Goal: Task Accomplishment & Management: Complete application form

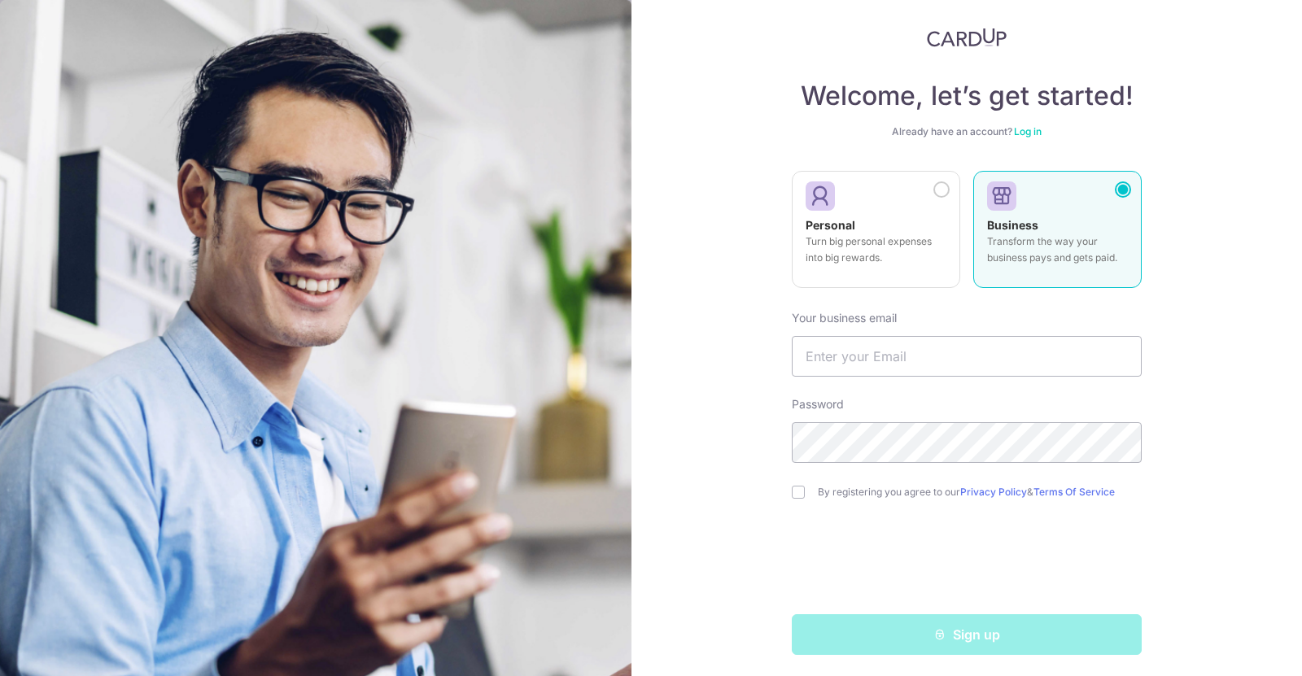
scroll to position [34, 0]
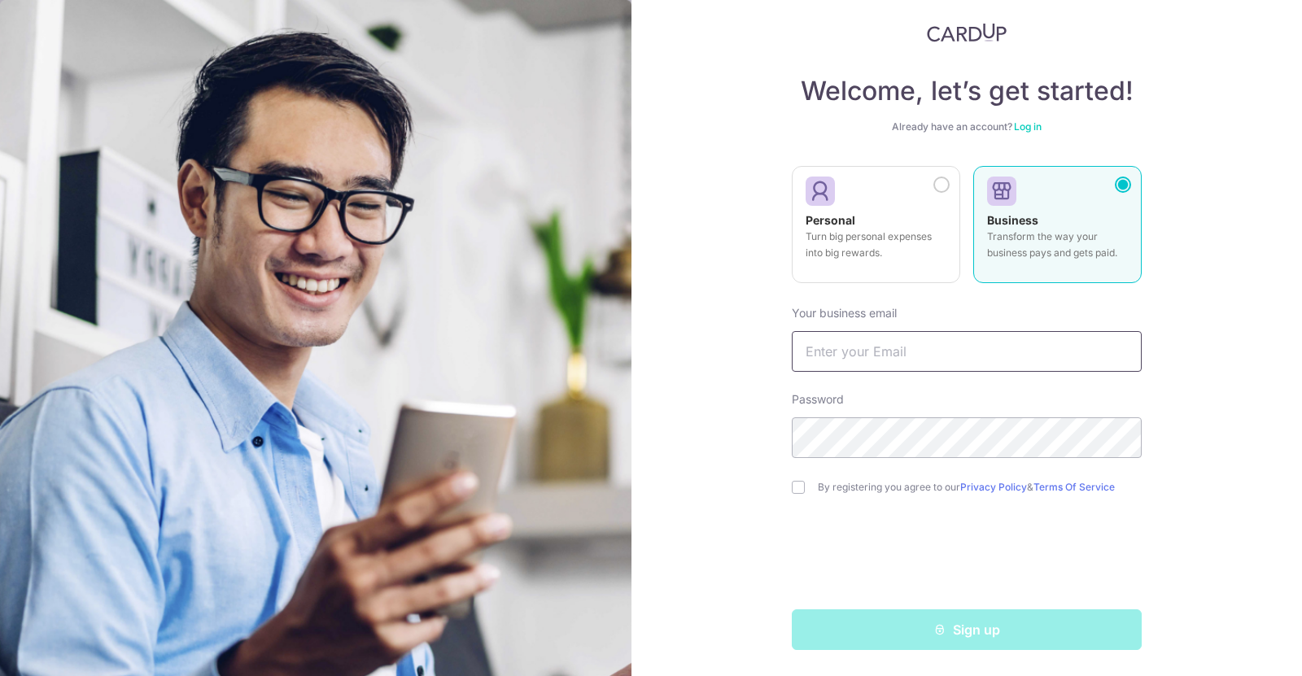
click at [859, 349] on input "text" at bounding box center [967, 351] width 350 height 41
type input "s"
drag, startPoint x: 837, startPoint y: 348, endPoint x: 776, endPoint y: 350, distance: 61.9
click at [777, 351] on div "Welcome, let’s get started! Already have an account? Log in Personal Turn big p…" at bounding box center [967, 338] width 671 height 676
type input "[EMAIL_ADDRESS][DOMAIN_NAME]"
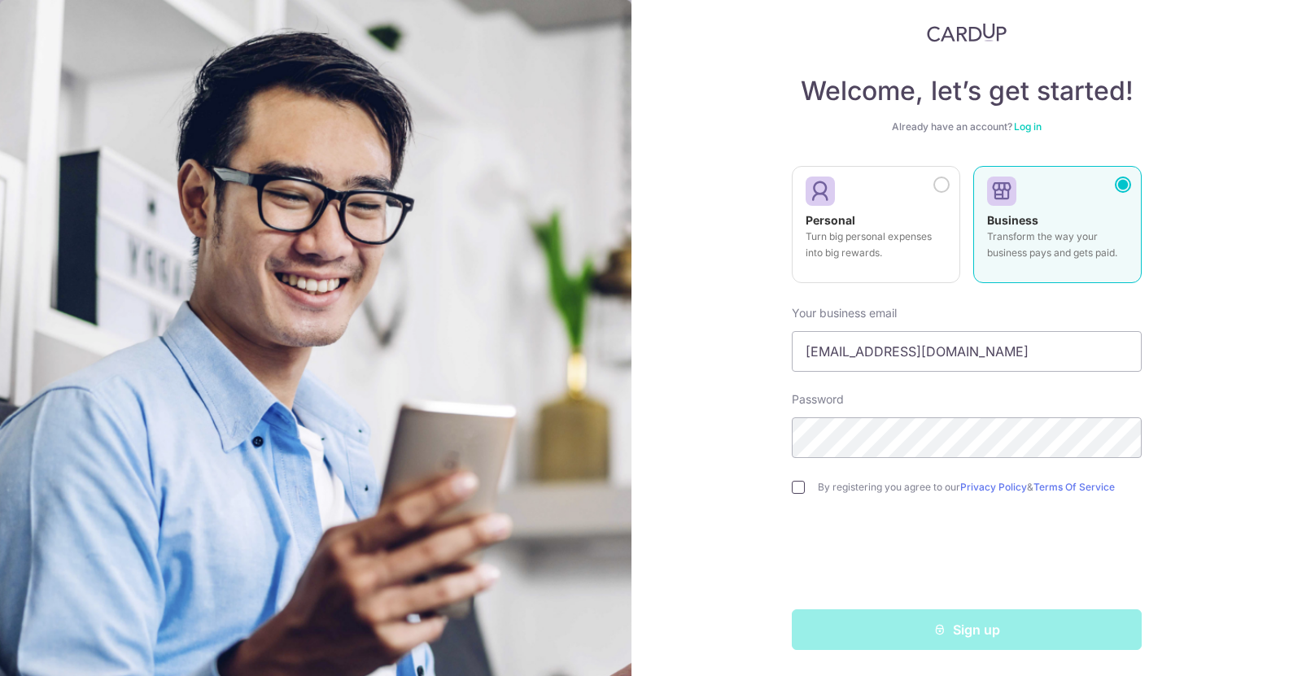
click at [798, 486] on input "checkbox" at bounding box center [798, 487] width 13 height 13
checkbox input "true"
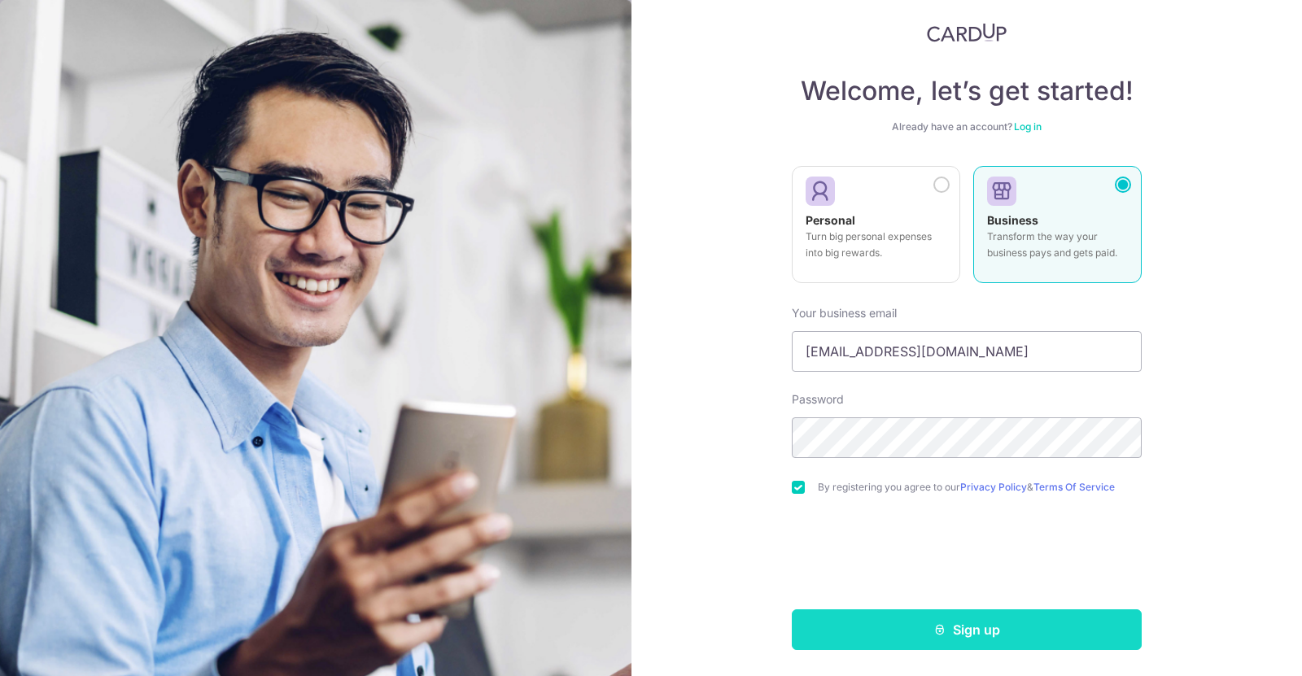
click at [1001, 627] on button "Sign up" at bounding box center [967, 630] width 350 height 41
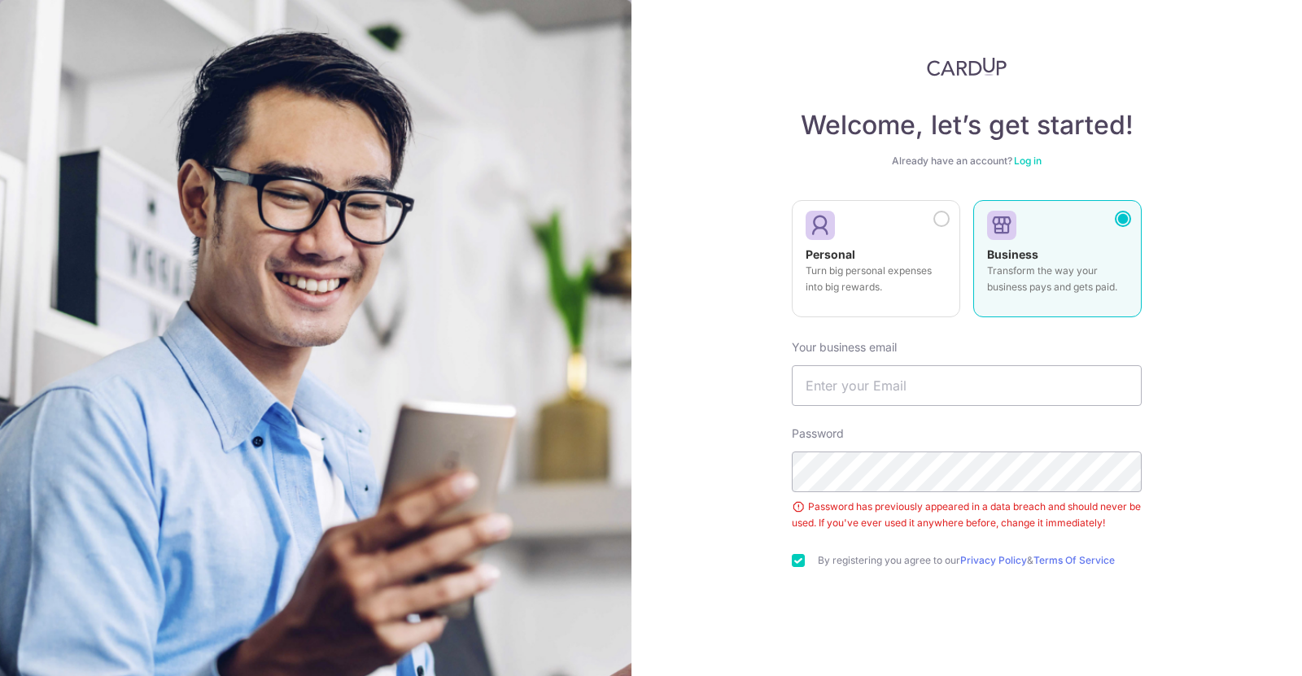
scroll to position [73, 0]
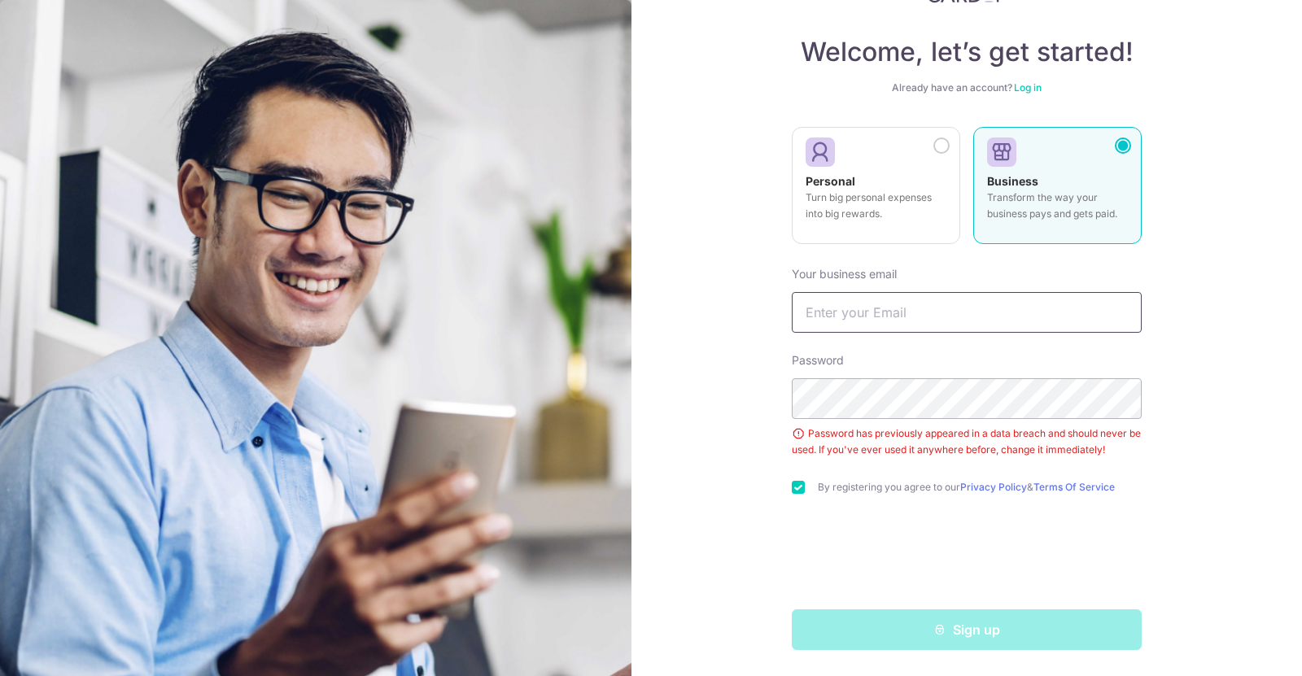
click at [865, 296] on input "text" at bounding box center [967, 312] width 350 height 41
type input "[EMAIL_ADDRESS][DOMAIN_NAME]"
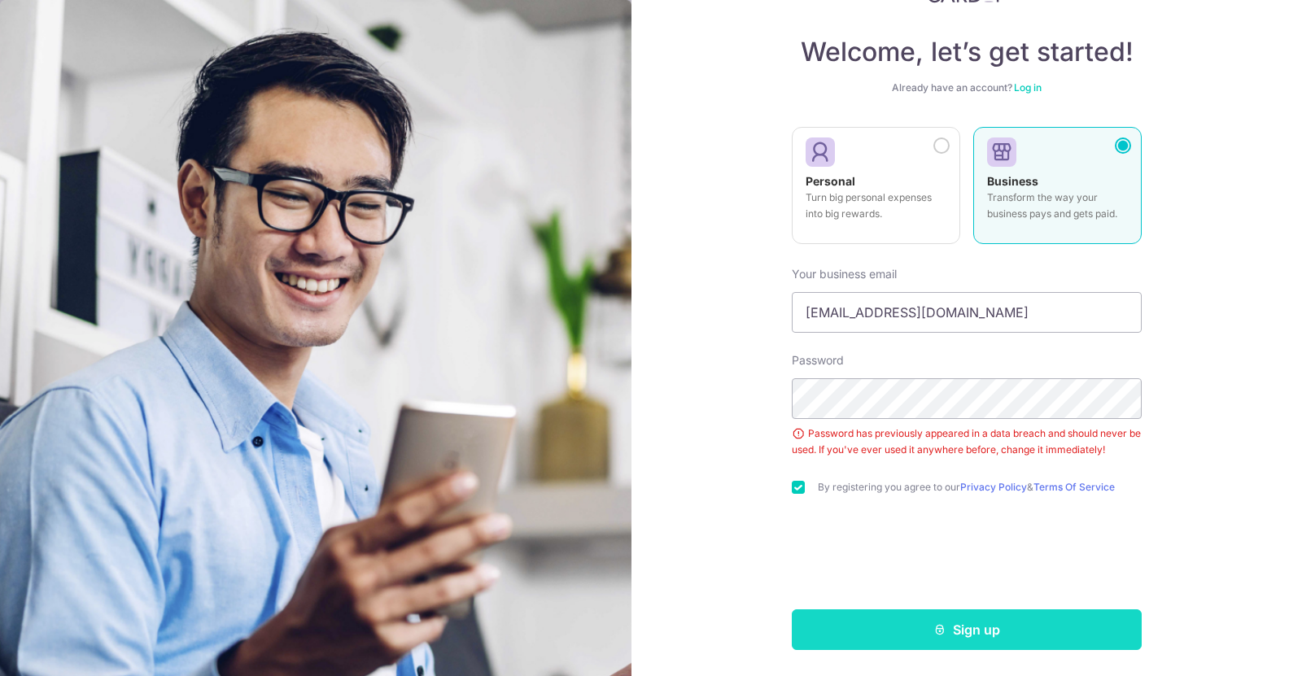
click at [961, 627] on button "Sign up" at bounding box center [967, 630] width 350 height 41
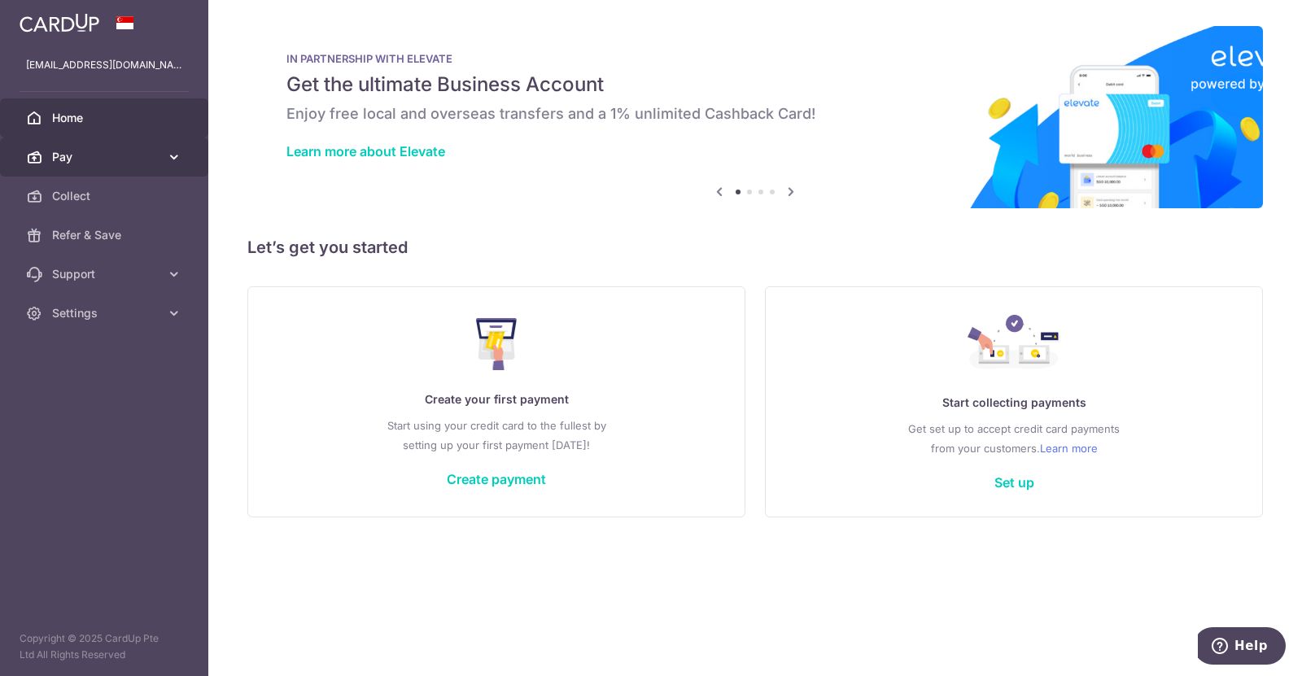
click at [105, 156] on span "Pay" at bounding box center [105, 157] width 107 height 16
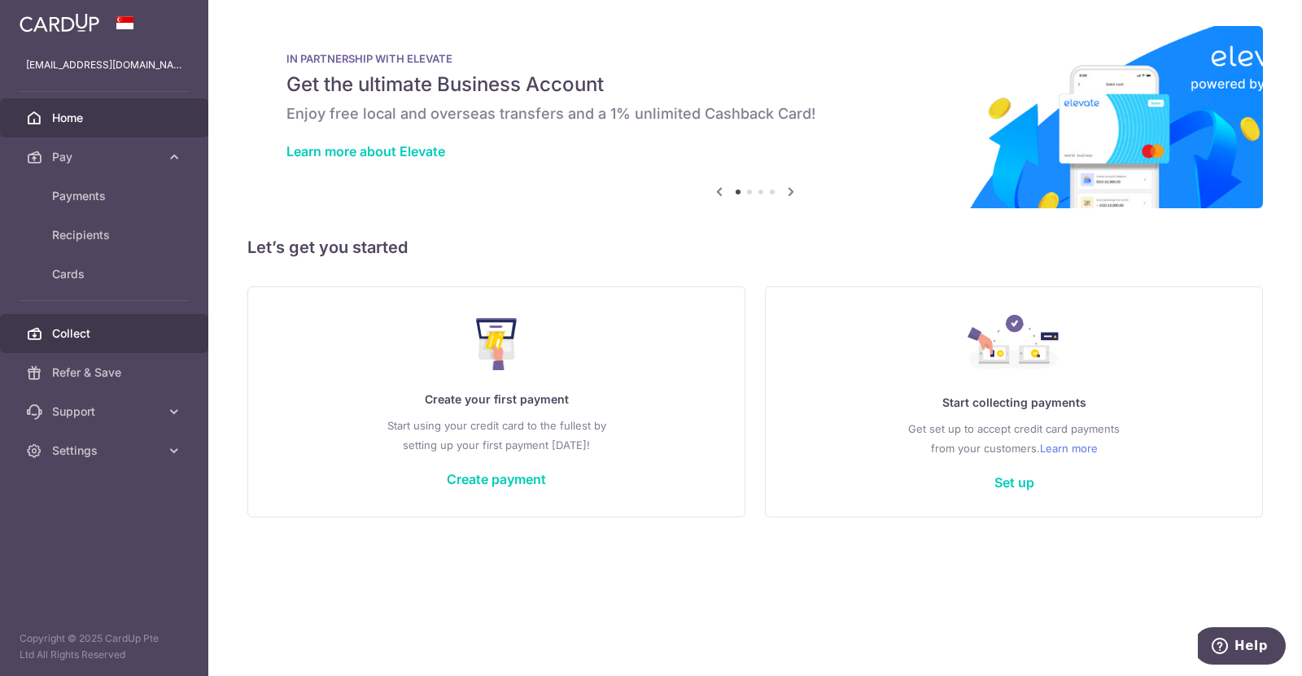
click at [103, 342] on link "Collect" at bounding box center [104, 333] width 208 height 39
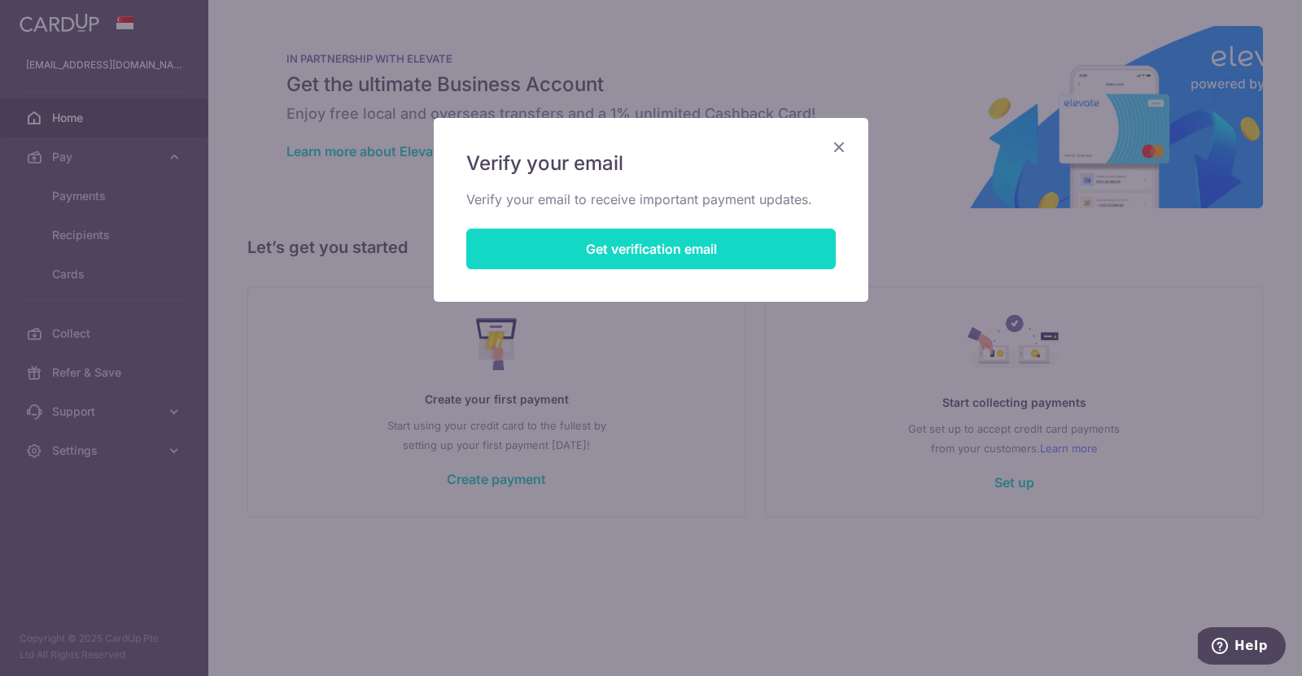
click at [695, 246] on button "Get verification email" at bounding box center [650, 249] width 369 height 41
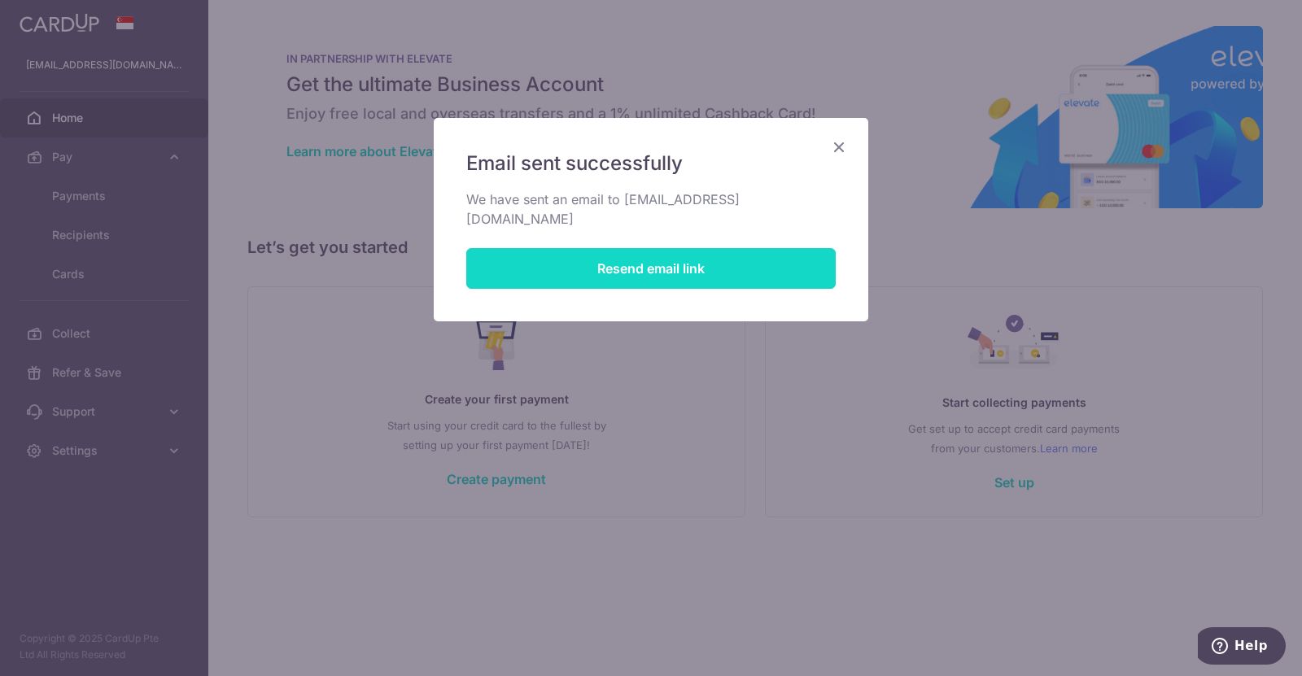
click at [688, 248] on button "Resend email link" at bounding box center [650, 268] width 369 height 41
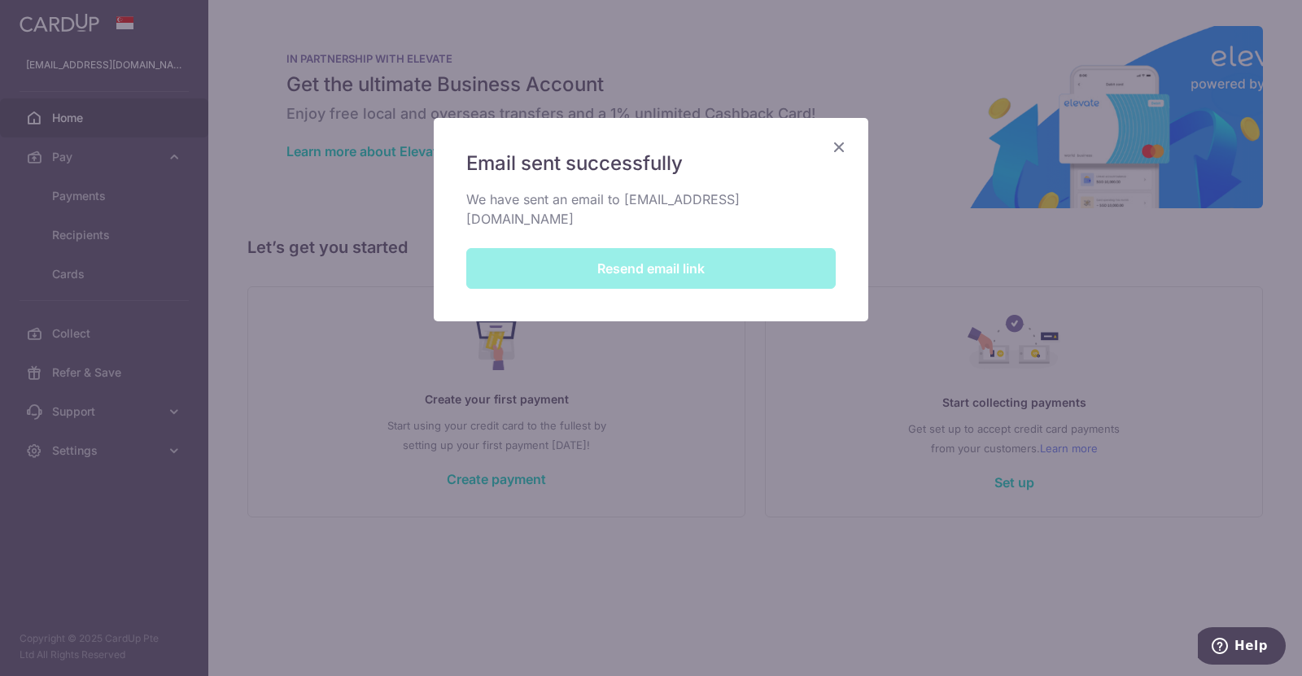
click at [839, 146] on icon "Close" at bounding box center [839, 147] width 20 height 20
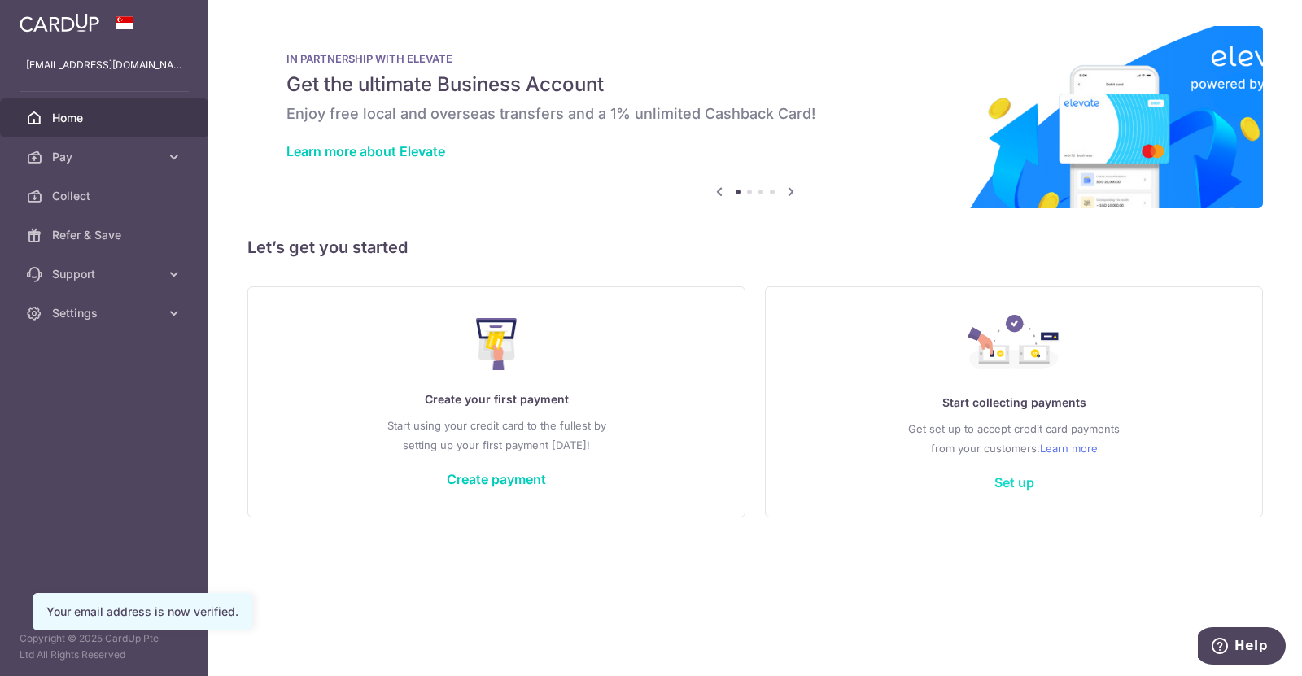
click at [1008, 478] on link "Set up" at bounding box center [1014, 482] width 40 height 16
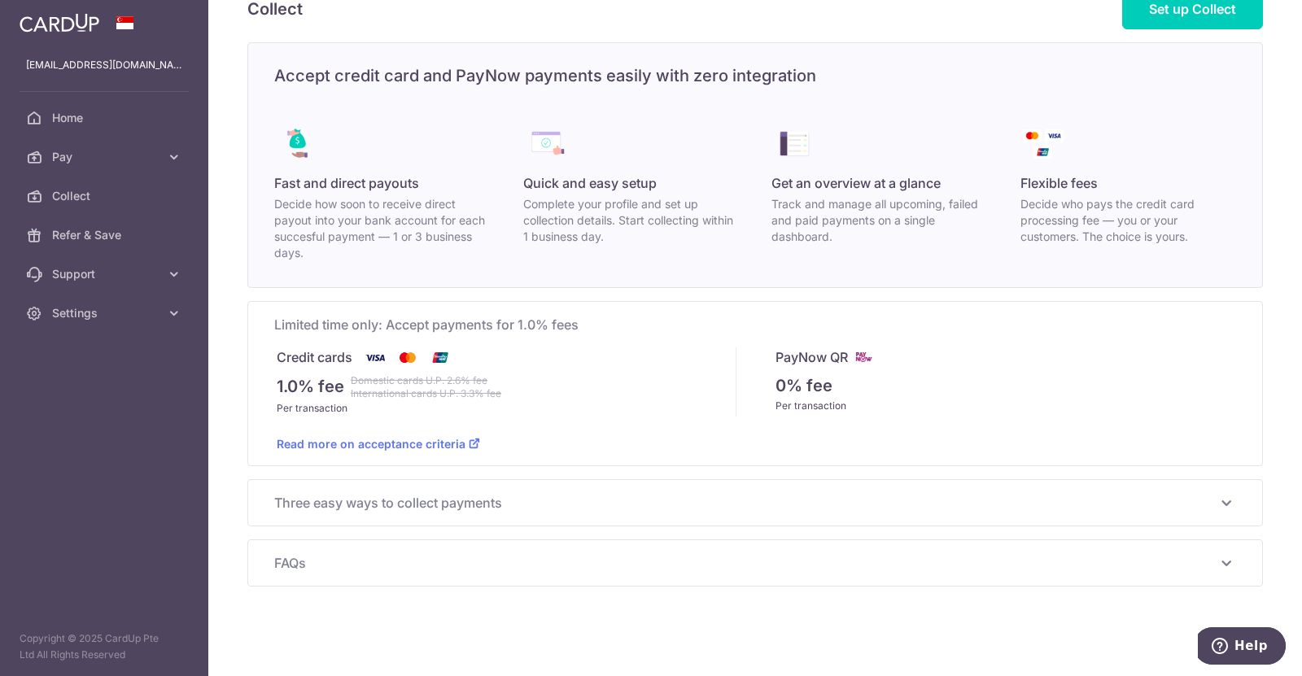
click at [388, 500] on span "Three easy ways to collect payments" at bounding box center [745, 503] width 942 height 20
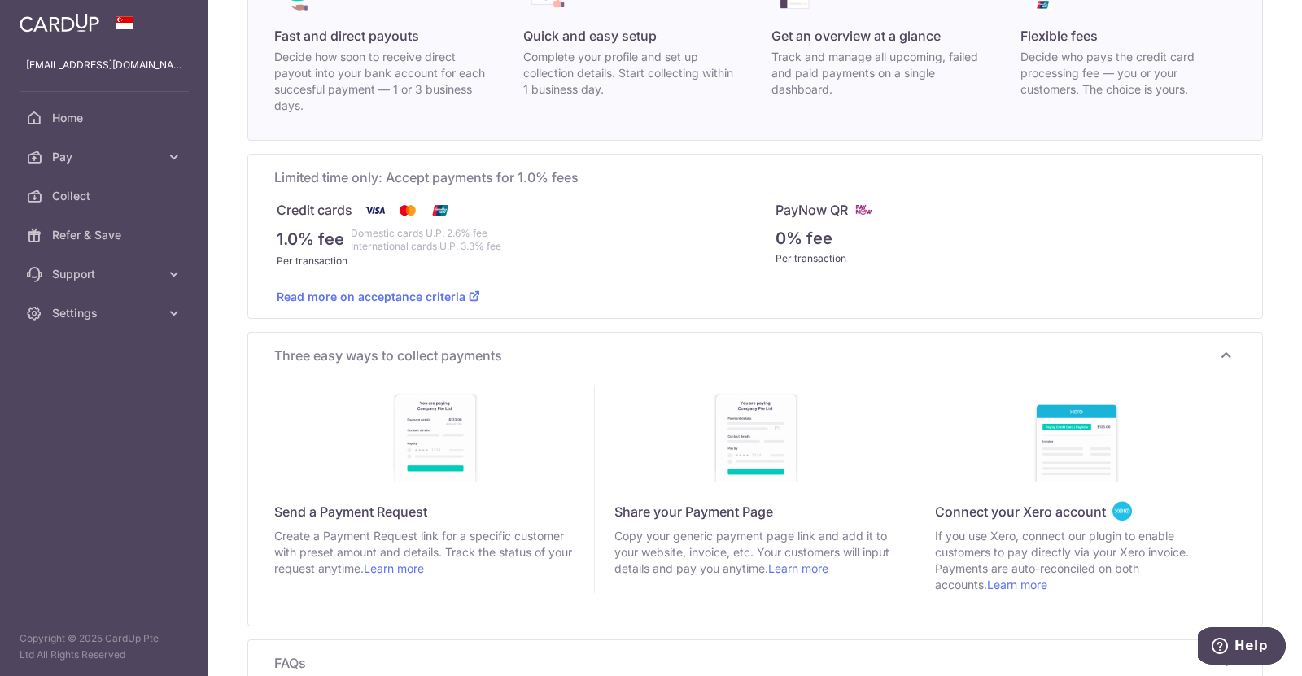
scroll to position [200, 0]
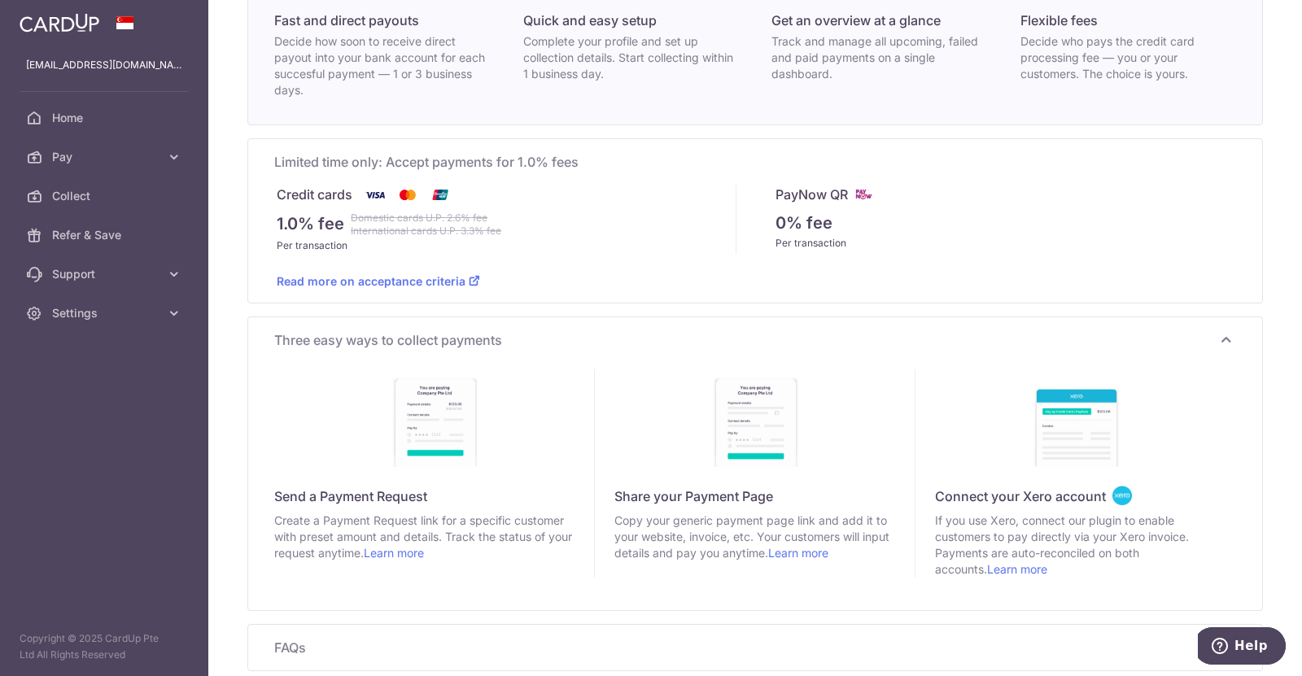
click at [433, 282] on link "Read more on acceptance criteria" at bounding box center [378, 281] width 203 height 14
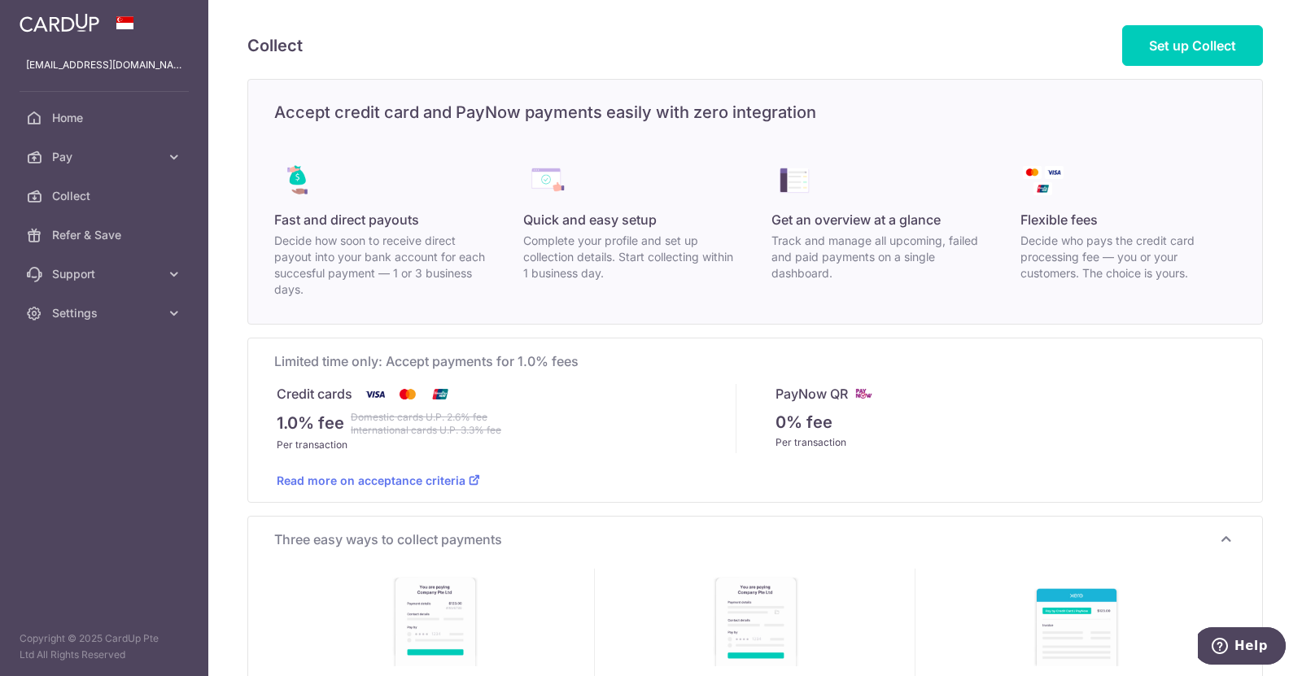
scroll to position [0, 0]
click at [1199, 58] on link "Set up Collect" at bounding box center [1192, 46] width 141 height 41
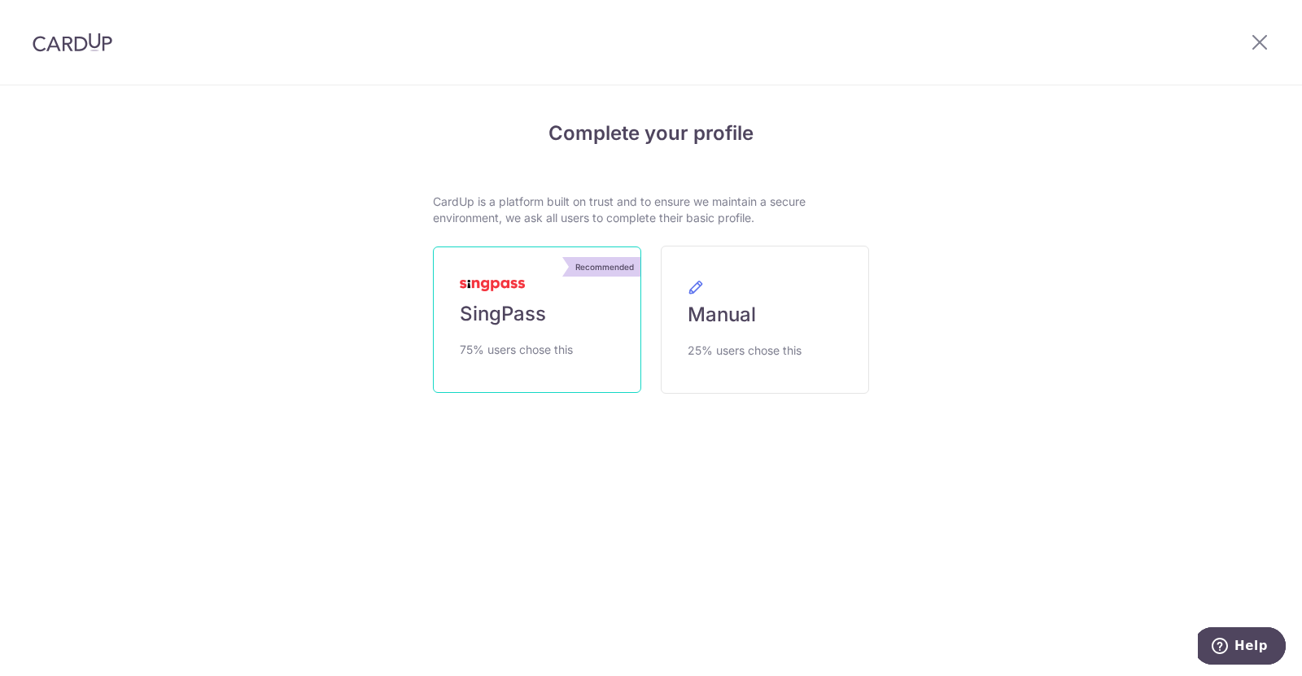
click at [544, 326] on span "SingPass" at bounding box center [503, 314] width 86 height 26
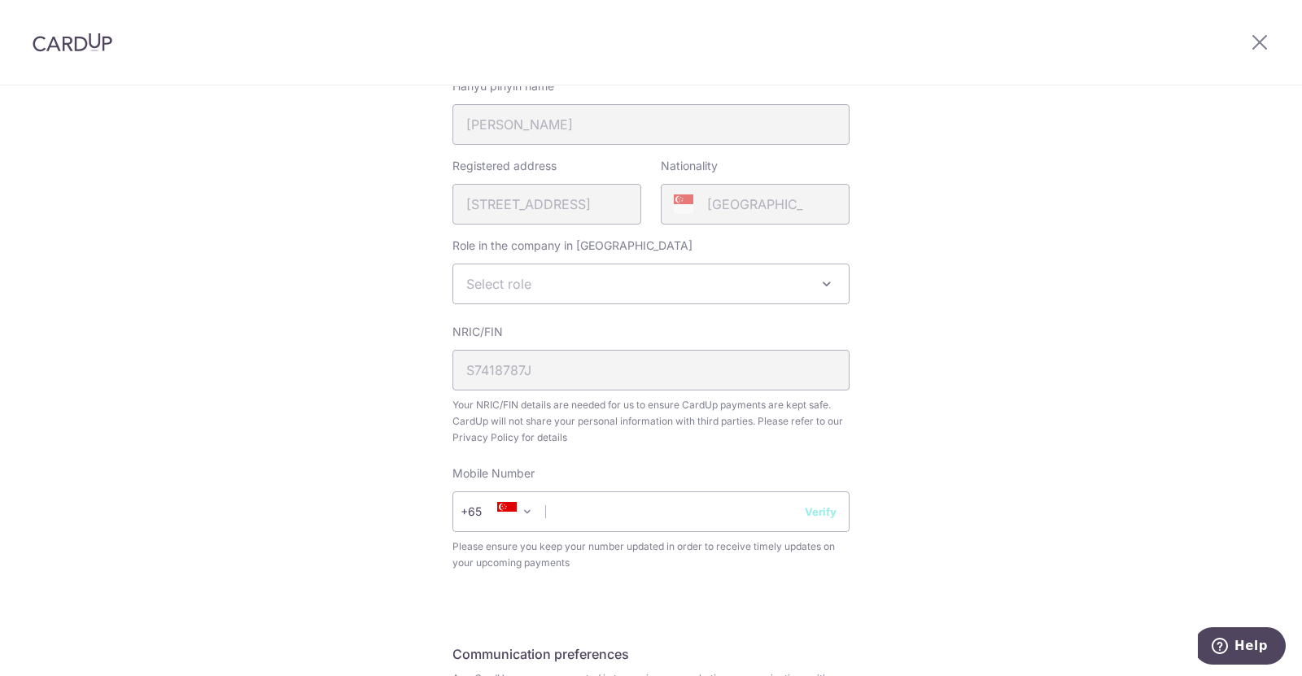
scroll to position [407, 0]
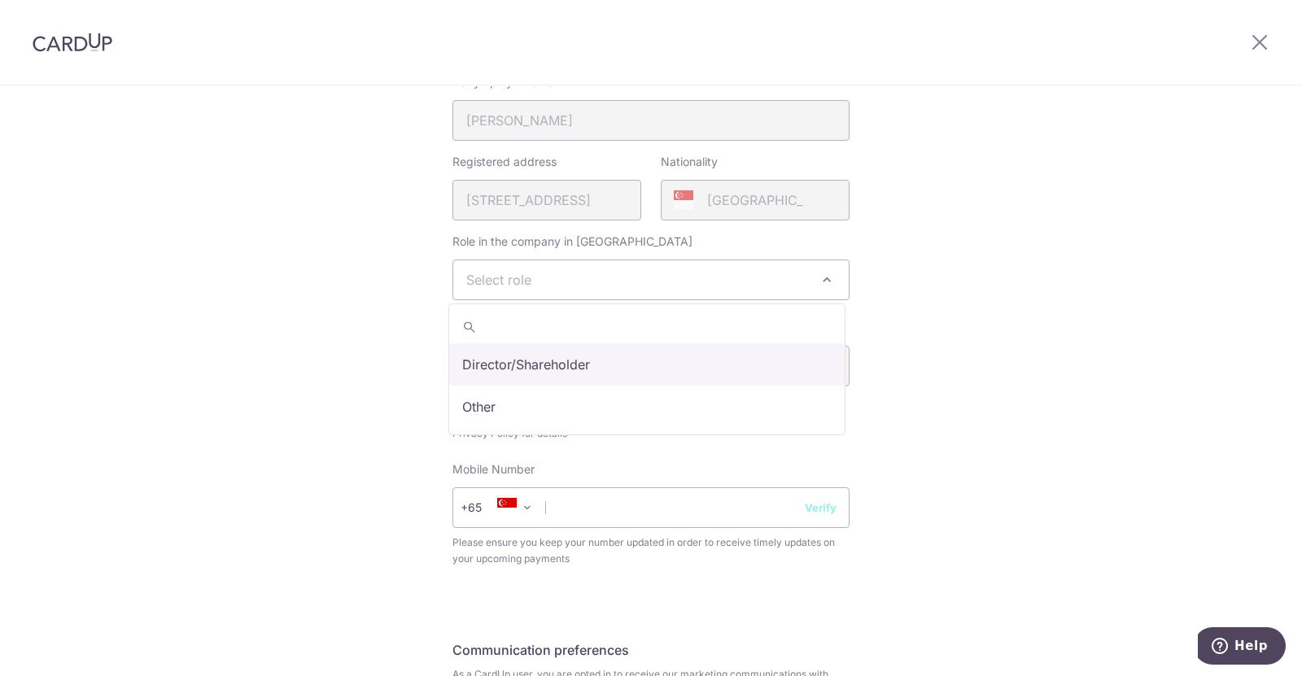
click at [629, 272] on span "Select role" at bounding box center [651, 279] width 396 height 39
select select "director"
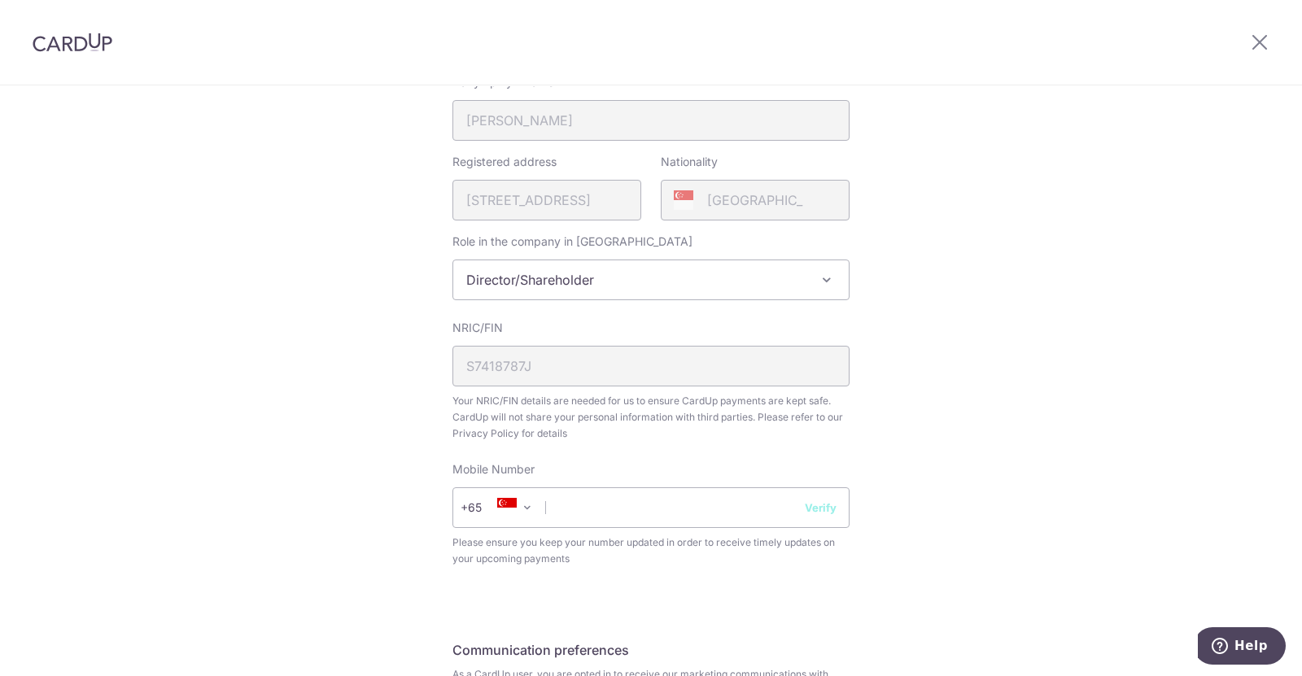
click at [961, 380] on div "Review your details Your Details Please provide your full name as per your NRIC…" at bounding box center [651, 272] width 1302 height 1186
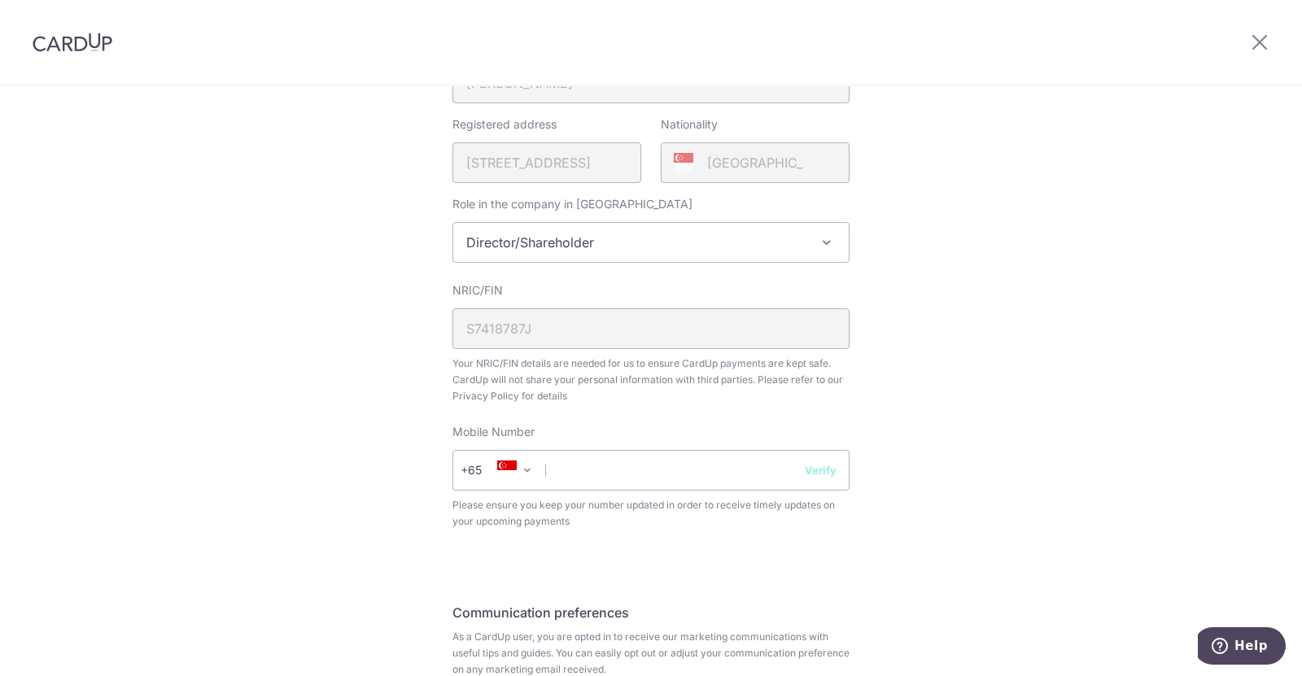
scroll to position [570, 0]
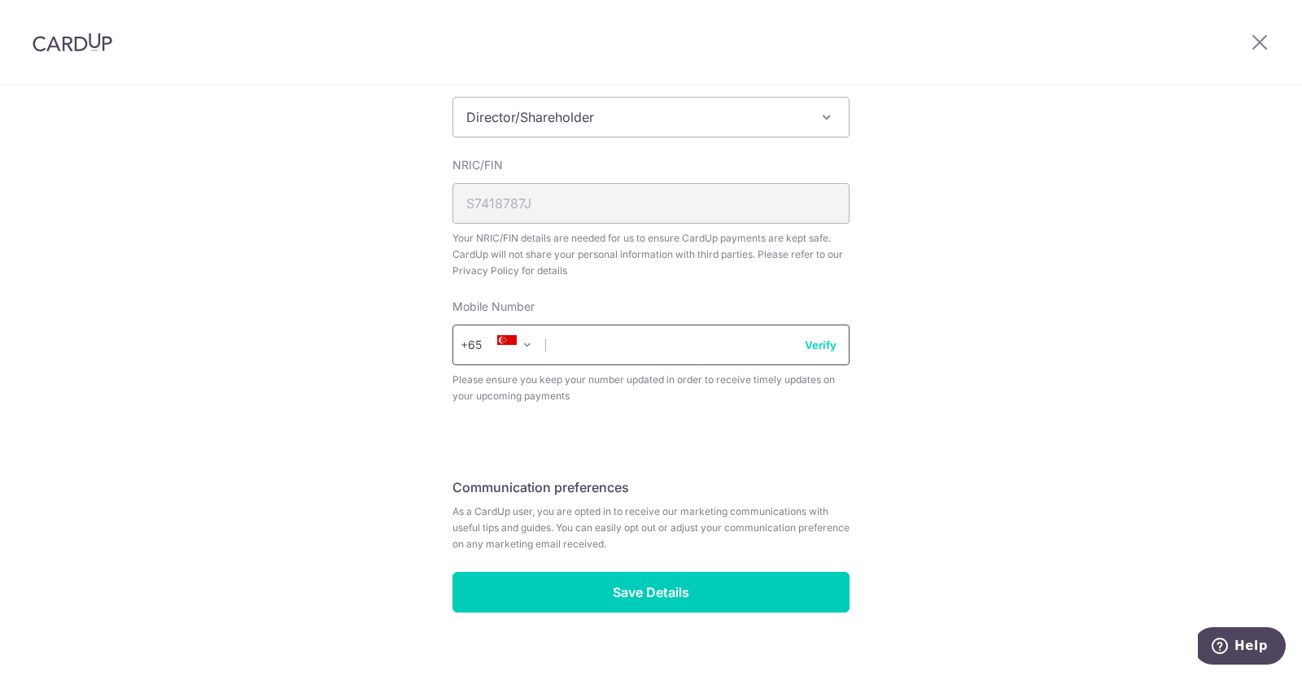
click at [762, 348] on input "text" at bounding box center [650, 345] width 397 height 41
click at [754, 351] on input "text" at bounding box center [650, 345] width 397 height 41
type input "97368330"
click at [819, 350] on button "Verify" at bounding box center [821, 345] width 32 height 16
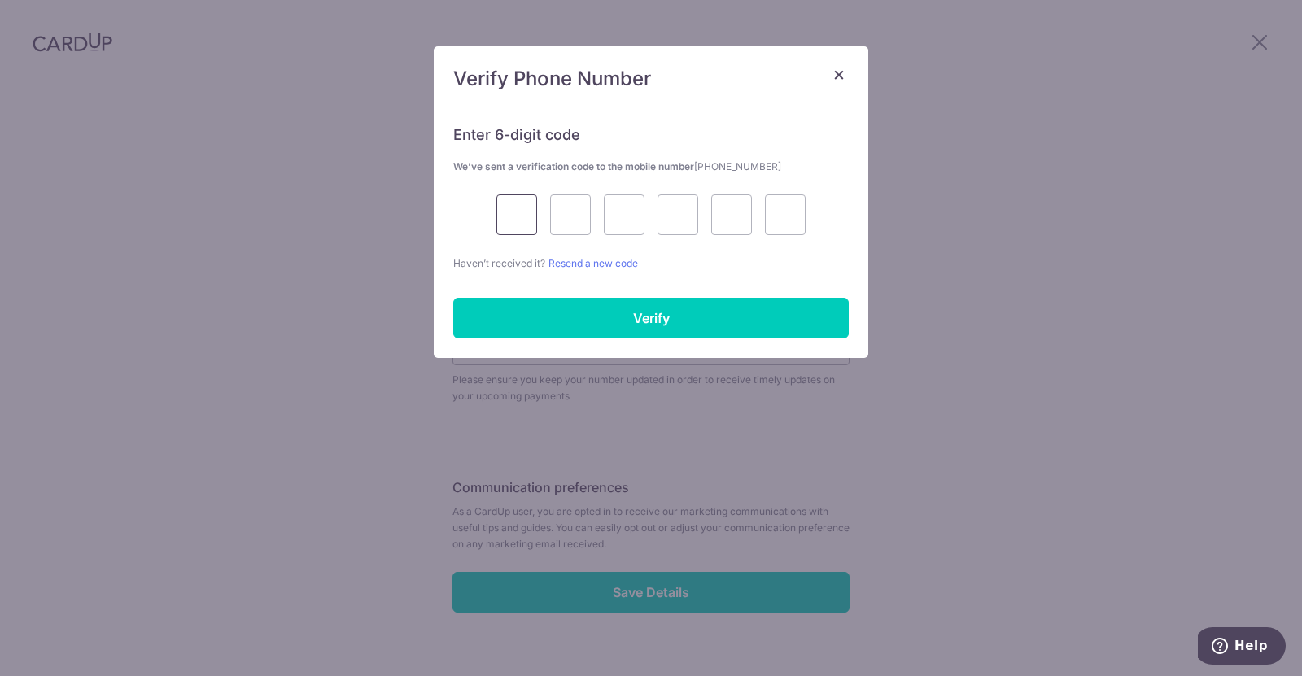
click at [507, 215] on input "text" at bounding box center [516, 214] width 41 height 41
type input "3"
type input "1"
type input "5"
type input "8"
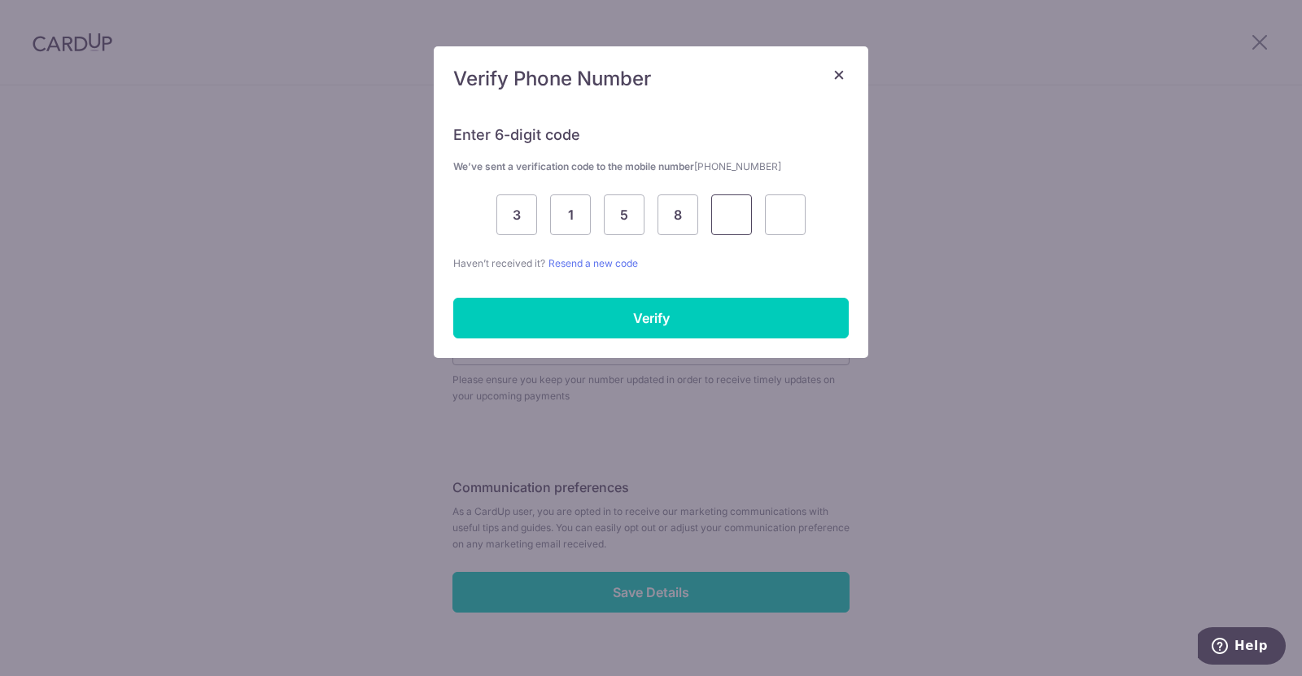
type input "9"
type input "6"
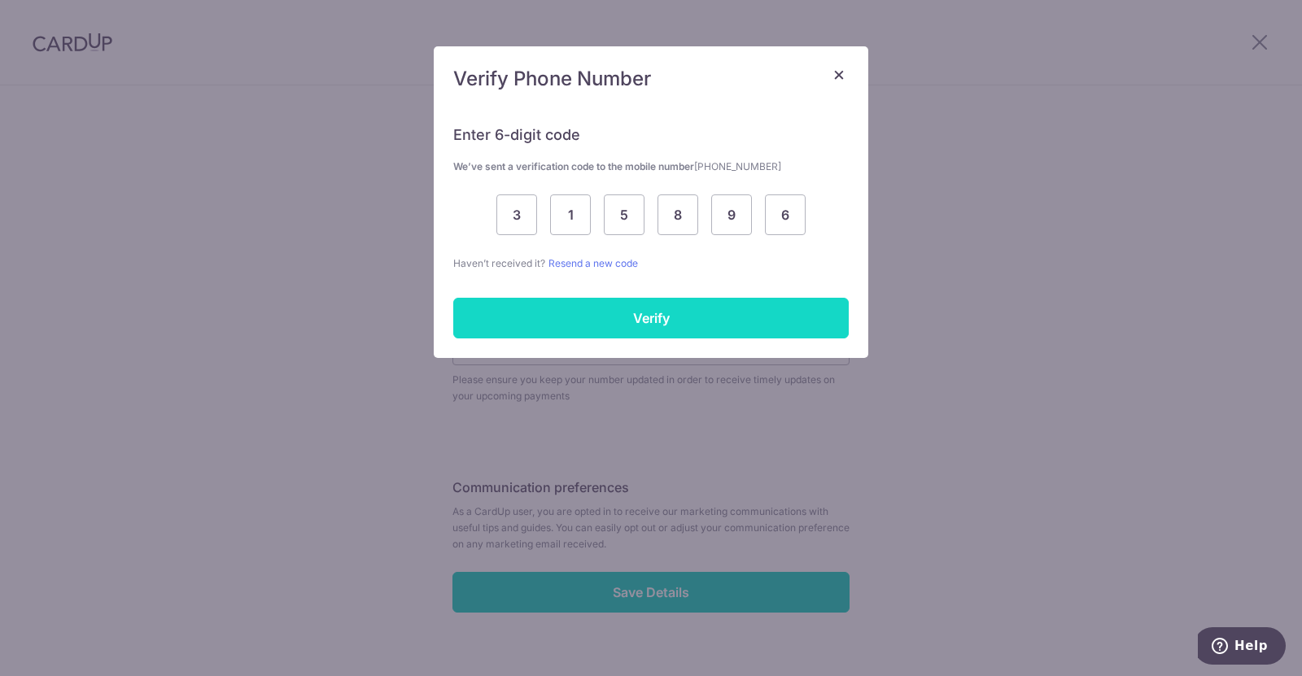
click at [672, 308] on input "Verify" at bounding box center [651, 318] width 396 height 41
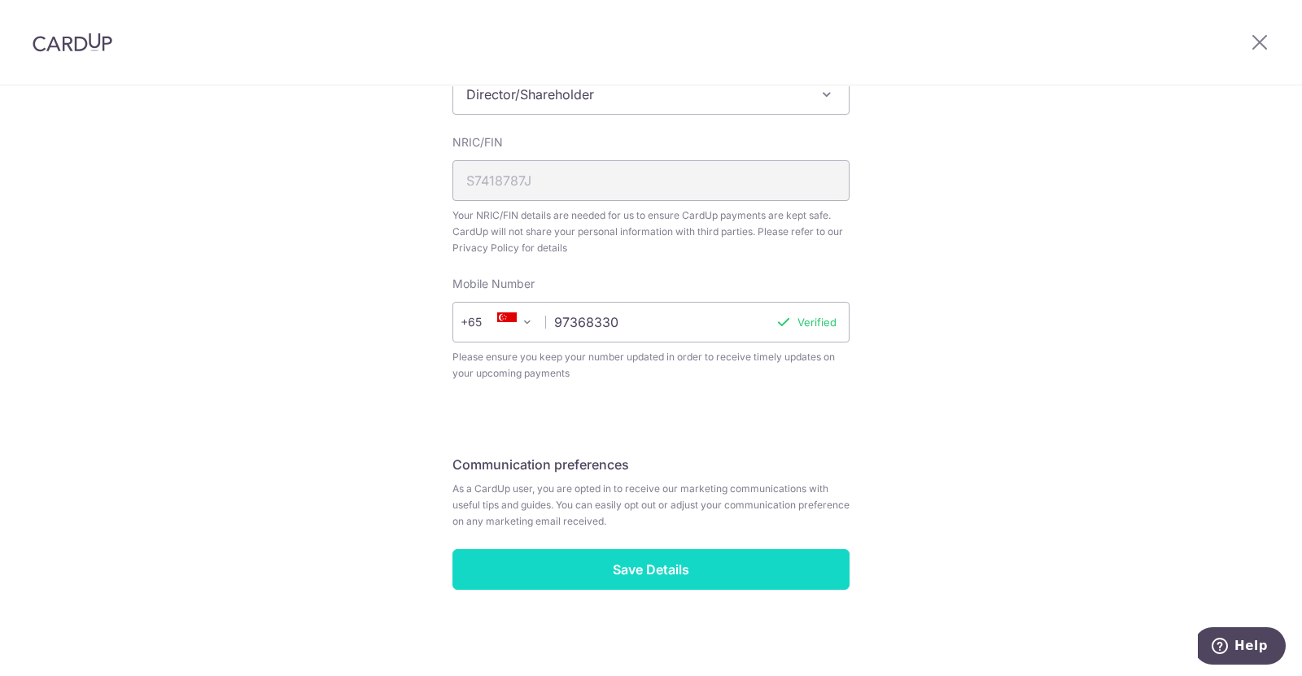
scroll to position [596, 0]
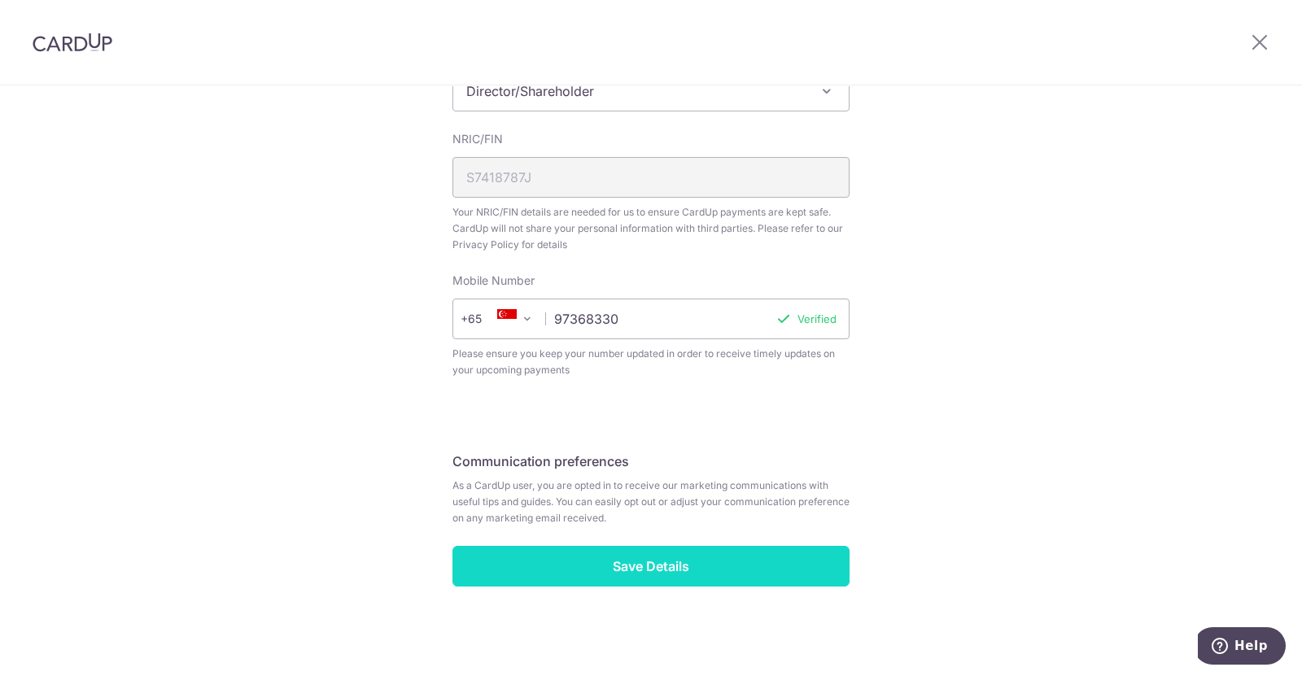
click at [692, 561] on input "Save Details" at bounding box center [650, 566] width 397 height 41
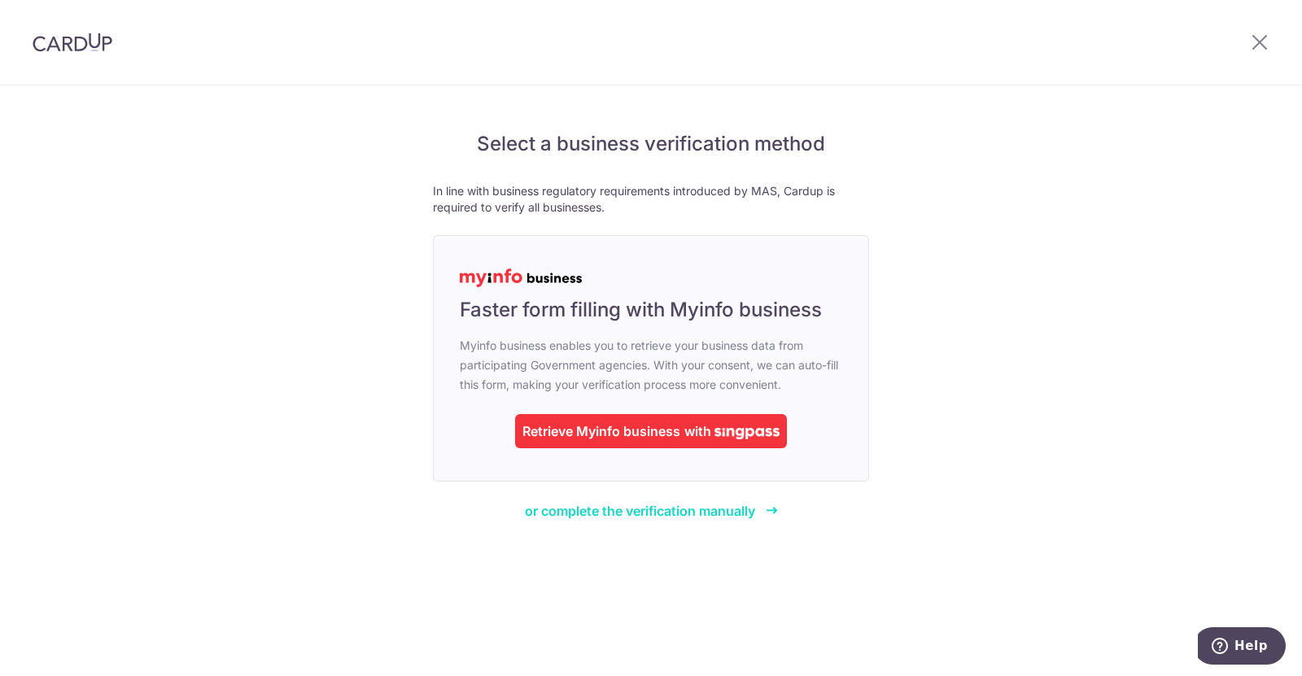
click at [714, 515] on span "or complete the verification manually" at bounding box center [640, 511] width 230 height 16
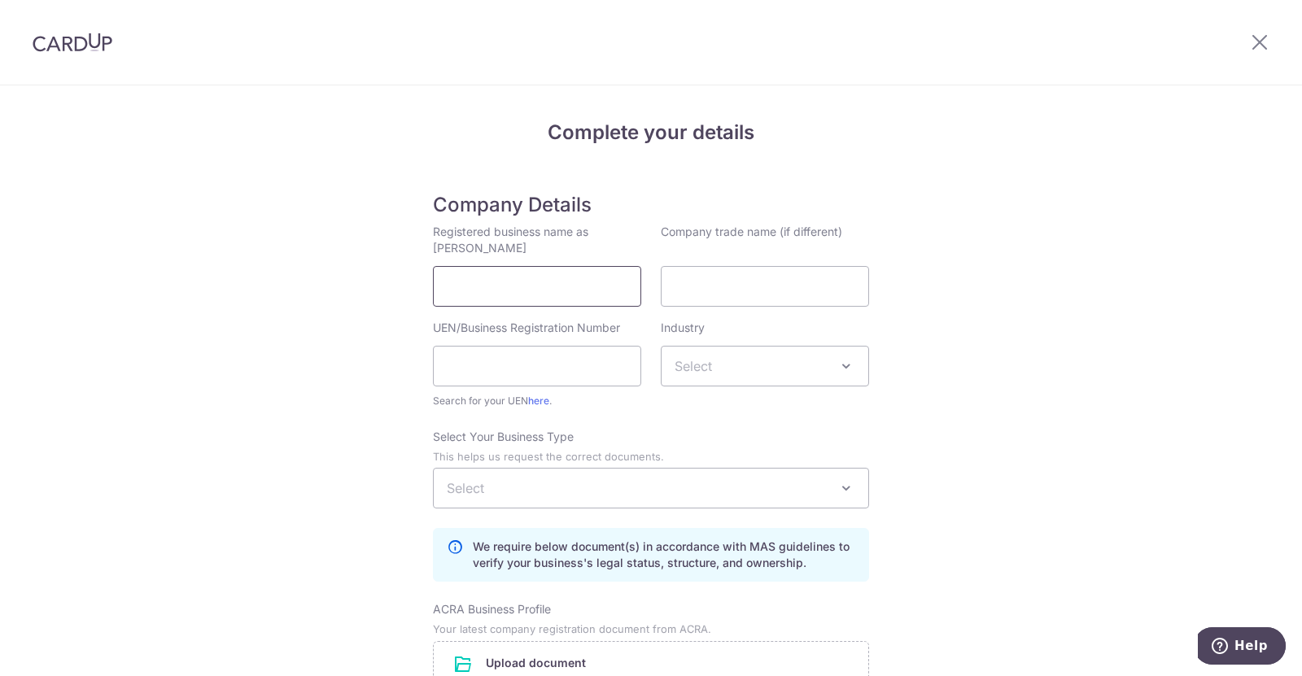
click at [570, 278] on input "Registered business name as per ACRA" at bounding box center [537, 286] width 208 height 41
type input "[PERSON_NAME] INTERIOR PTE LTD"
type input "201714972N"
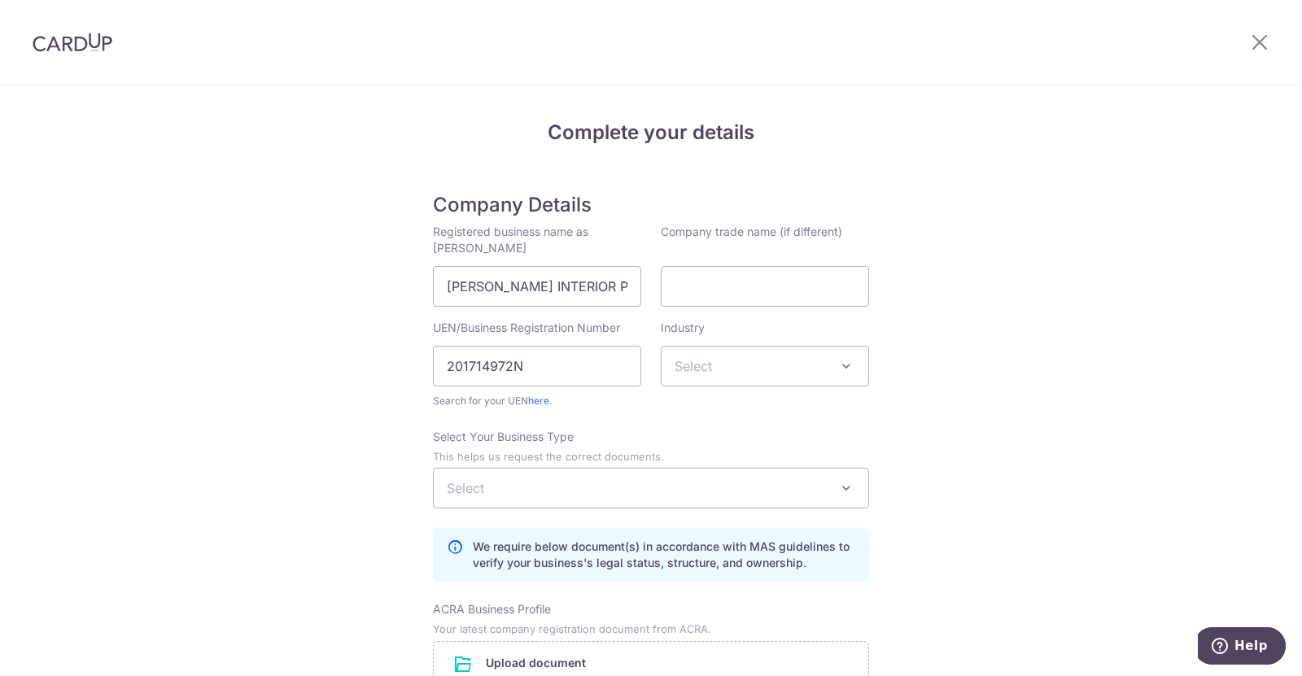
click at [872, 365] on div "Industry Select an industry Accounting Airlines/Aviation Alternative Dispute Re…" at bounding box center [765, 365] width 228 height 90
click at [842, 363] on span at bounding box center [847, 366] width 20 height 20
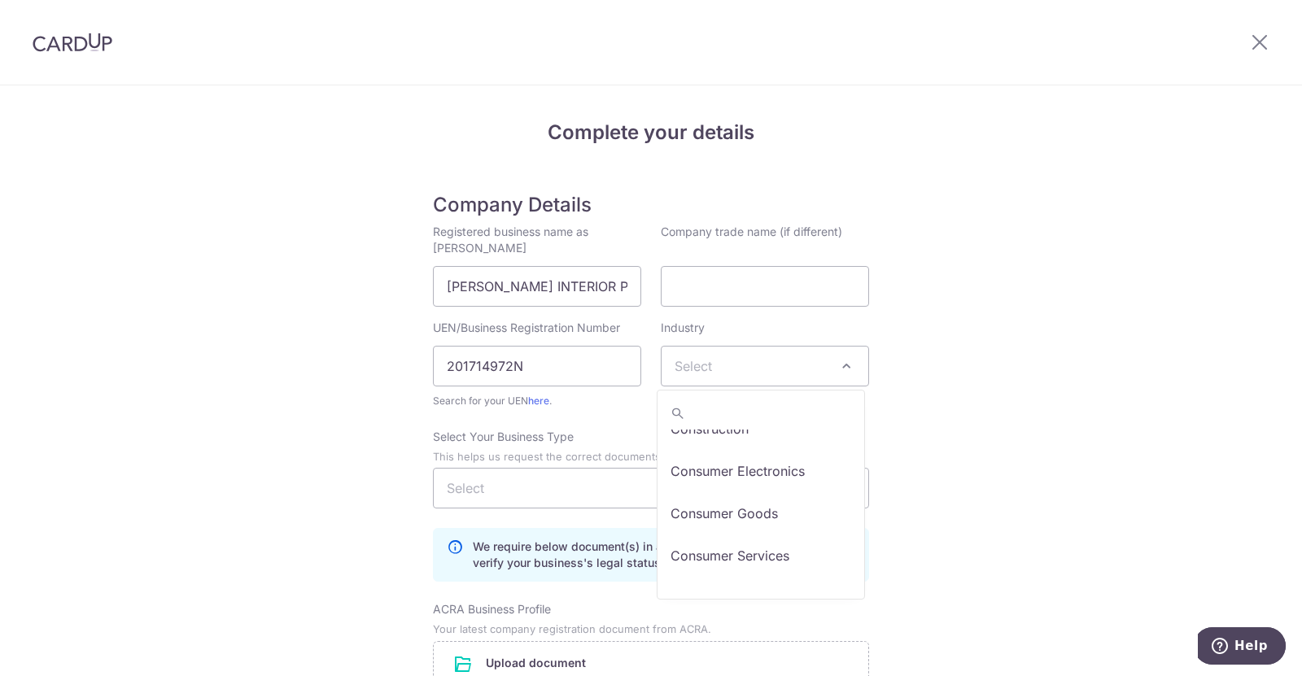
scroll to position [1139, 0]
select select "20"
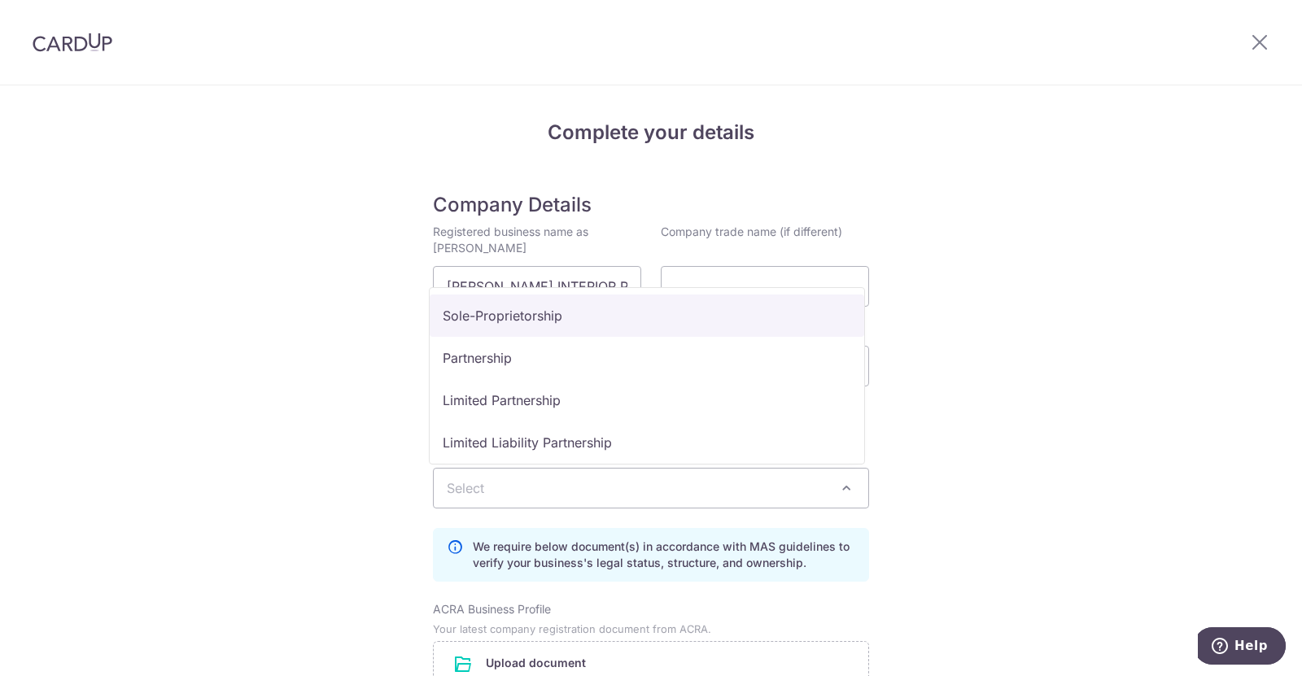
click at [505, 492] on span "Select" at bounding box center [651, 488] width 435 height 39
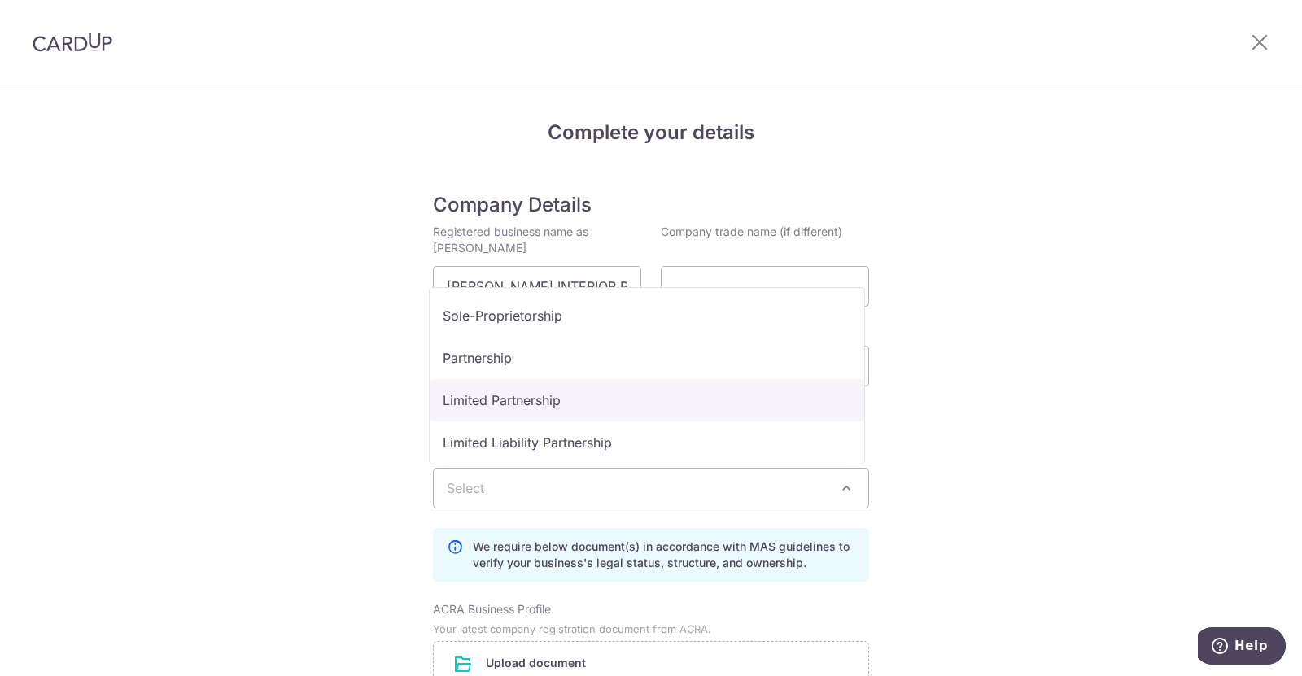
scroll to position [81, 0]
select select "Private Company (PTE LTD)"
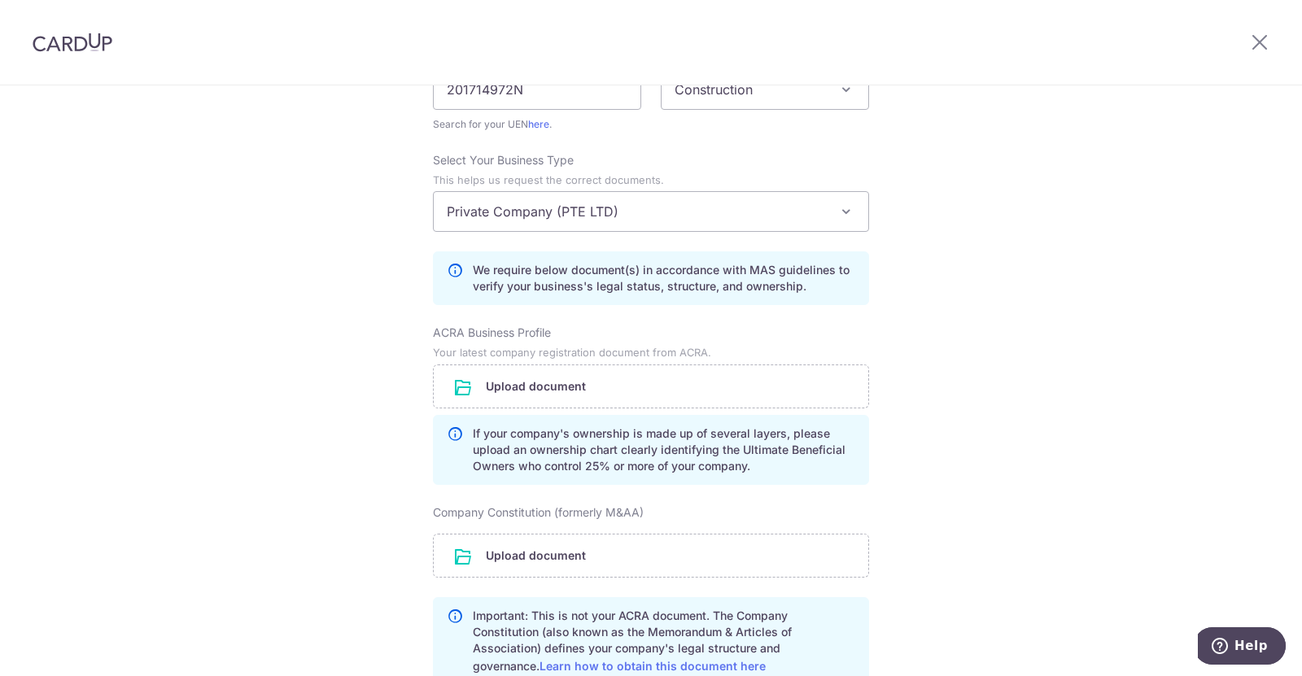
scroll to position [326, 0]
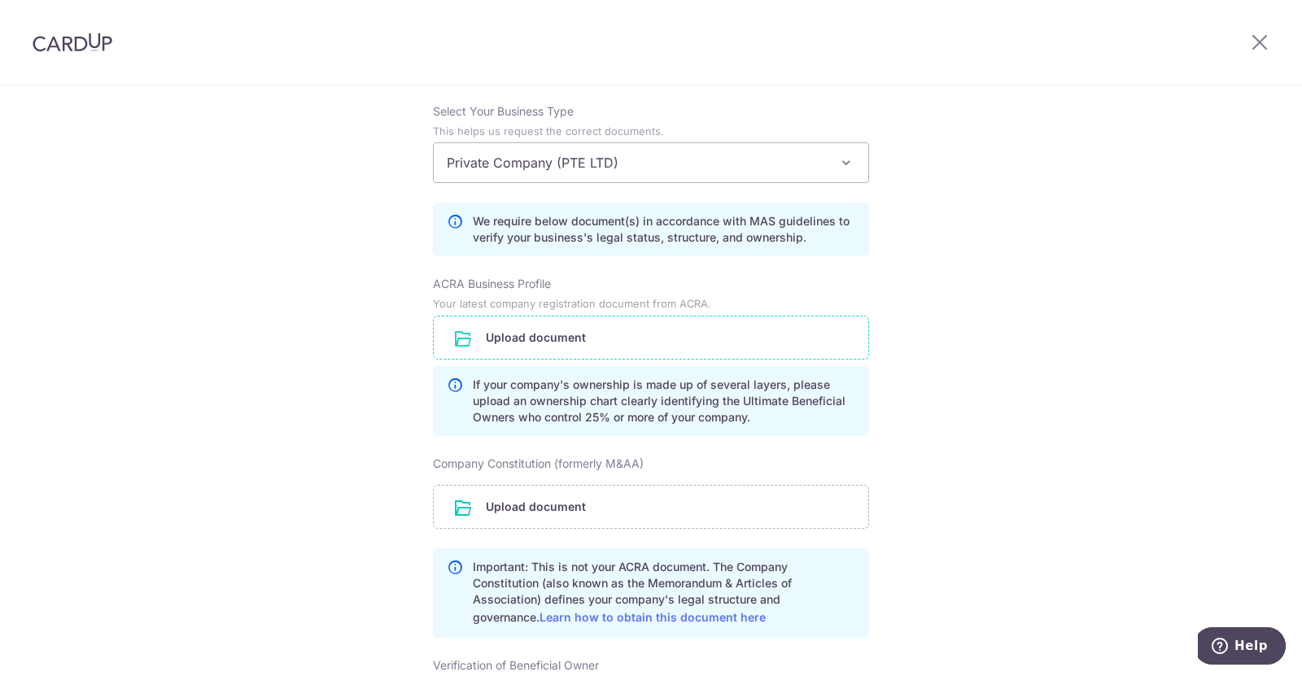
click at [631, 343] on input "file" at bounding box center [651, 338] width 435 height 42
click at [665, 334] on input "file" at bounding box center [651, 338] width 435 height 42
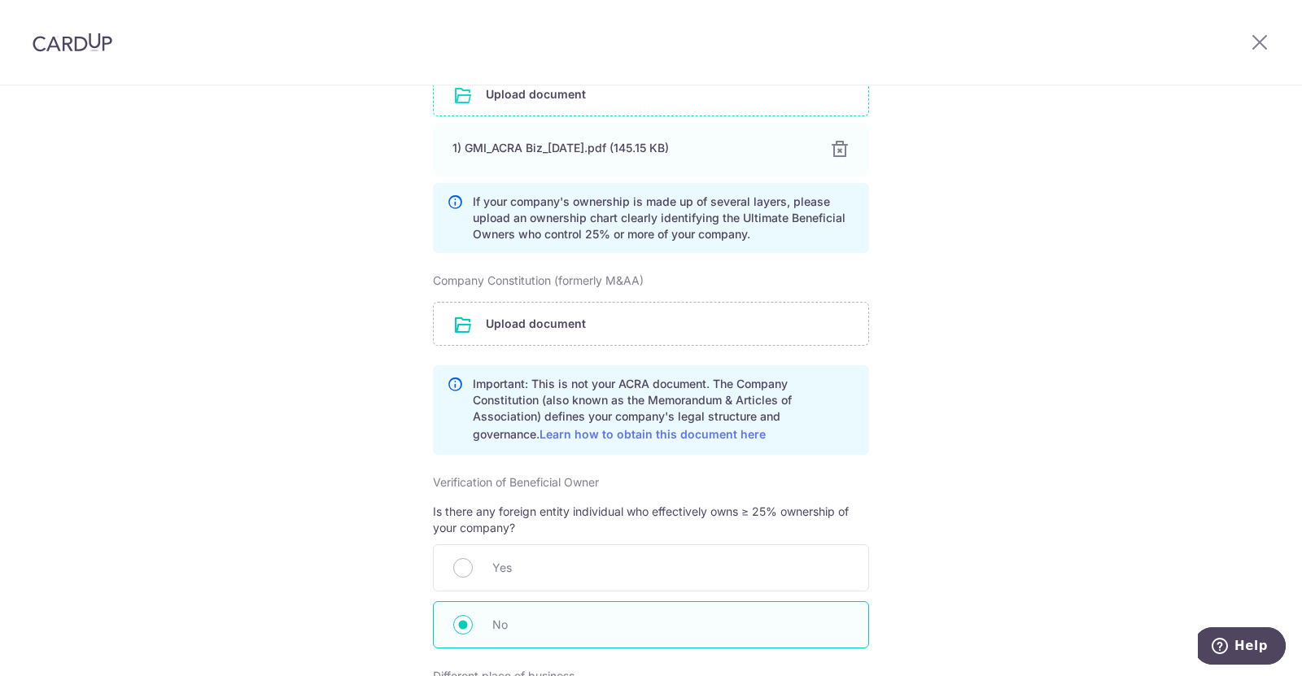
scroll to position [570, 0]
click at [543, 326] on input "file" at bounding box center [651, 323] width 435 height 42
click at [540, 322] on input "file" at bounding box center [651, 323] width 435 height 42
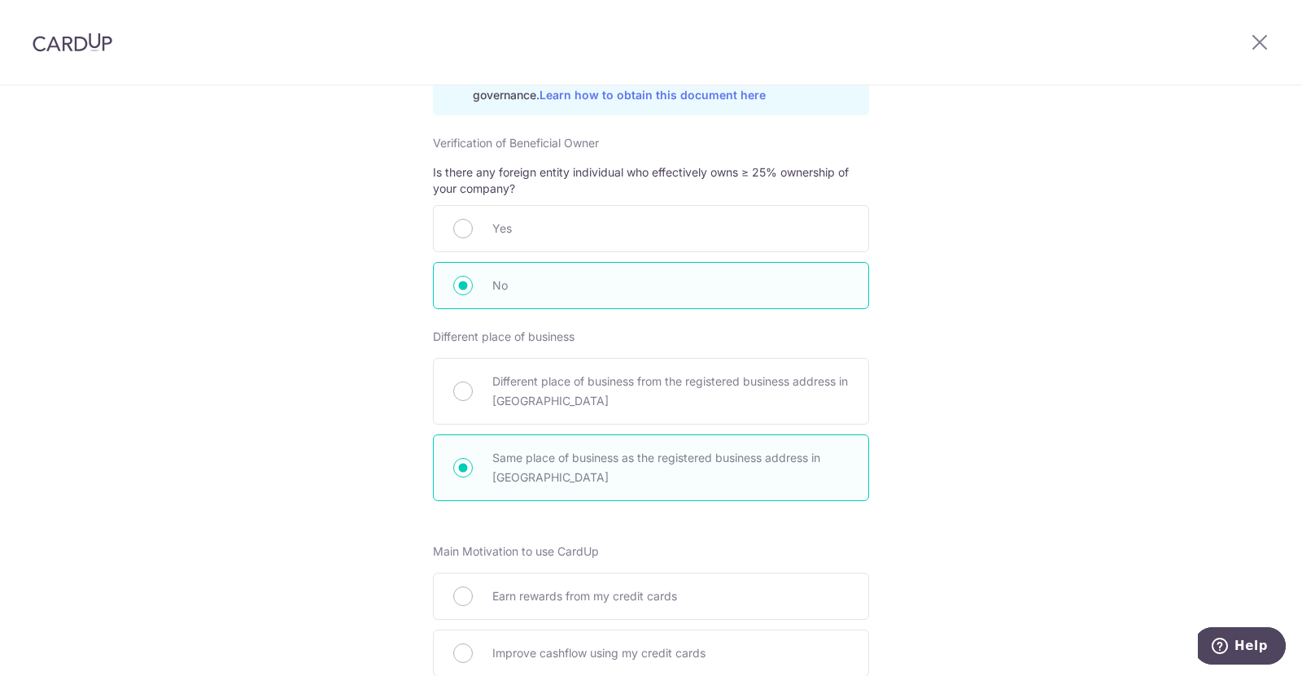
scroll to position [1245, 0]
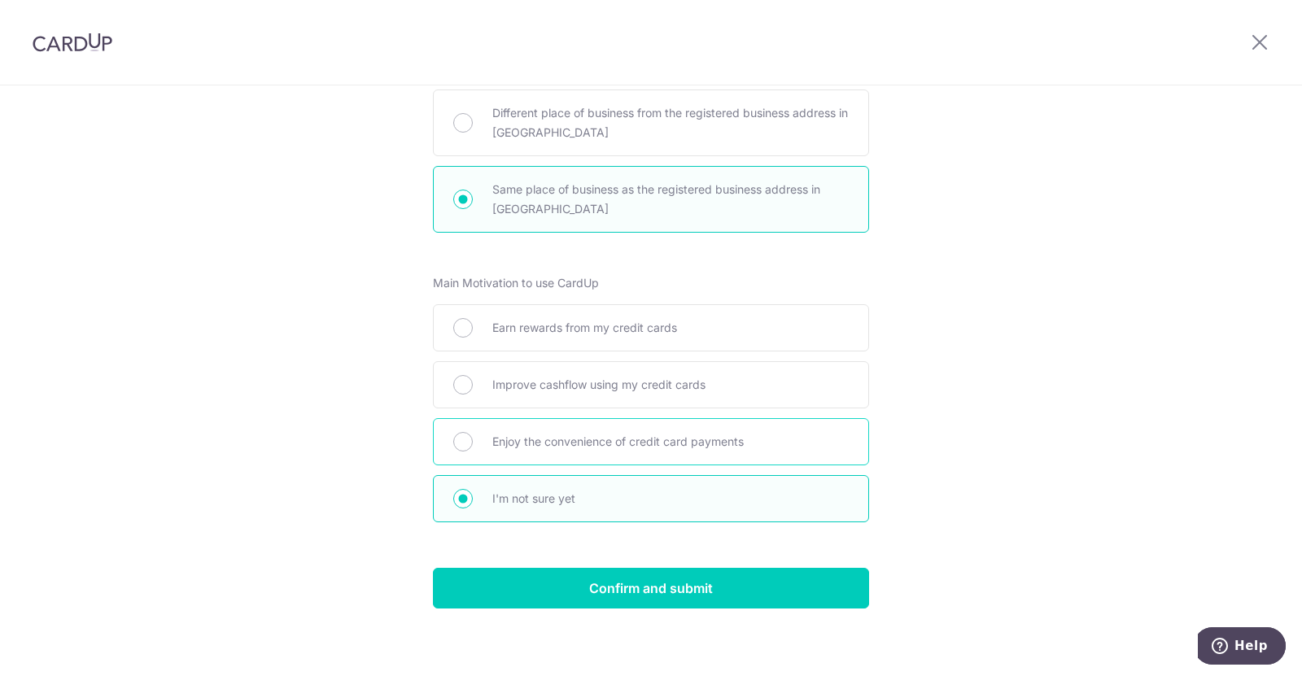
click at [592, 439] on span "Enjoy the convenience of credit card payments" at bounding box center [670, 442] width 356 height 20
click at [473, 439] on input "Enjoy the convenience of credit card payments" at bounding box center [463, 442] width 20 height 20
radio input "true"
click at [571, 479] on div "I'm not sure yet" at bounding box center [651, 498] width 436 height 47
click at [500, 492] on span "I'm not sure yet" at bounding box center [670, 499] width 356 height 20
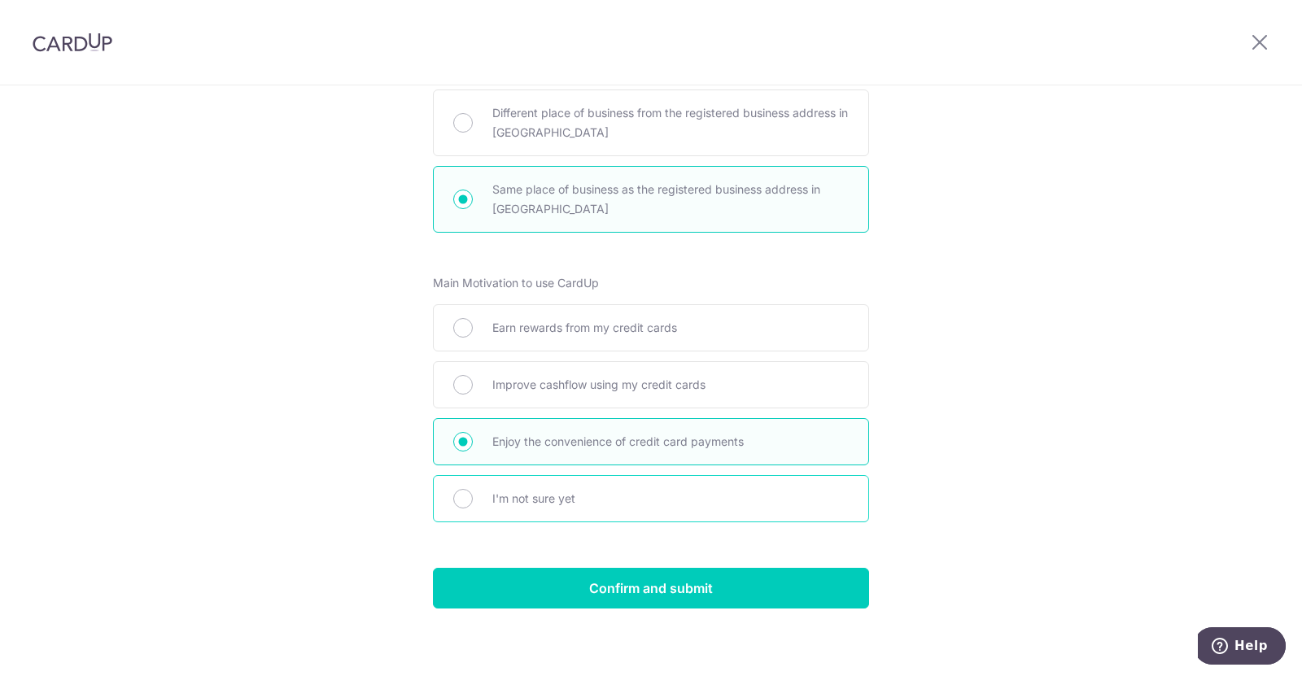
click at [473, 492] on input "I'm not sure yet" at bounding box center [463, 499] width 20 height 20
radio input "true"
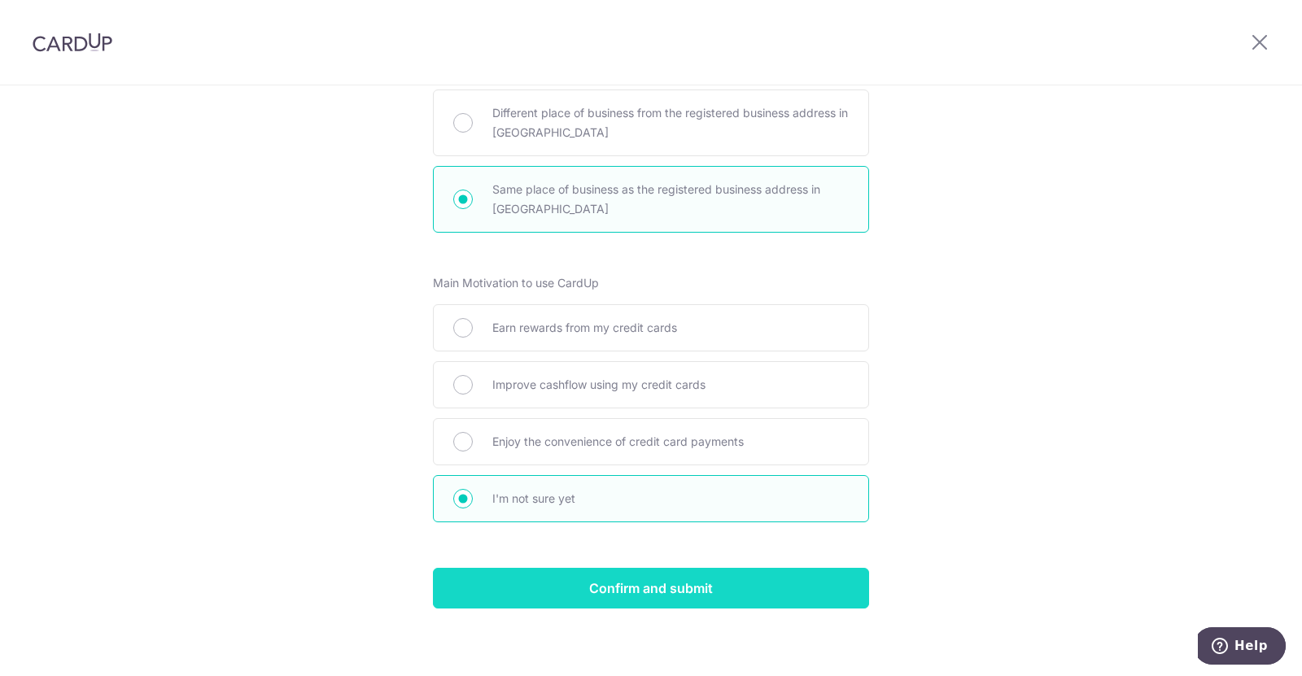
click at [611, 578] on input "Confirm and submit" at bounding box center [651, 588] width 436 height 41
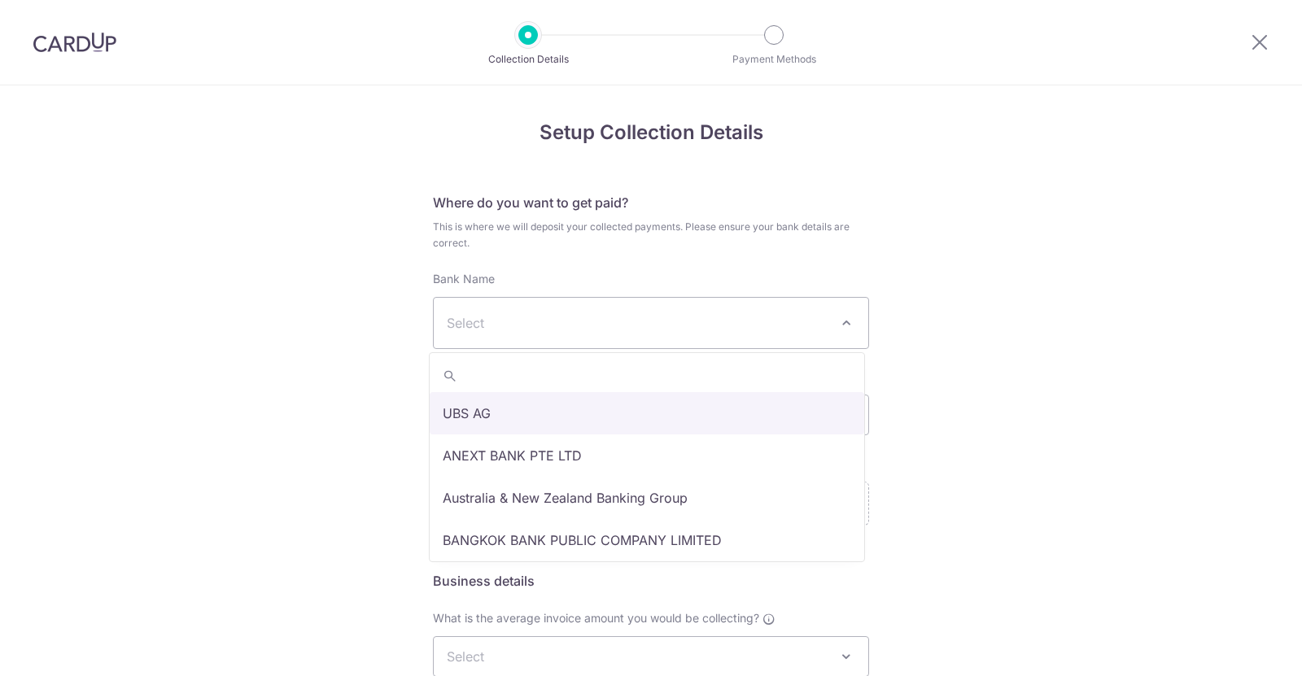
click at [699, 326] on span "Select" at bounding box center [638, 323] width 382 height 20
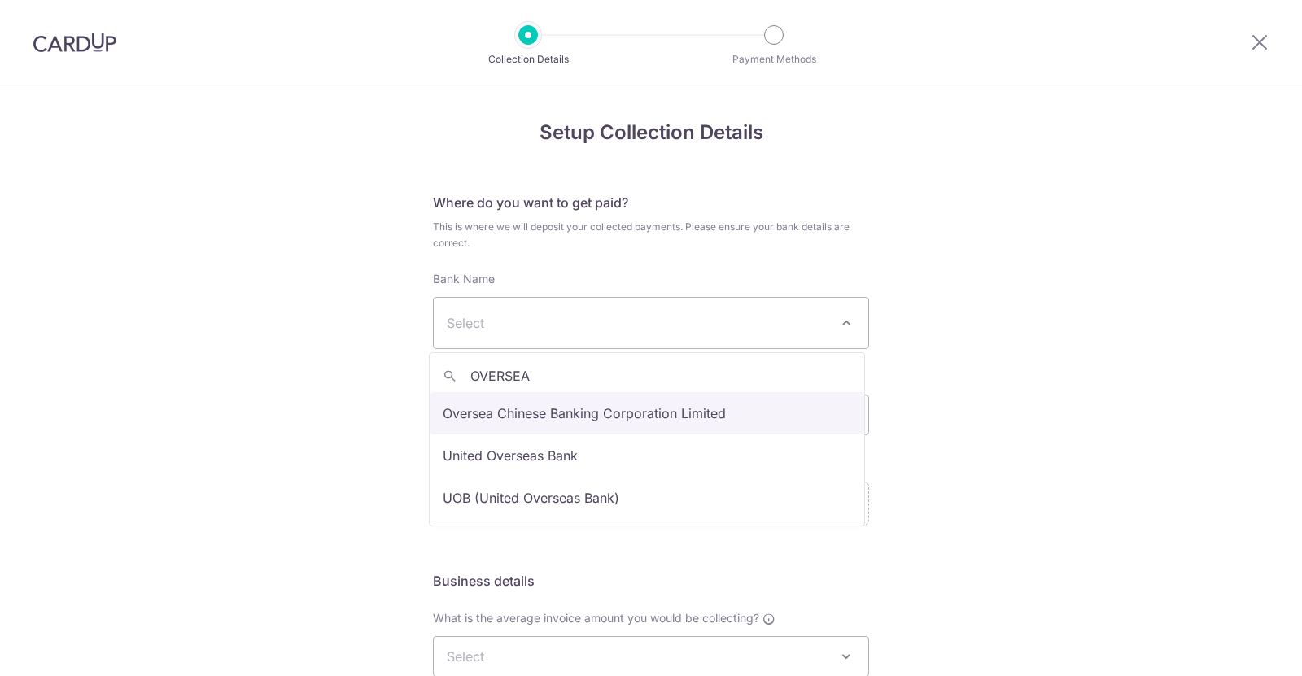
type input "OVERSEA"
select select "12"
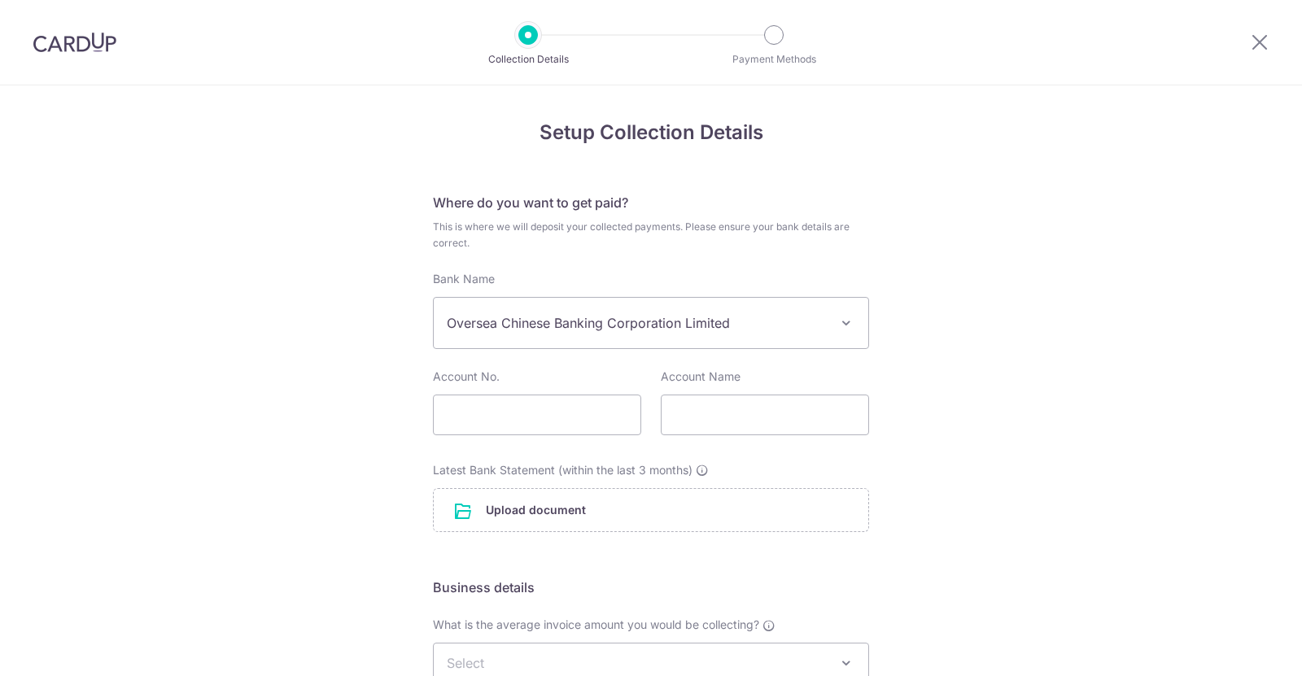
click at [896, 454] on div "Setup Collection Details Where do you want to get paid? This is where we will d…" at bounding box center [651, 569] width 1302 height 969
click at [946, 420] on div "Setup Collection Details Where do you want to get paid? This is where we will d…" at bounding box center [651, 569] width 1302 height 969
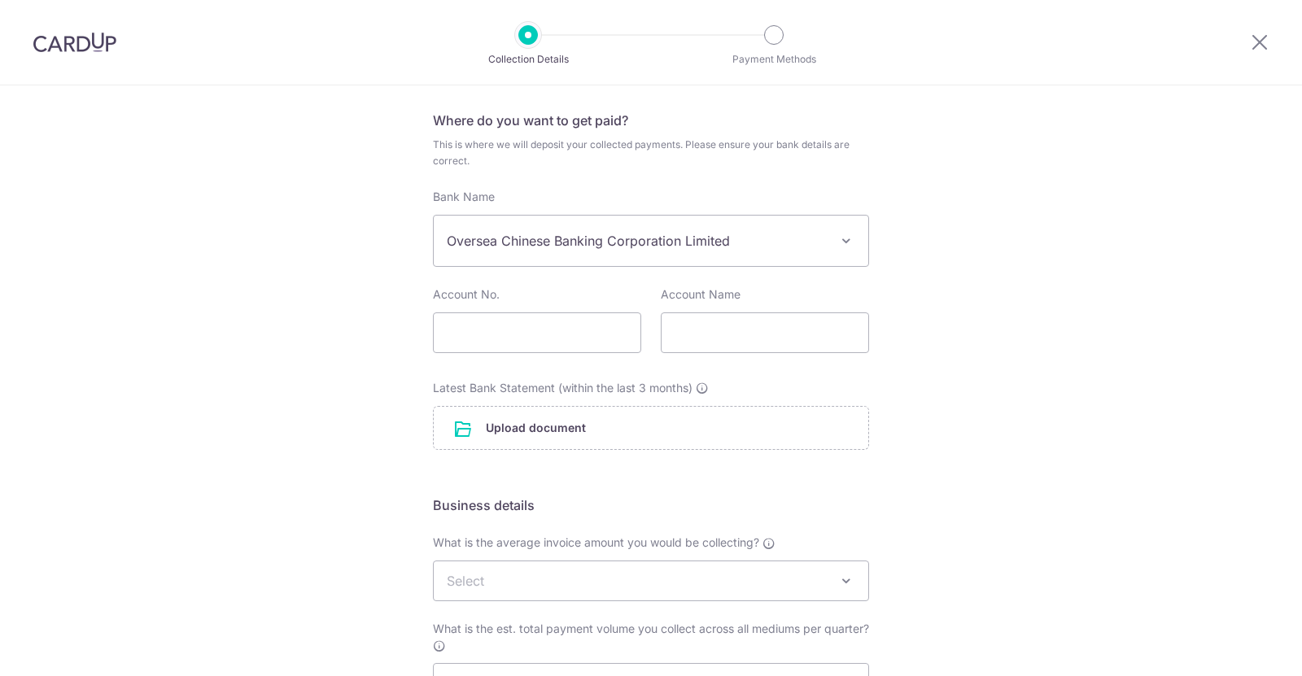
scroll to position [81, 0]
click at [517, 326] on input "text" at bounding box center [537, 333] width 208 height 41
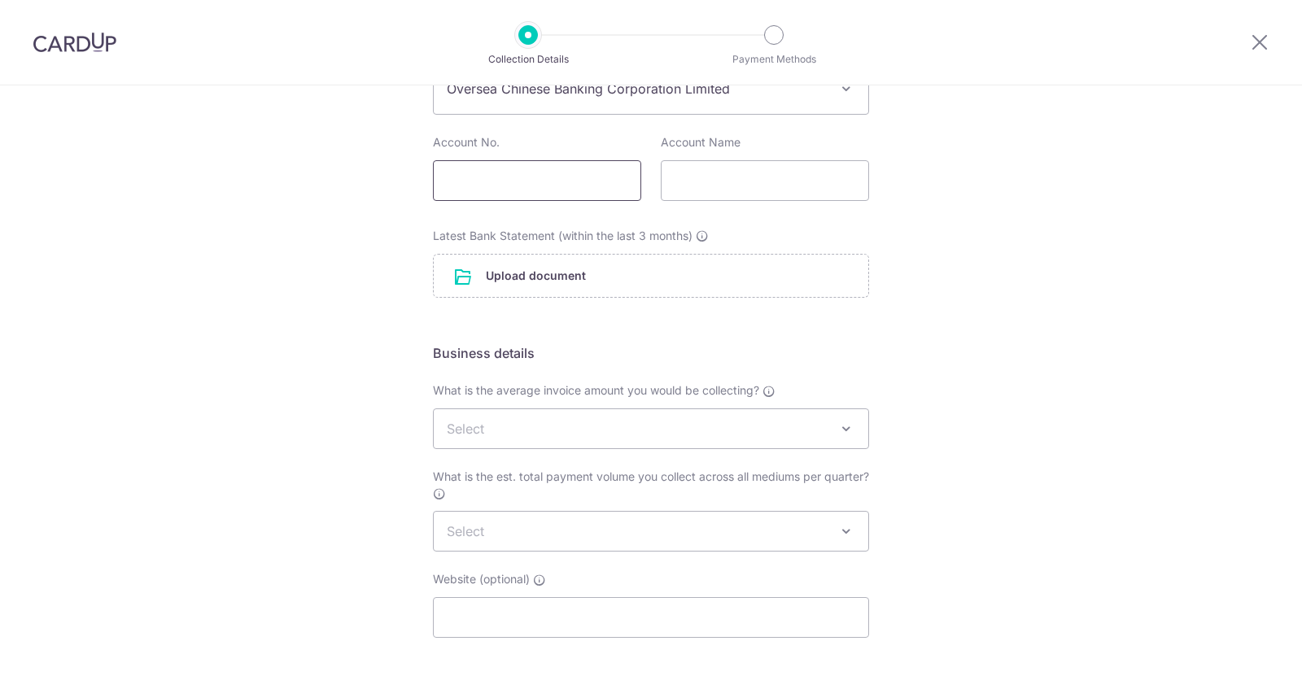
scroll to position [244, 0]
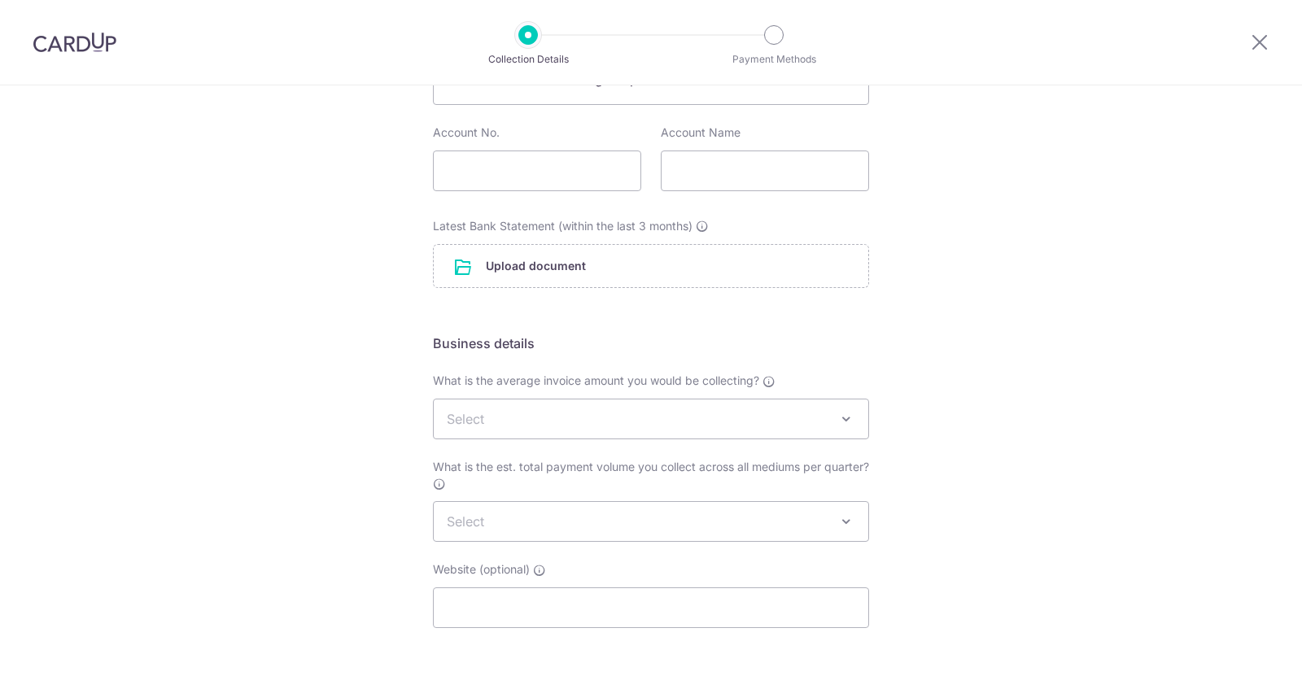
click at [837, 417] on span at bounding box center [847, 419] width 20 height 20
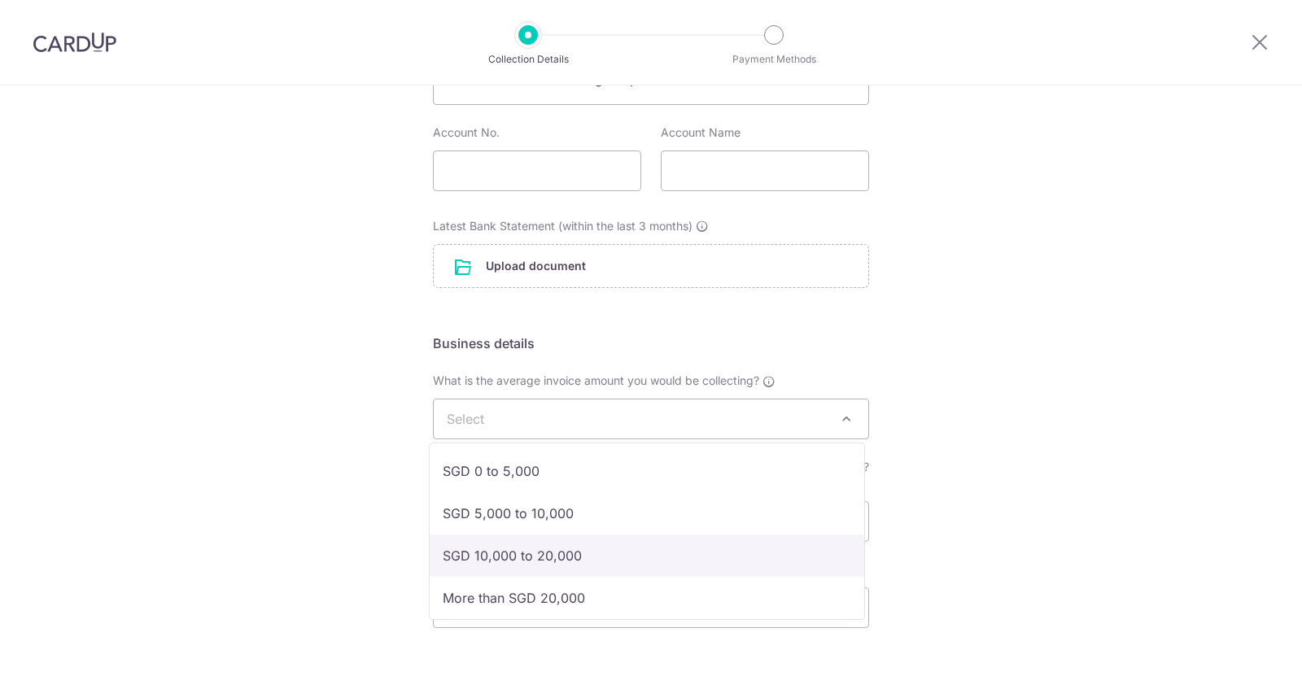
scroll to position [7, 0]
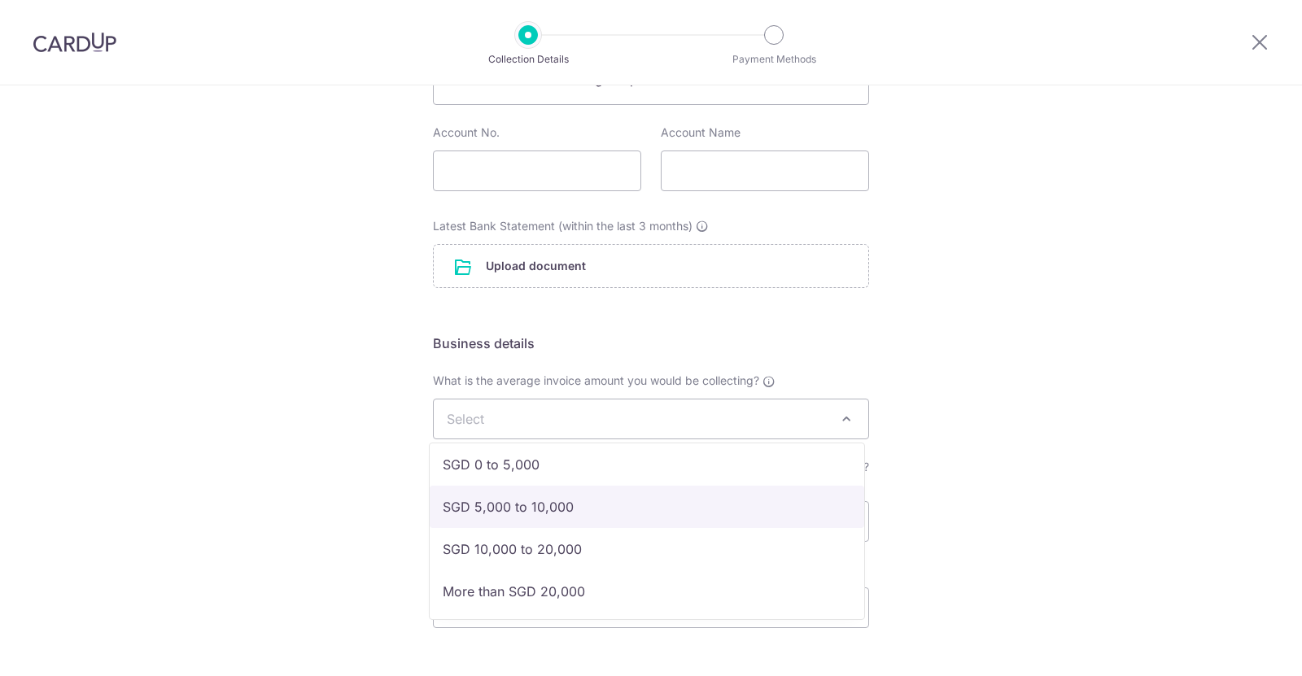
select select "SGD 5,000 to 10,000"
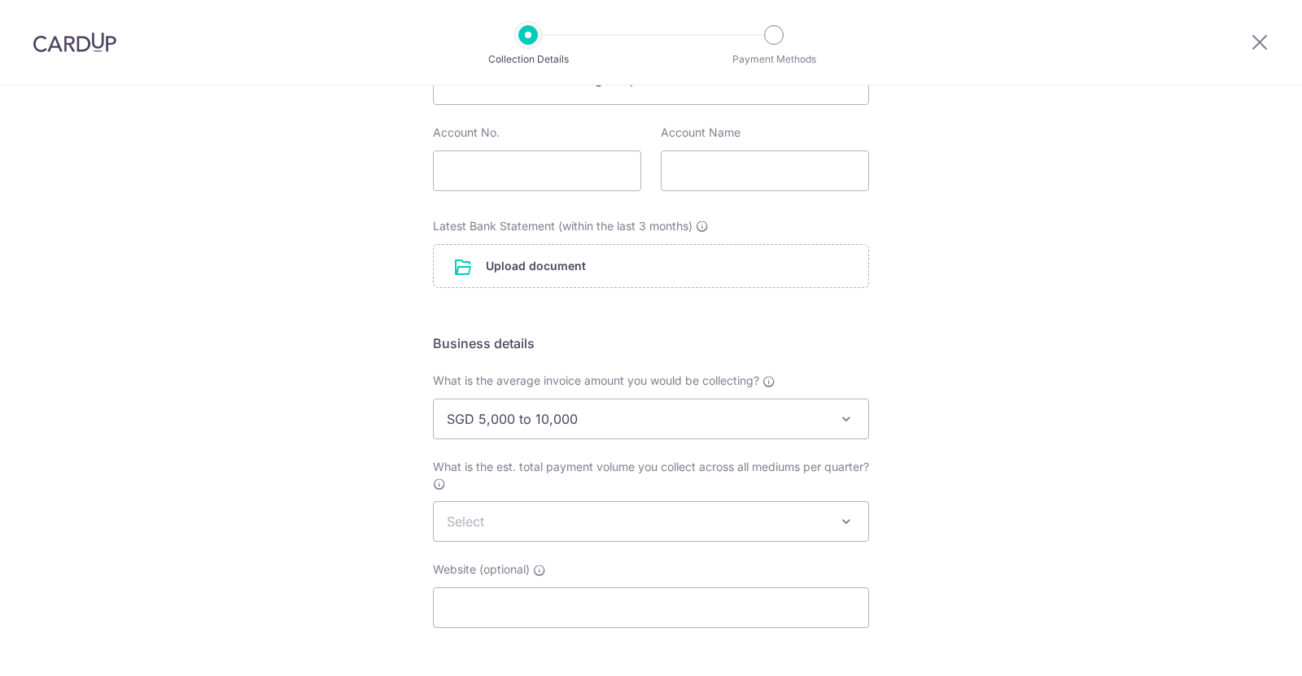
click at [1033, 509] on div "Setup Collection Details Where do you want to get paid? This is where we will d…" at bounding box center [651, 325] width 1302 height 969
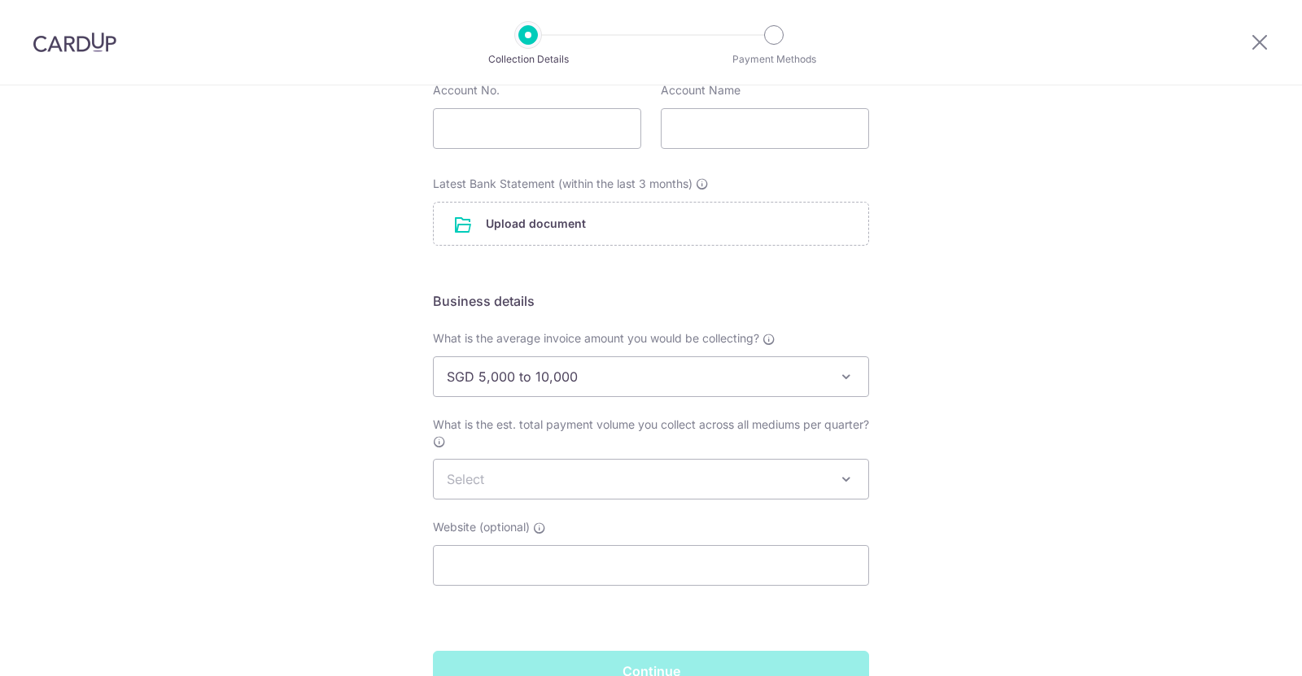
scroll to position [326, 0]
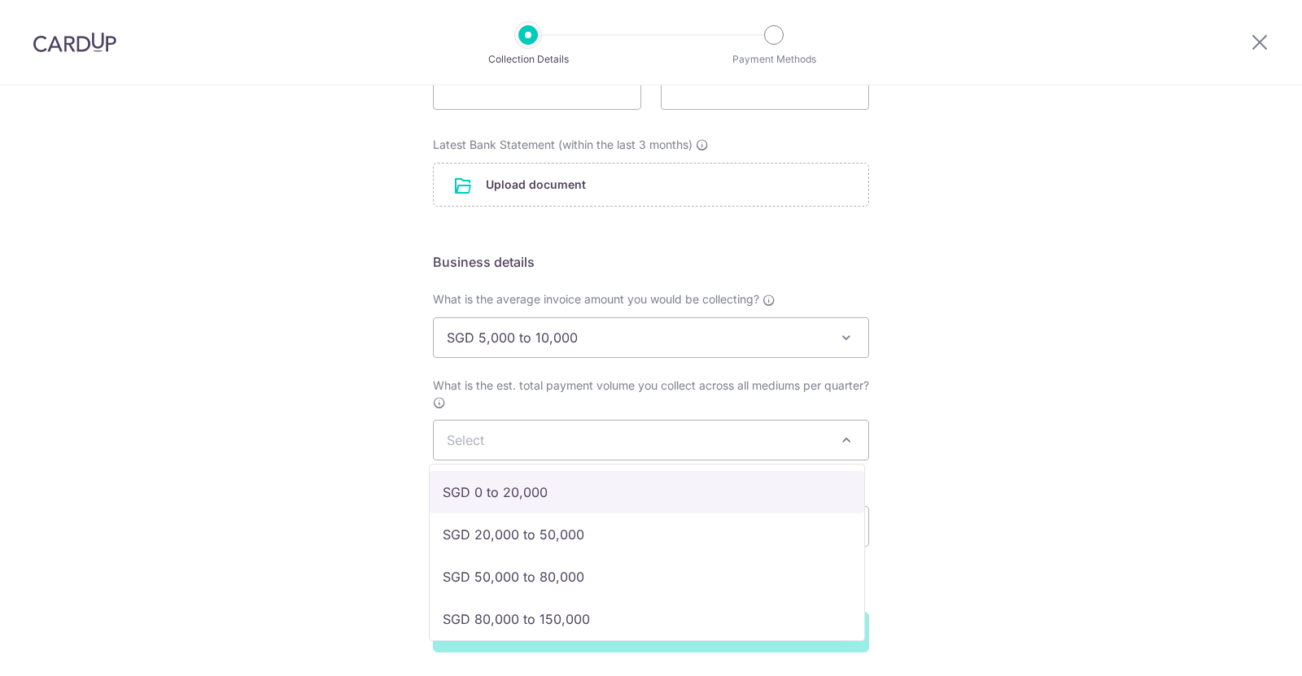
click at [804, 444] on span "Select" at bounding box center [651, 440] width 435 height 39
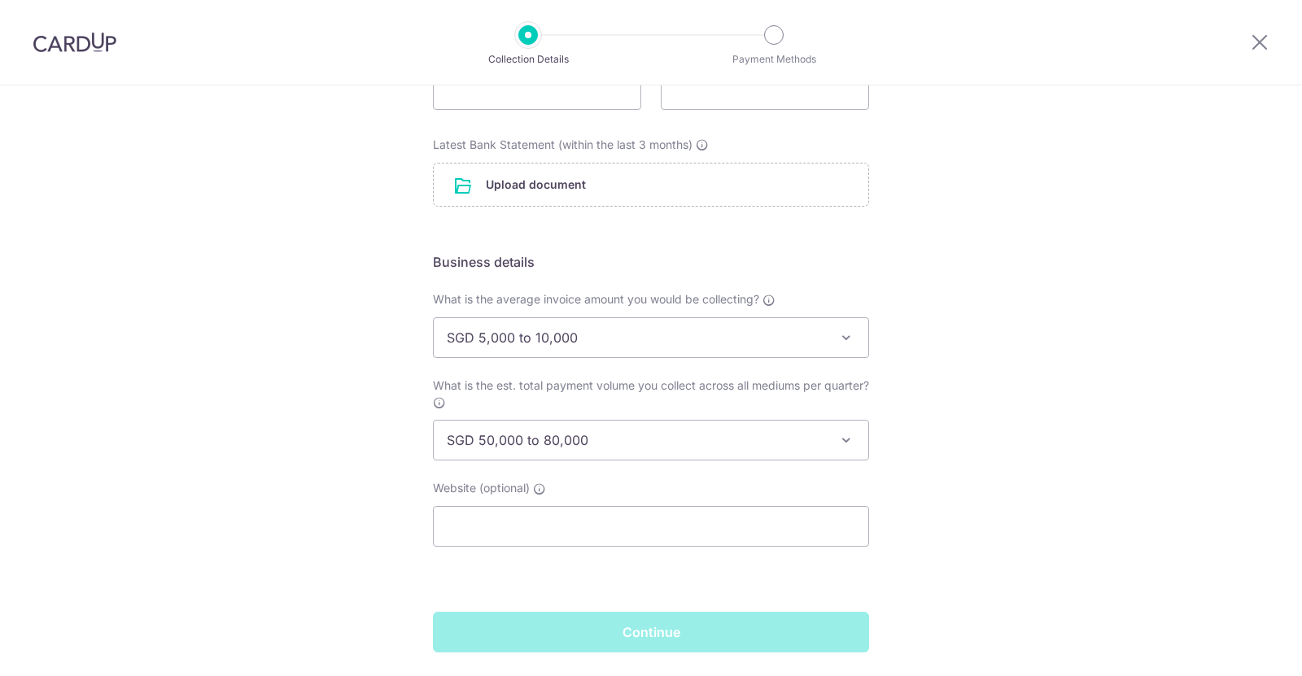
click at [755, 434] on span "SGD 50,000 to 80,000" at bounding box center [651, 440] width 435 height 39
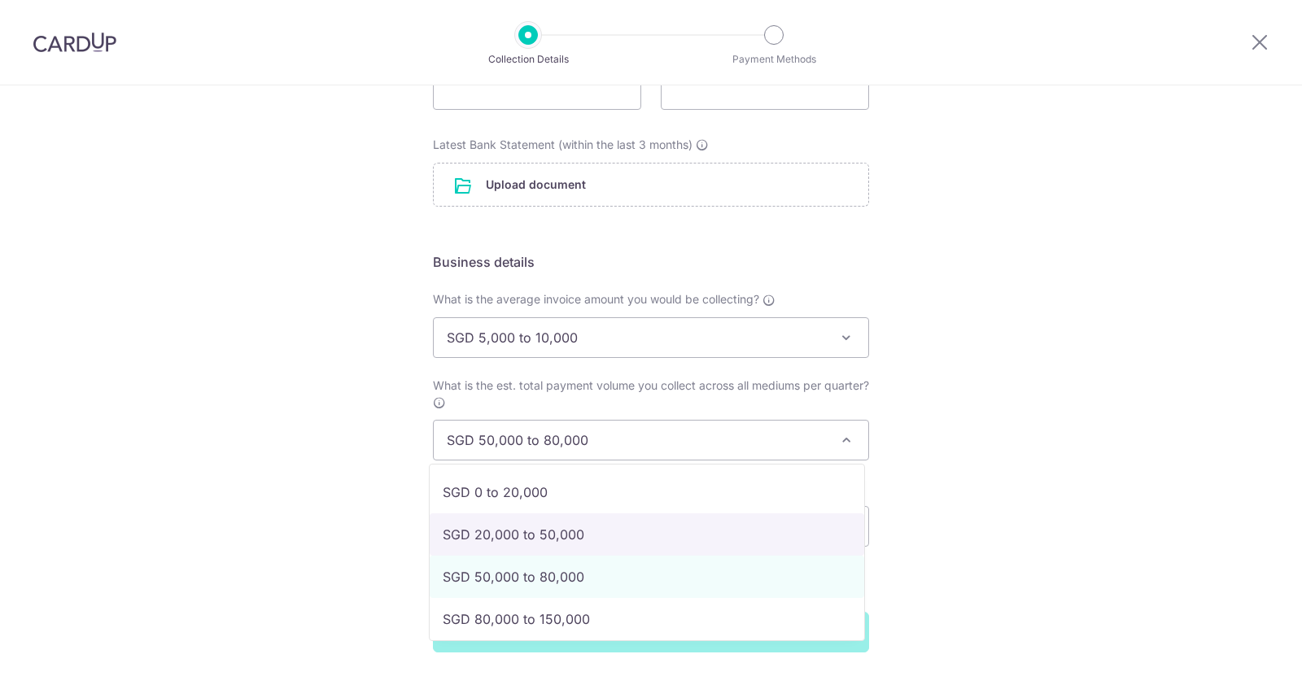
select select "SGD 20,000 to 50,000"
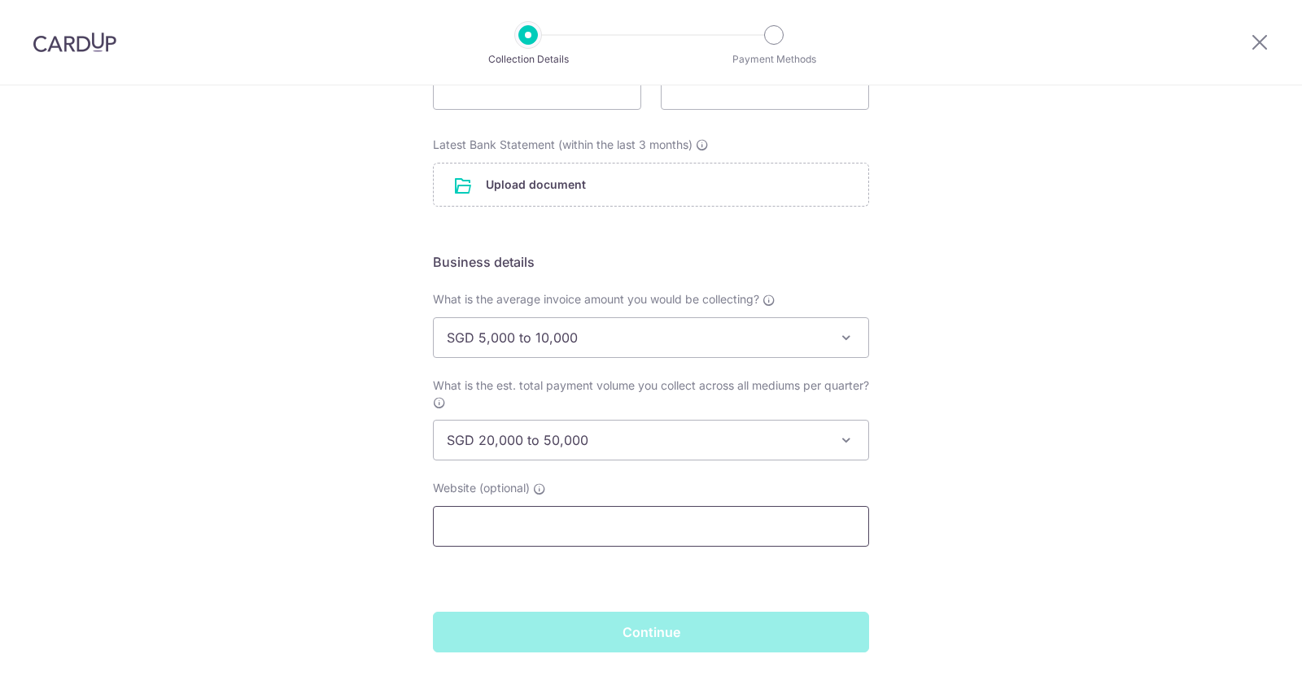
click at [565, 528] on input "text" at bounding box center [651, 526] width 436 height 41
type input "[DOMAIN_NAME]"
click at [963, 291] on div "Setup Collection Details Where do you want to get paid? This is where we will d…" at bounding box center [651, 244] width 1302 height 969
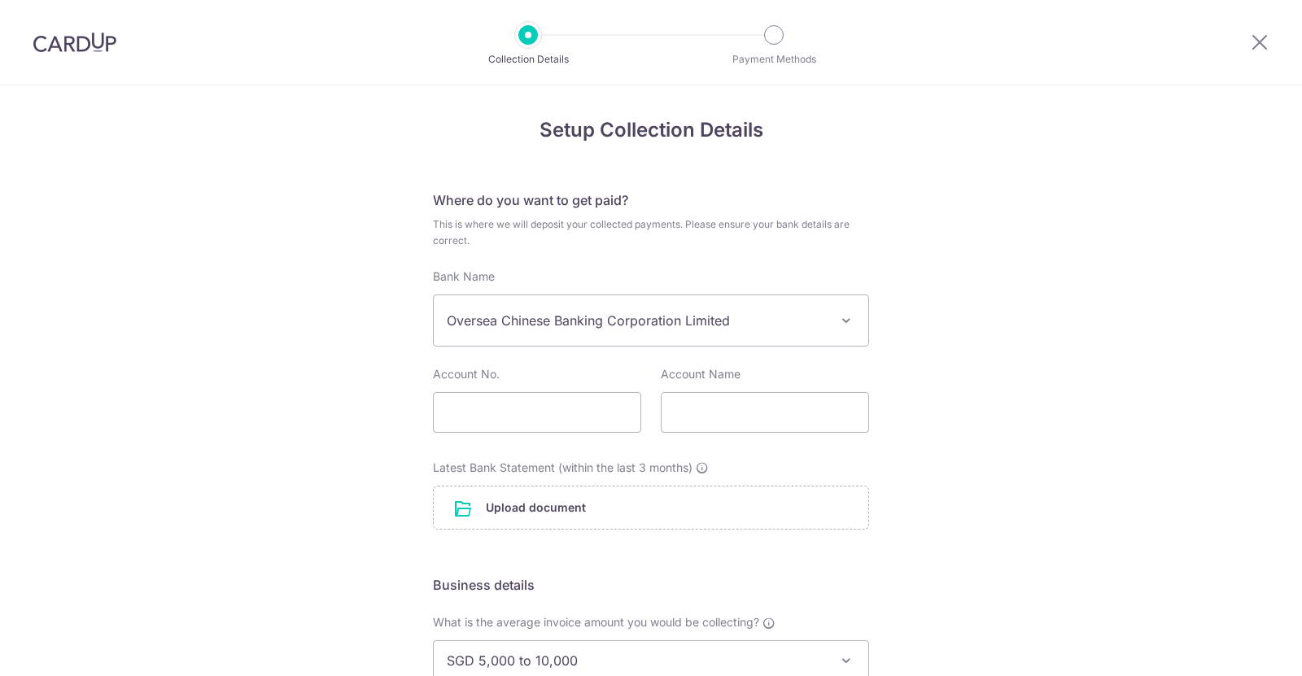
scroll to position [0, 0]
click at [525, 410] on input "text" at bounding box center [537, 415] width 208 height 41
click at [518, 411] on input "text" at bounding box center [537, 415] width 208 height 41
click at [493, 421] on input "text" at bounding box center [537, 415] width 208 height 41
type input "5"
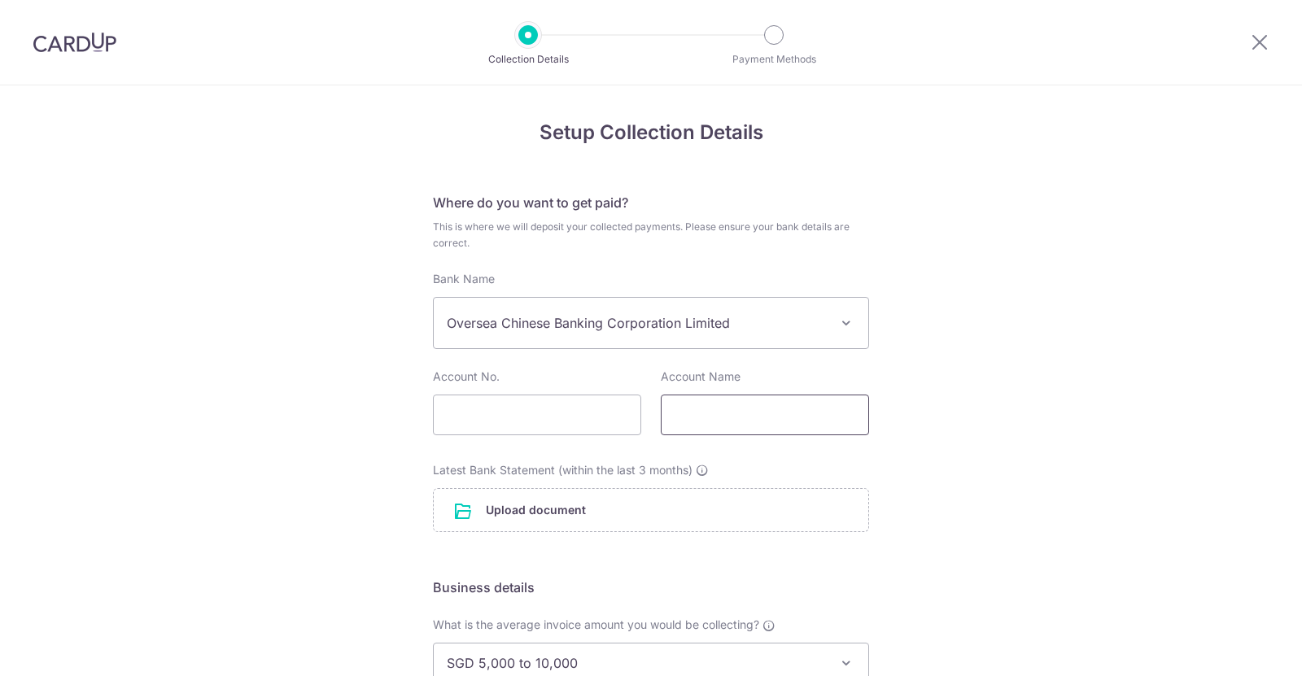
click at [675, 417] on input "text" at bounding box center [765, 415] width 208 height 41
type input "[PERSON_NAME] INTERIOR PTE LTD"
click at [592, 417] on input "text" at bounding box center [537, 415] width 208 height 41
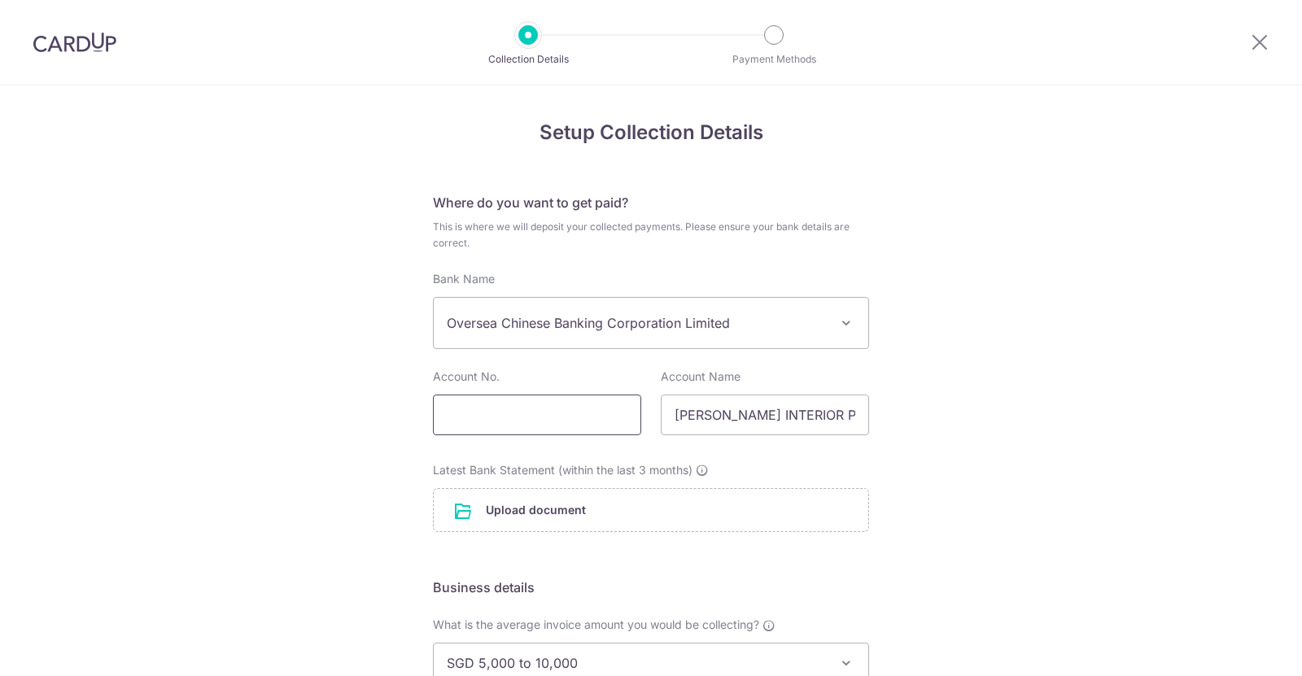
click at [563, 415] on input "text" at bounding box center [537, 415] width 208 height 41
paste input "519458111001"
type input "519458111001"
click at [1014, 452] on div "Setup Collection Details Where do you want to get paid? This is where we will d…" at bounding box center [651, 569] width 1302 height 969
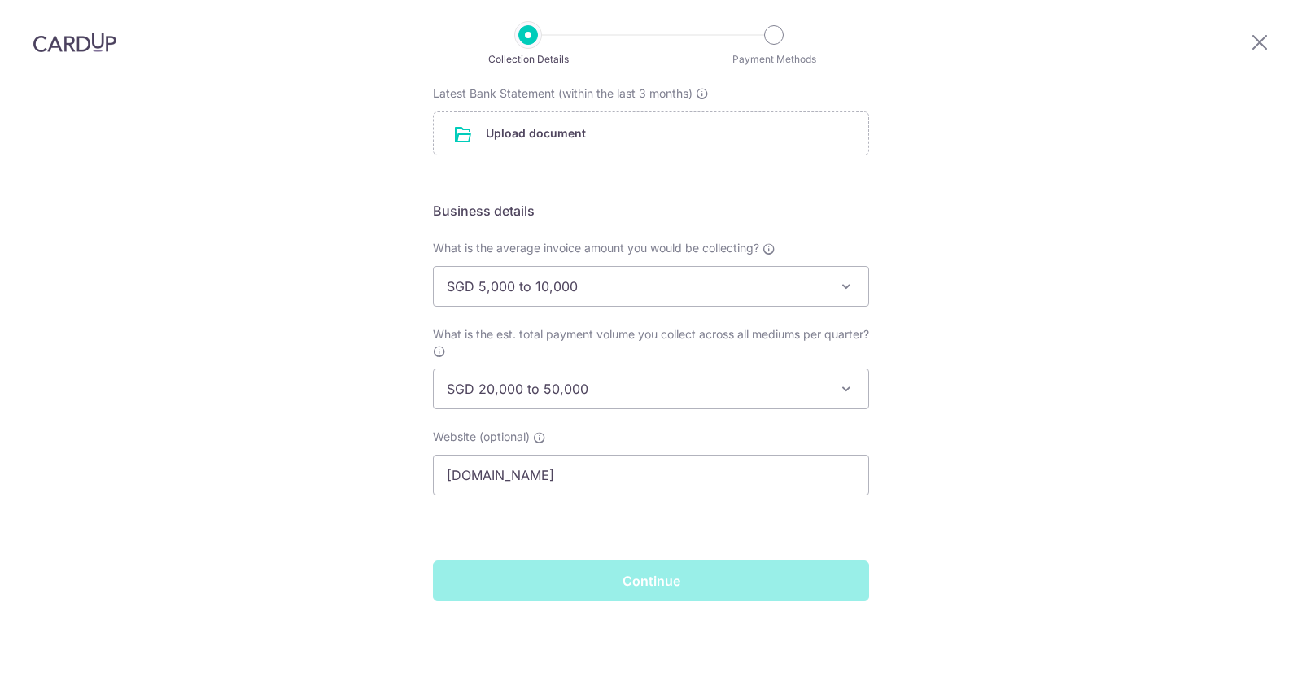
scroll to position [378, 0]
click at [624, 577] on div "Continue" at bounding box center [651, 579] width 456 height 41
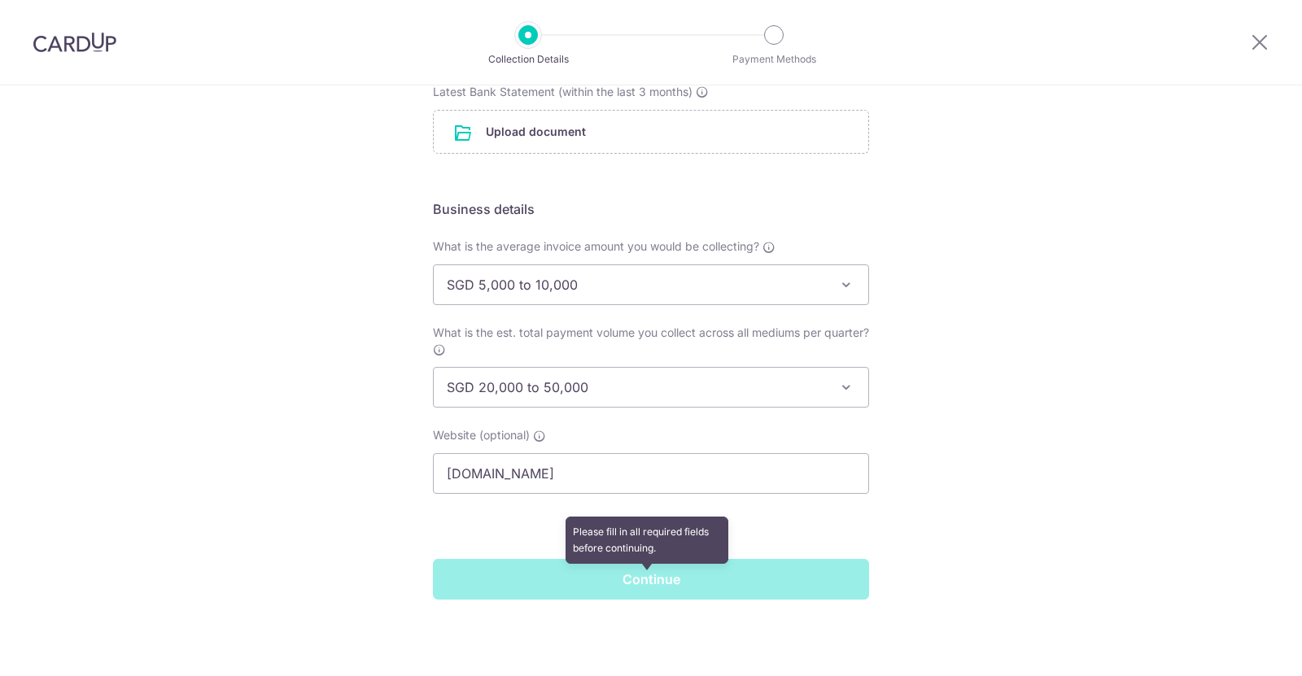
click at [624, 577] on span "Continue" at bounding box center [651, 578] width 436 height 14
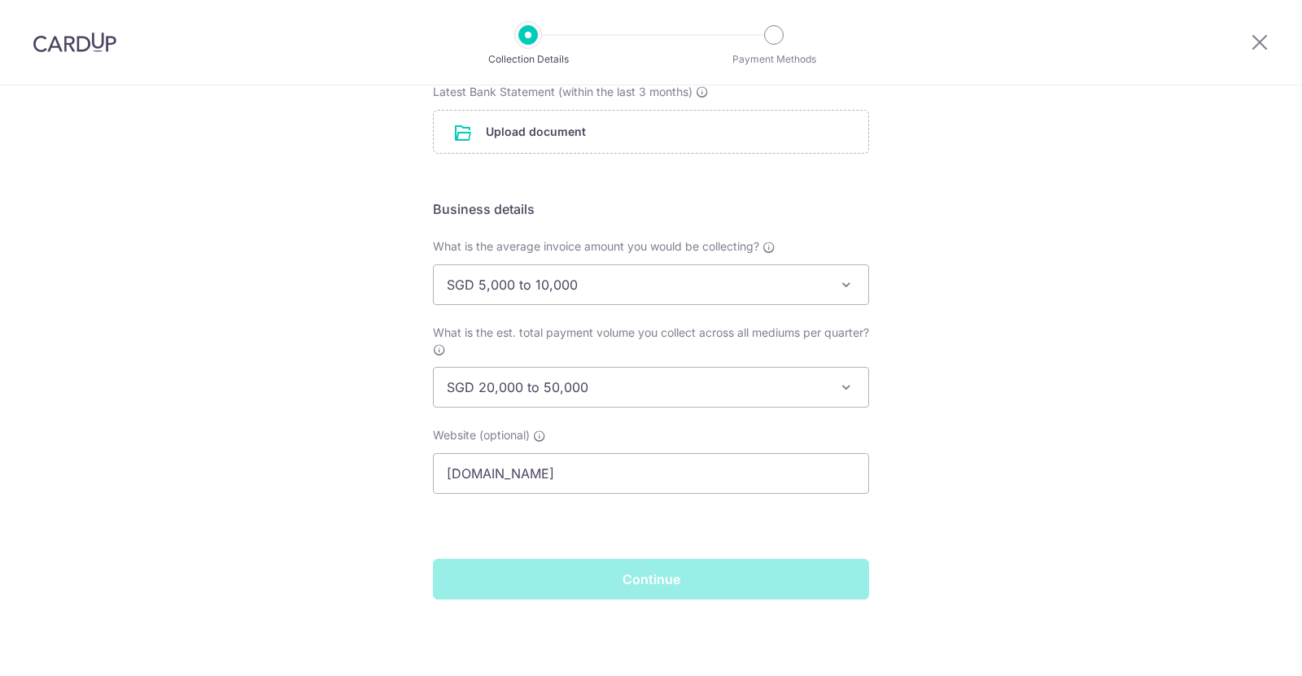
click at [937, 282] on div "Setup Collection Details Where do you want to get paid? This is where we will d…" at bounding box center [651, 191] width 1302 height 969
click at [190, 198] on div "Setup Collection Details Where do you want to get paid? This is where we will d…" at bounding box center [651, 191] width 1302 height 969
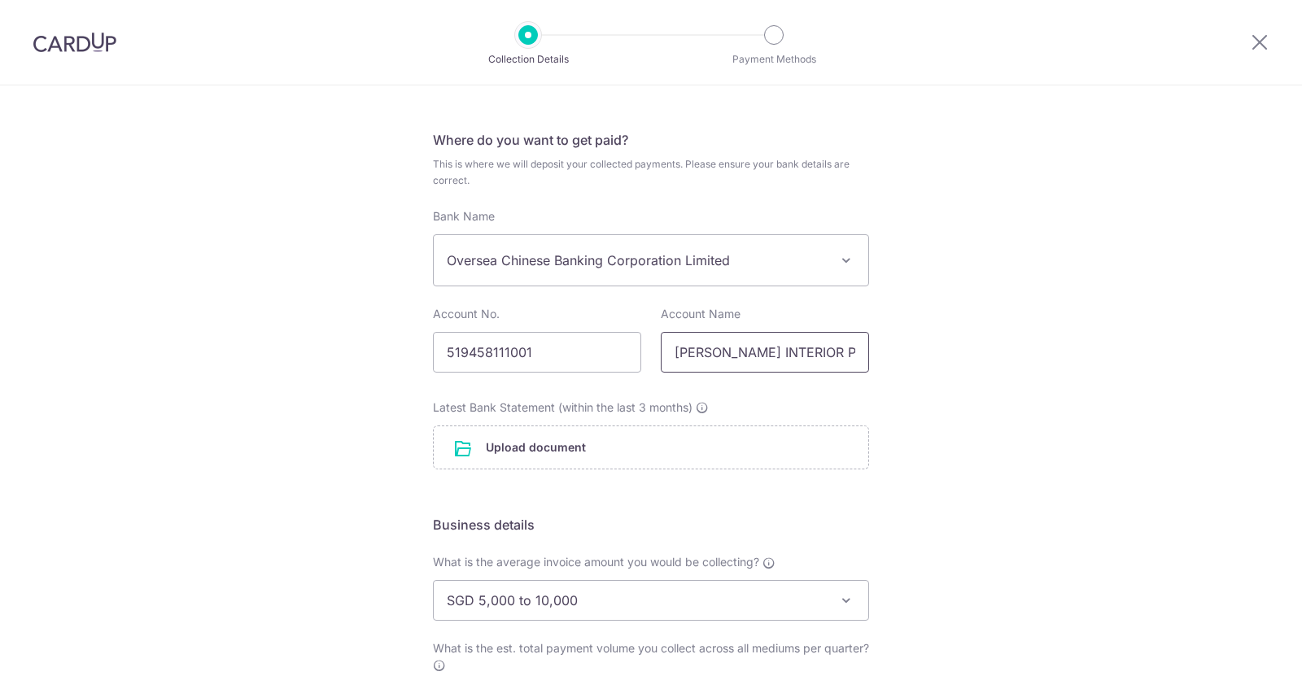
scroll to position [53, 0]
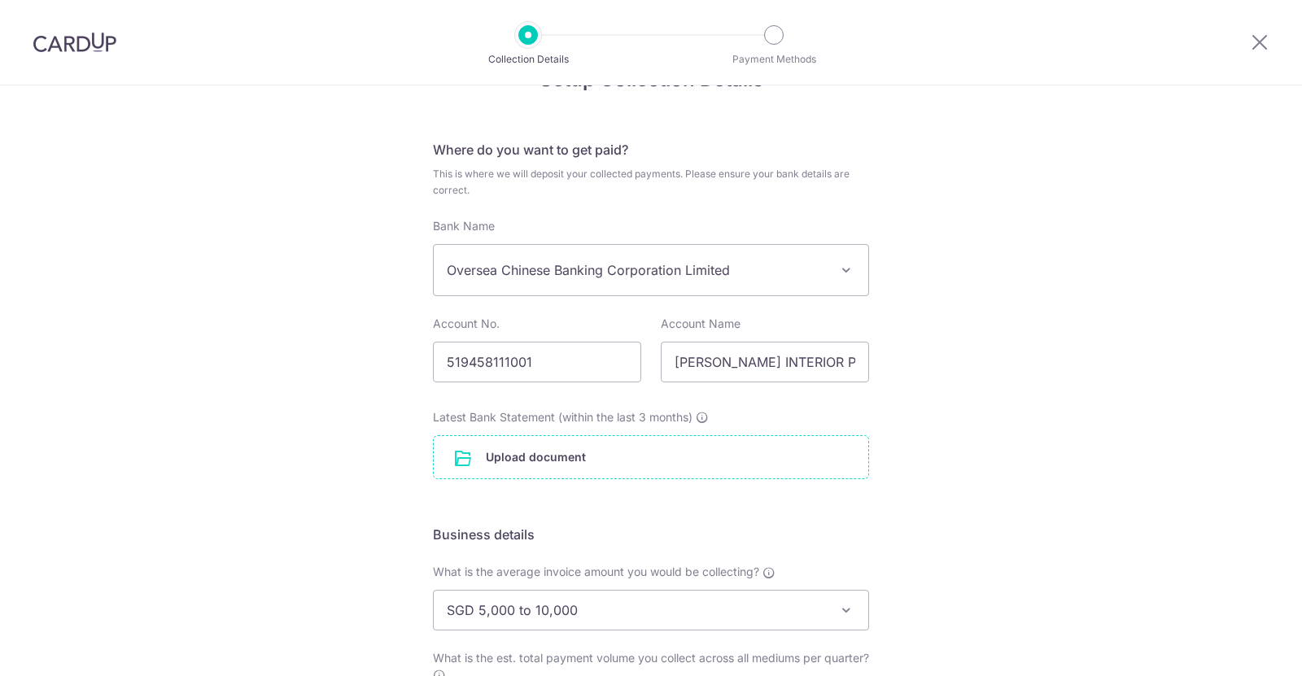
click at [573, 465] on input "file" at bounding box center [651, 457] width 435 height 42
click at [505, 462] on input "file" at bounding box center [651, 457] width 435 height 42
click at [520, 458] on input "file" at bounding box center [651, 457] width 435 height 42
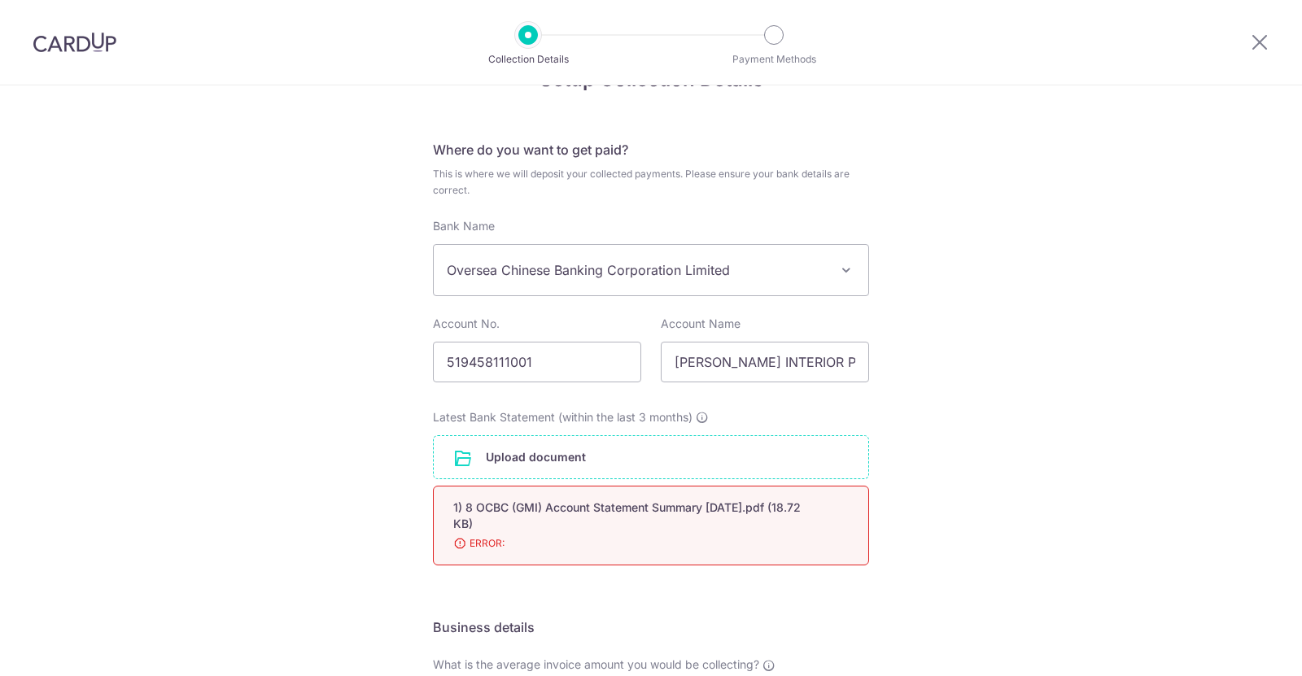
click at [465, 546] on span "ERROR:" at bounding box center [631, 543] width 356 height 16
click at [457, 544] on span "ERROR:" at bounding box center [631, 543] width 356 height 16
click at [456, 544] on span "ERROR:" at bounding box center [631, 543] width 356 height 16
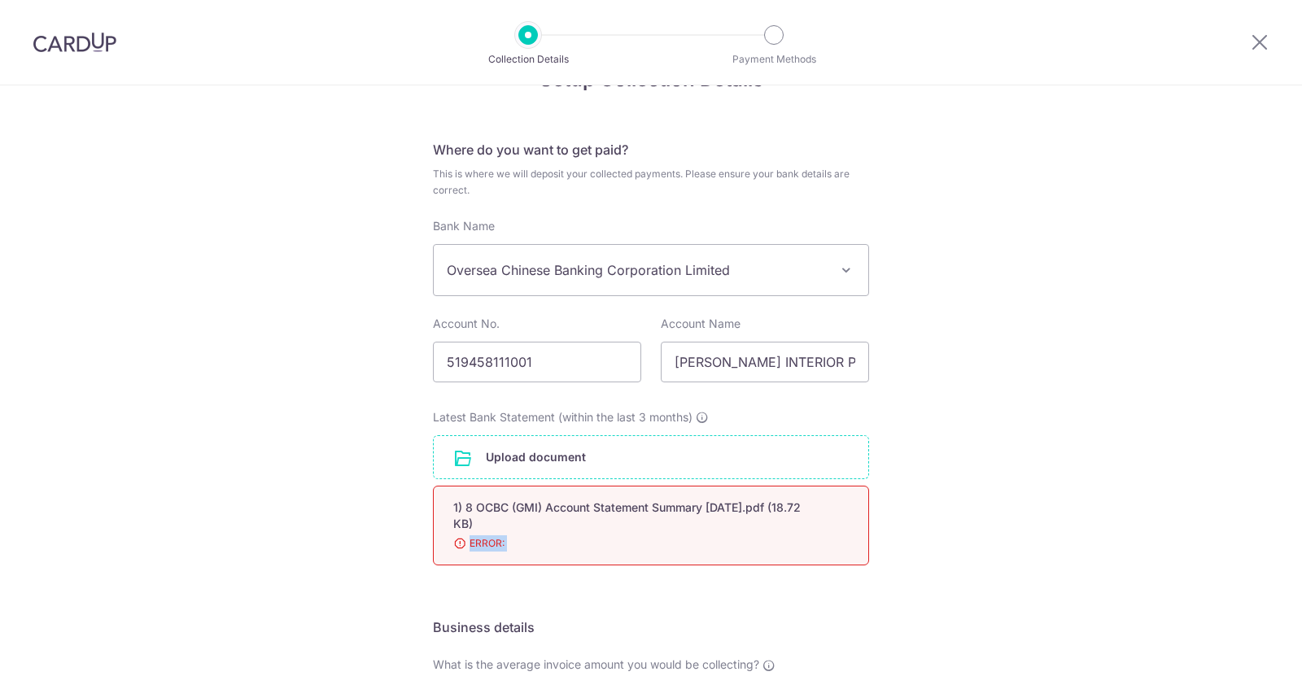
click at [456, 544] on span "ERROR:" at bounding box center [631, 543] width 356 height 16
click at [596, 534] on div "1) 8 OCBC (GMI) Account Statement Summary Oct 2025.pdf (18.72 KB) Done Download…" at bounding box center [651, 526] width 436 height 80
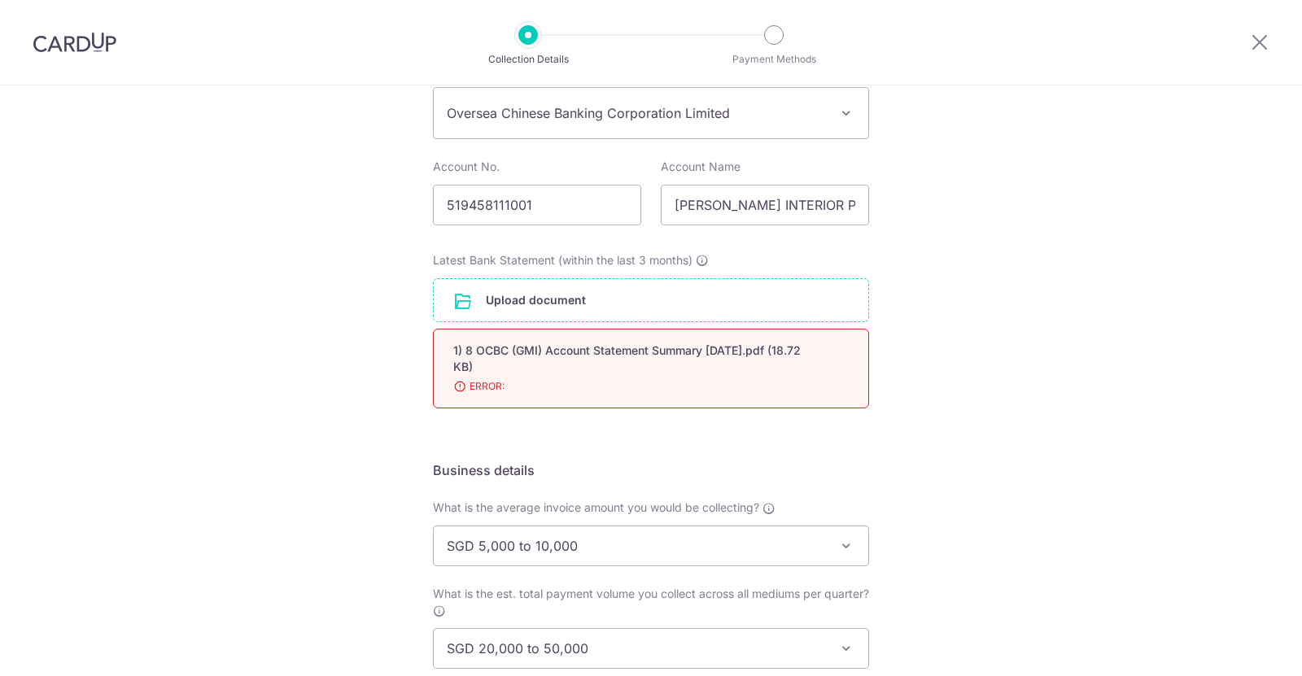
scroll to position [216, 0]
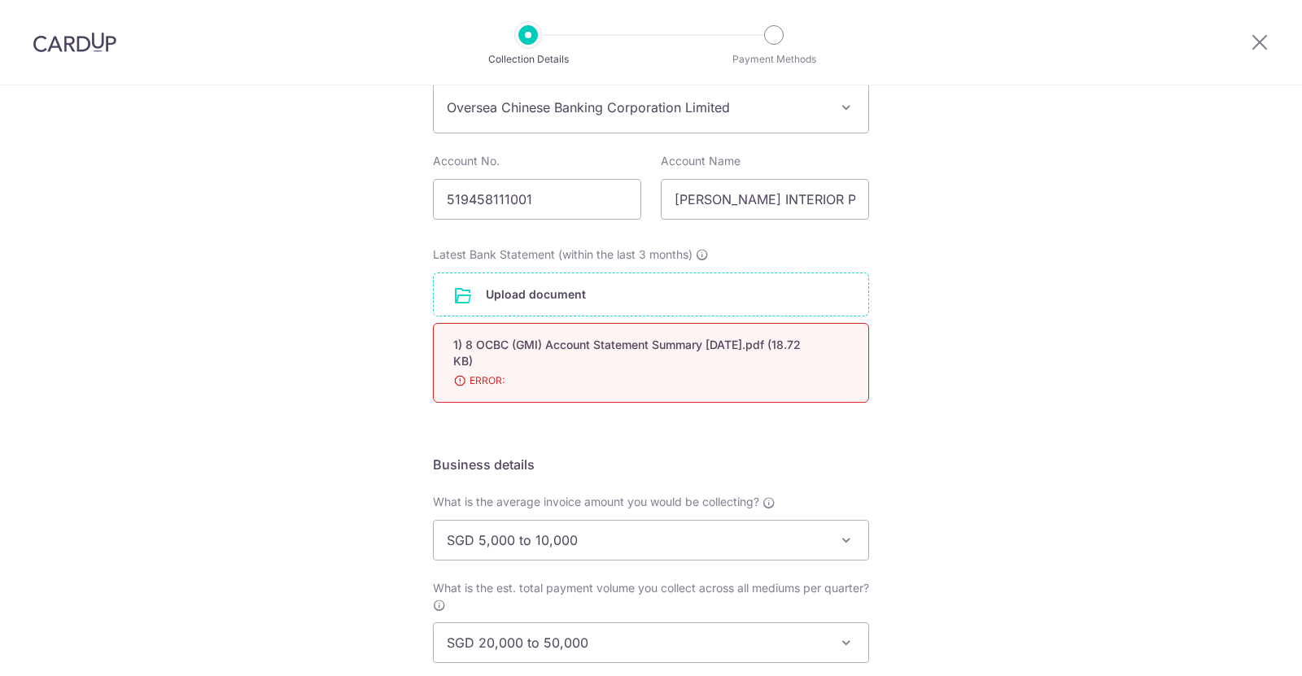
click at [981, 434] on div "Setup Collection Details Where do you want to get paid? This is where we will d…" at bounding box center [651, 401] width 1302 height 1062
click at [579, 283] on input "file" at bounding box center [651, 294] width 435 height 42
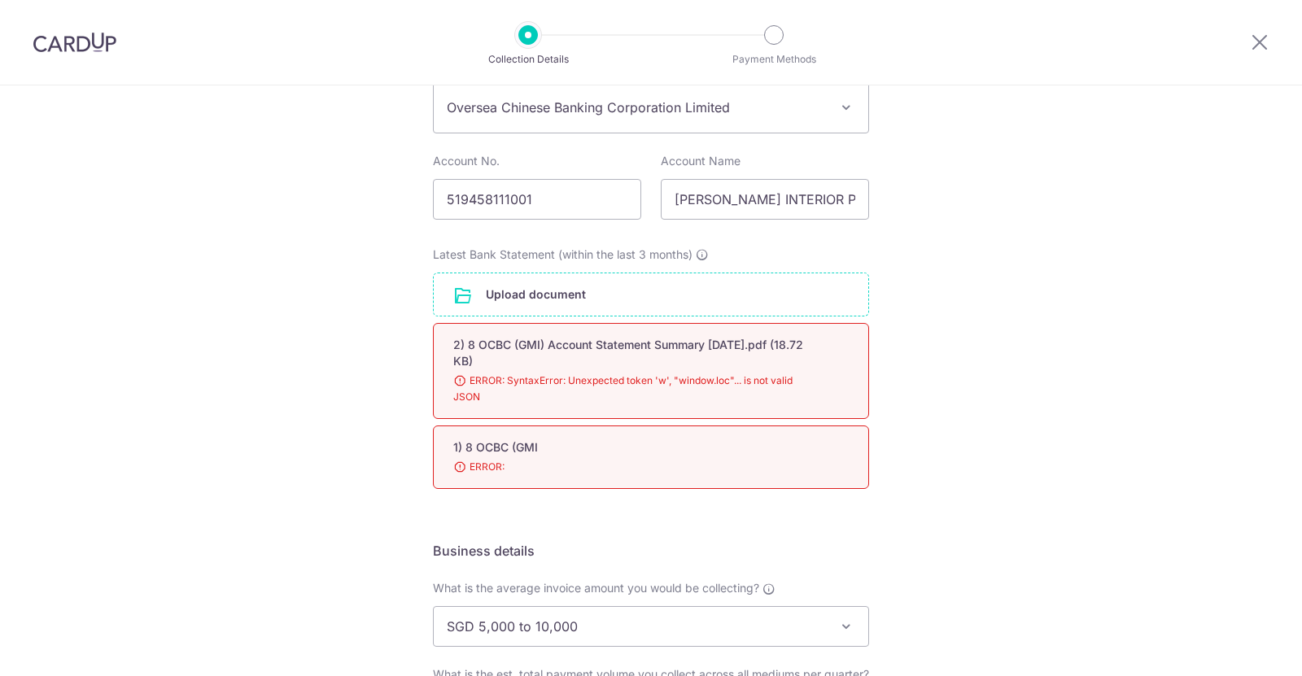
click at [980, 451] on div "Setup Collection Details Where do you want to get paid? This is where we will d…" at bounding box center [651, 444] width 1302 height 1148
click at [465, 408] on div "2) 8 OCBC (GMI) Account Statement Summary Oct 2025.pdf (18.72 KB) Done Download…" at bounding box center [651, 371] width 436 height 96
click at [553, 395] on span "ERROR: SyntaxError: Unexpected token 'w', "window.loc"... is not valid JSON" at bounding box center [631, 389] width 356 height 33
click at [960, 440] on div "Setup Collection Details Where do you want to get paid? This is where we will d…" at bounding box center [651, 444] width 1302 height 1148
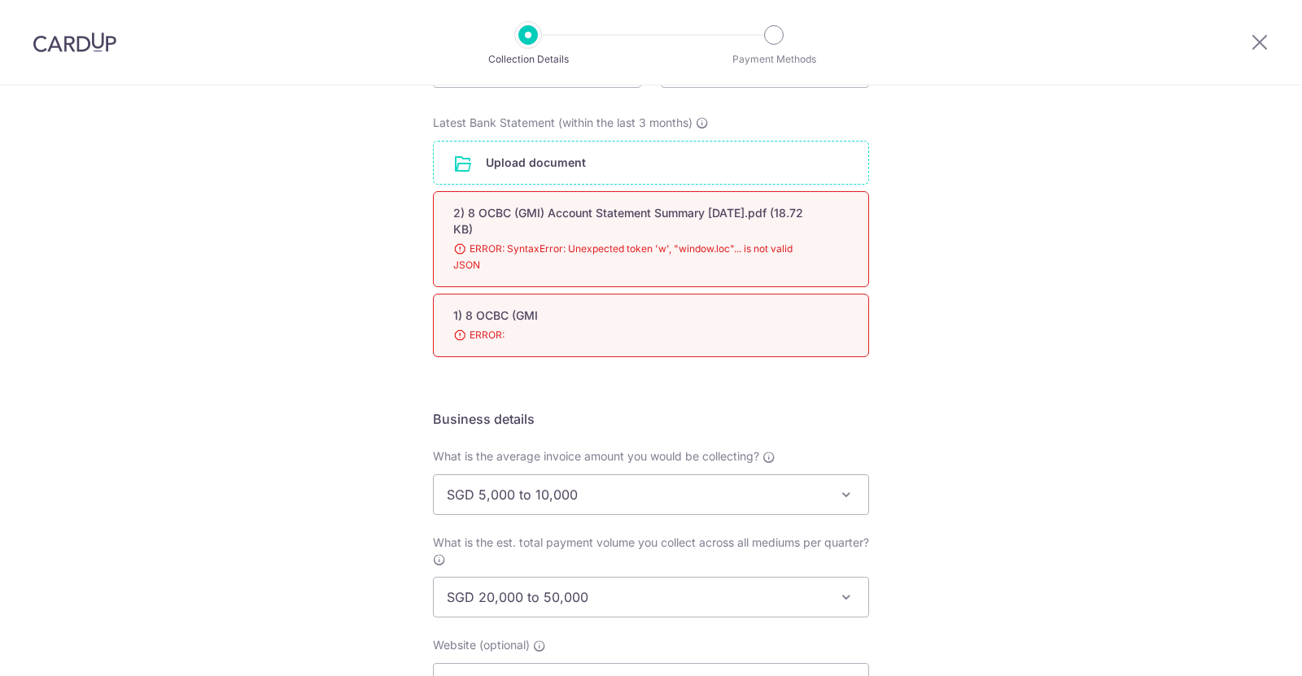
scroll to position [557, 0]
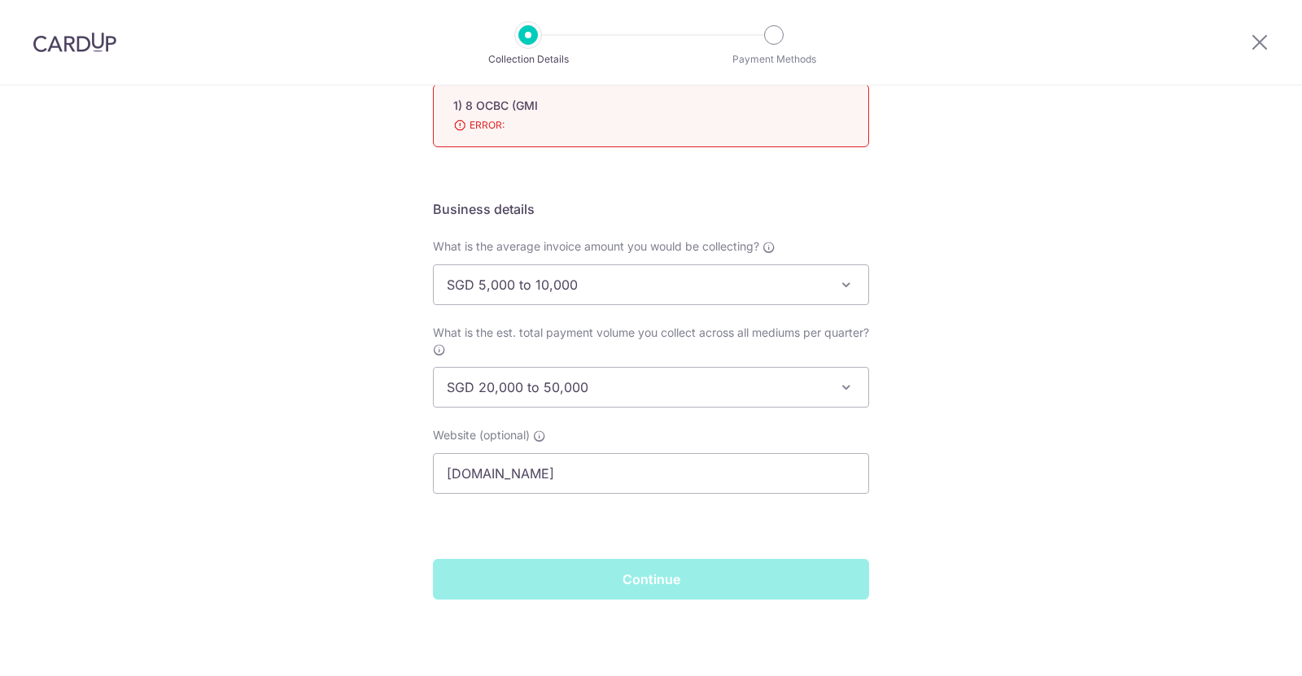
drag, startPoint x: 641, startPoint y: 531, endPoint x: 633, endPoint y: 551, distance: 21.2
click at [639, 535] on form "Where do you want to get paid? This is where we will deposit your collected pay…" at bounding box center [651, 117] width 436 height 964
click at [634, 572] on span "Continue" at bounding box center [651, 578] width 436 height 14
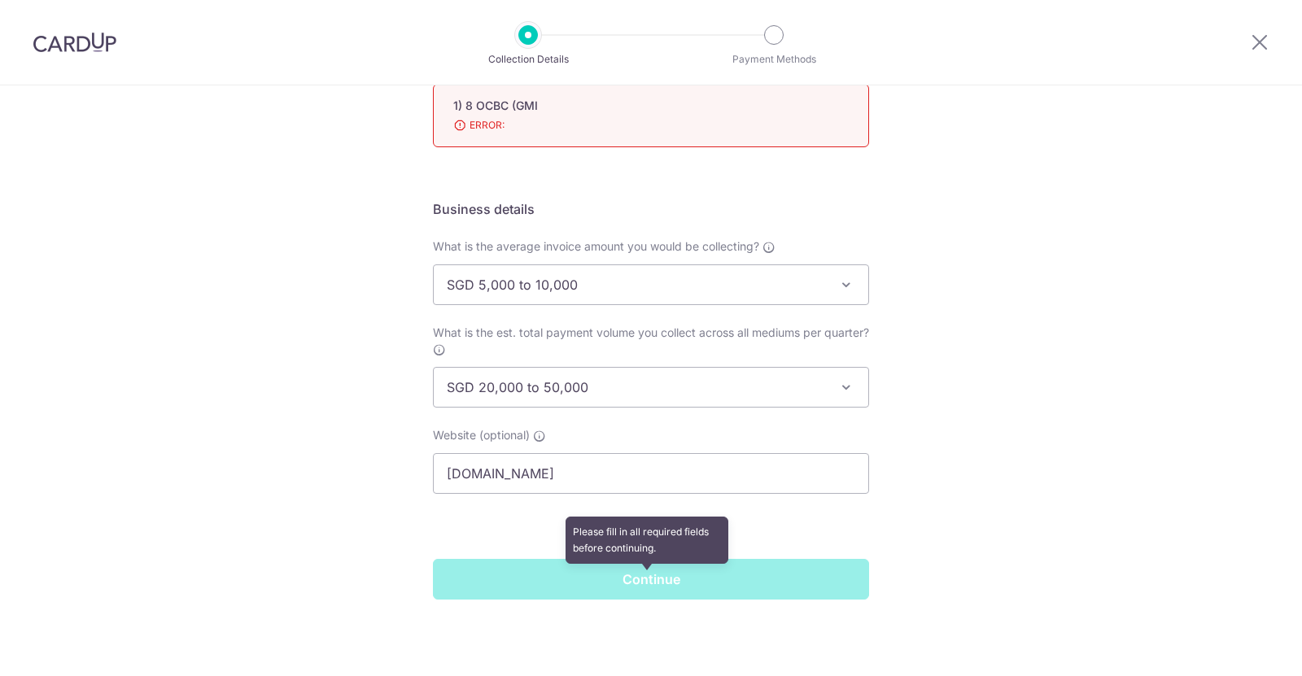
click at [635, 575] on span "Continue" at bounding box center [651, 578] width 436 height 14
click at [636, 578] on span "Continue" at bounding box center [651, 578] width 436 height 14
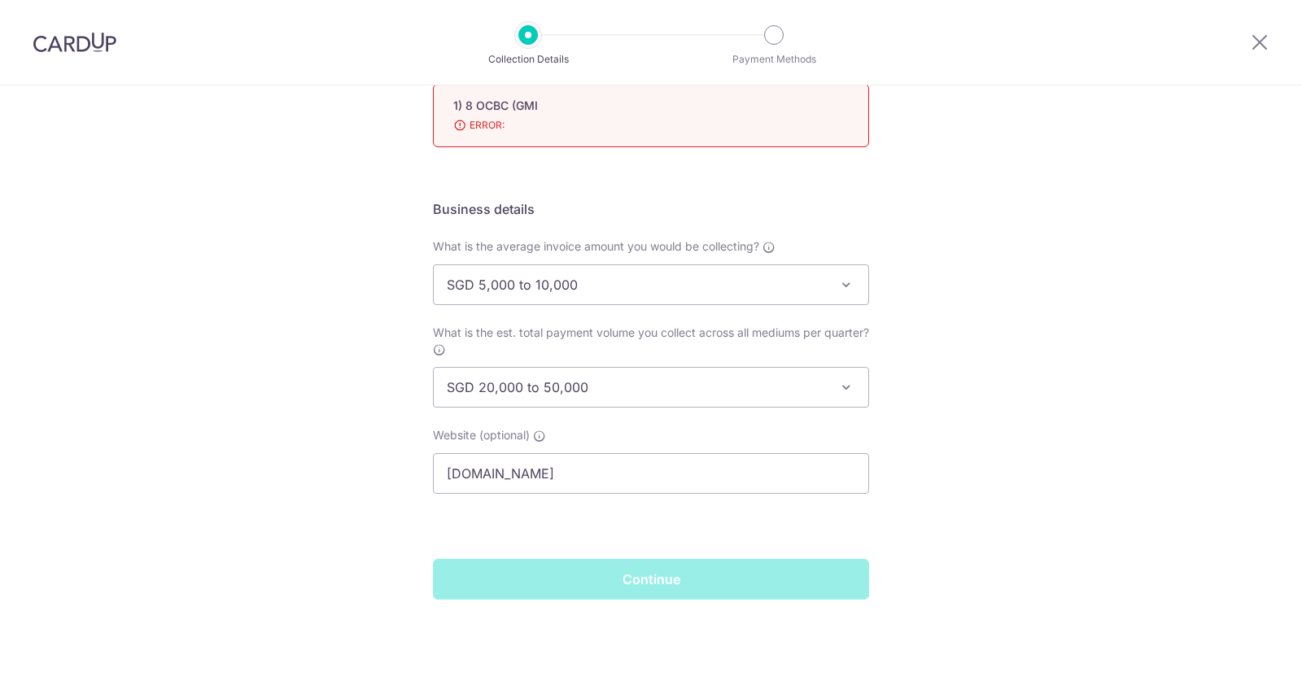
click at [1086, 498] on div "Setup Collection Details Where do you want to get paid? This is where we will d…" at bounding box center [651, 102] width 1302 height 1148
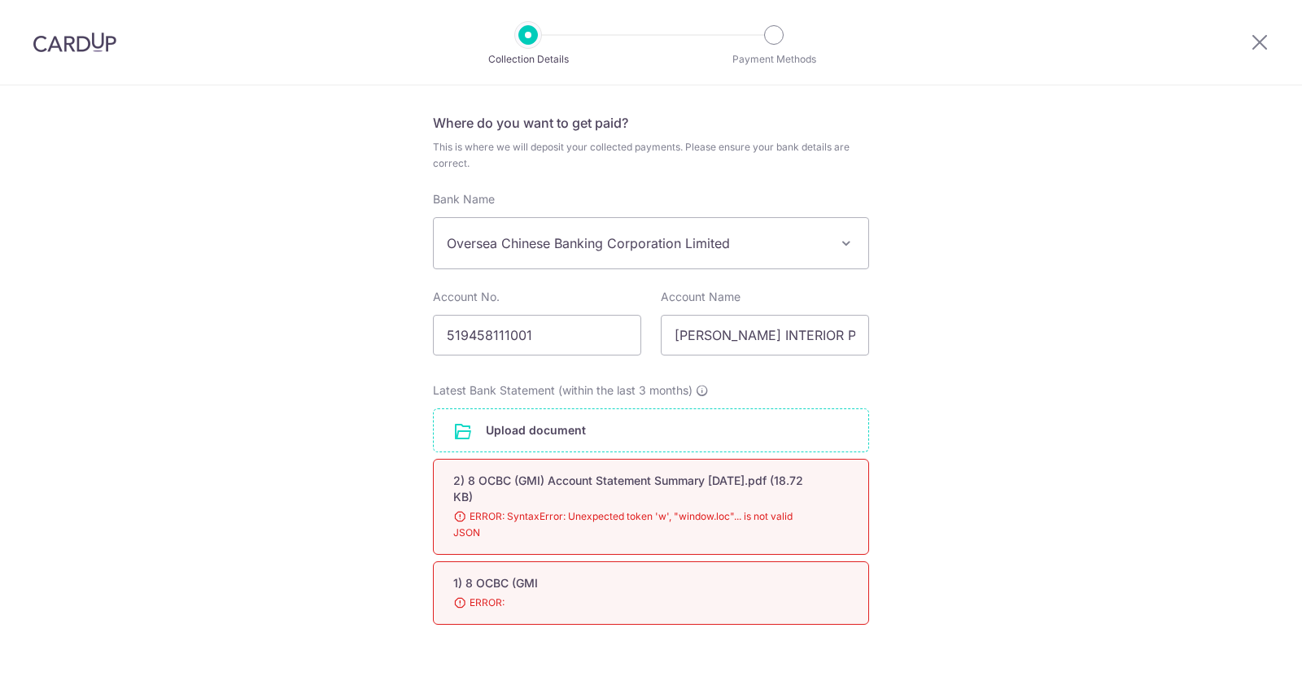
scroll to position [69, 0]
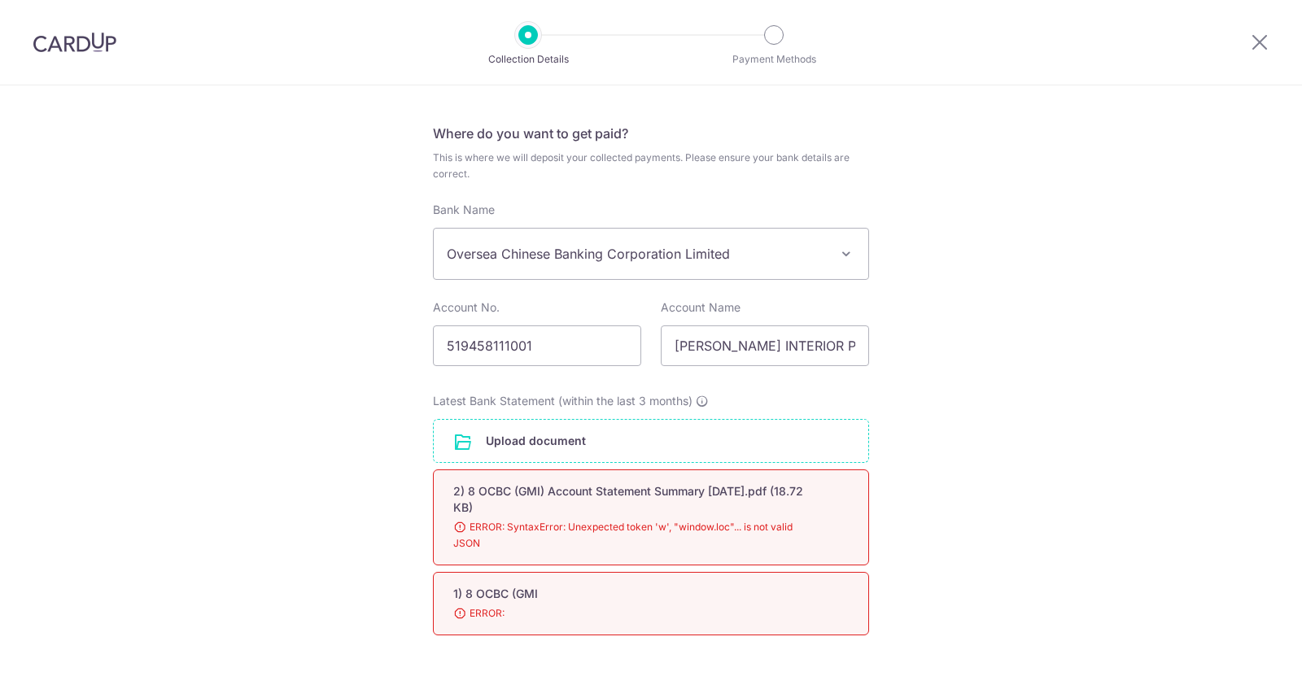
click at [672, 540] on span "ERROR: SyntaxError: Unexpected token 'w', "window.loc"... is not valid JSON" at bounding box center [631, 535] width 356 height 33
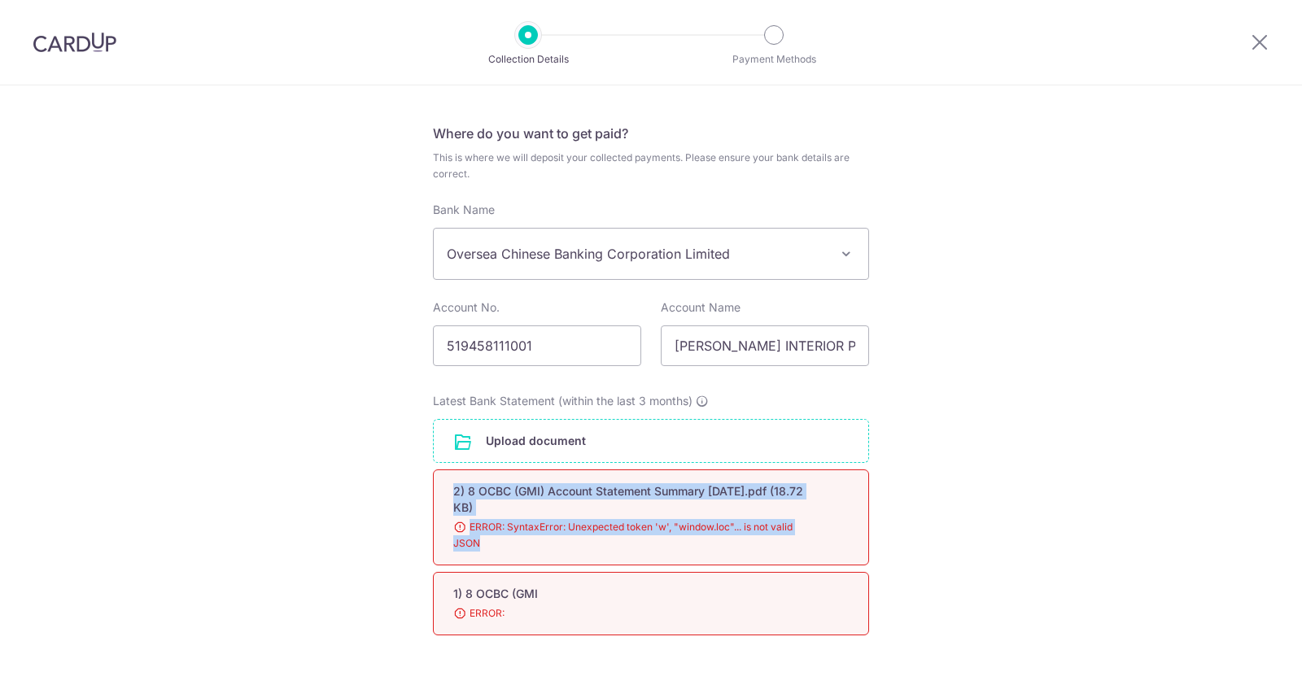
drag, startPoint x: 662, startPoint y: 541, endPoint x: 428, endPoint y: 489, distance: 240.1
click at [428, 489] on div "Setup Collection Details Where do you want to get paid? This is where we will d…" at bounding box center [651, 590] width 1302 height 1148
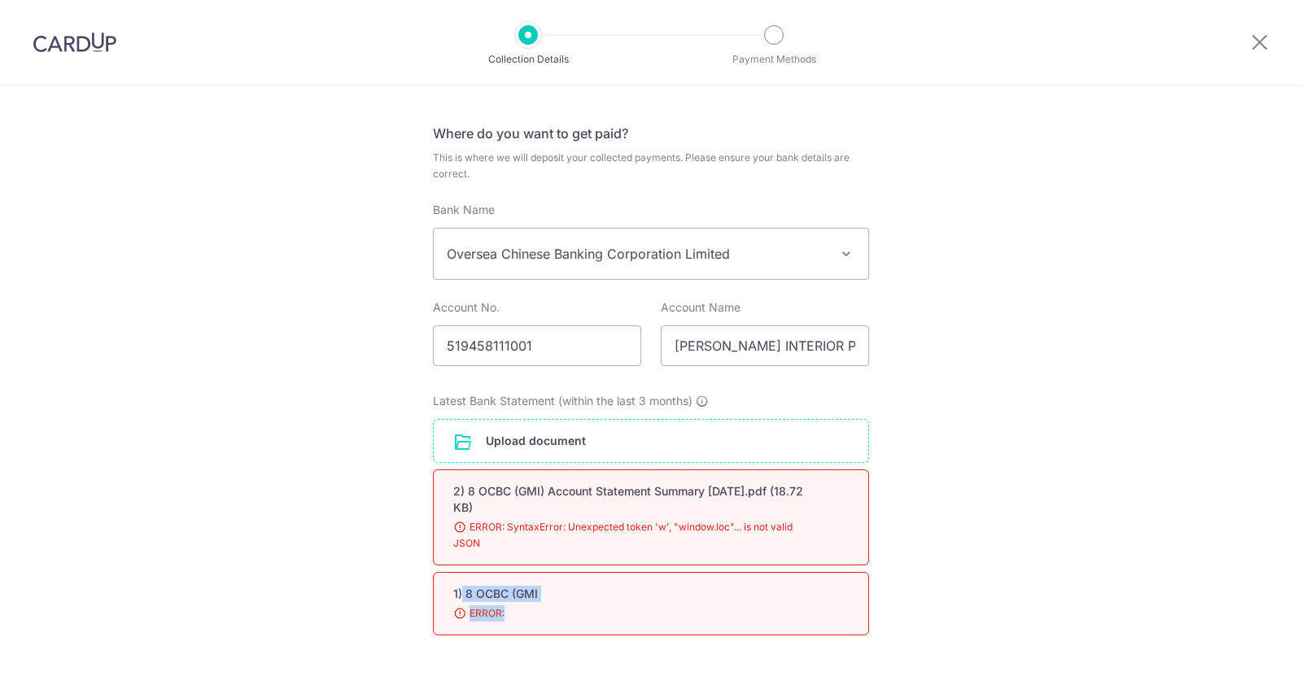
drag, startPoint x: 519, startPoint y: 619, endPoint x: 459, endPoint y: 583, distance: 70.5
click at [458, 583] on div "1) 8 OCBC (GMI Done Download ERROR:" at bounding box center [651, 603] width 436 height 63
click at [986, 507] on div "Setup Collection Details Where do you want to get paid? This is where we will d…" at bounding box center [651, 590] width 1302 height 1148
click at [569, 433] on input "file" at bounding box center [651, 441] width 435 height 42
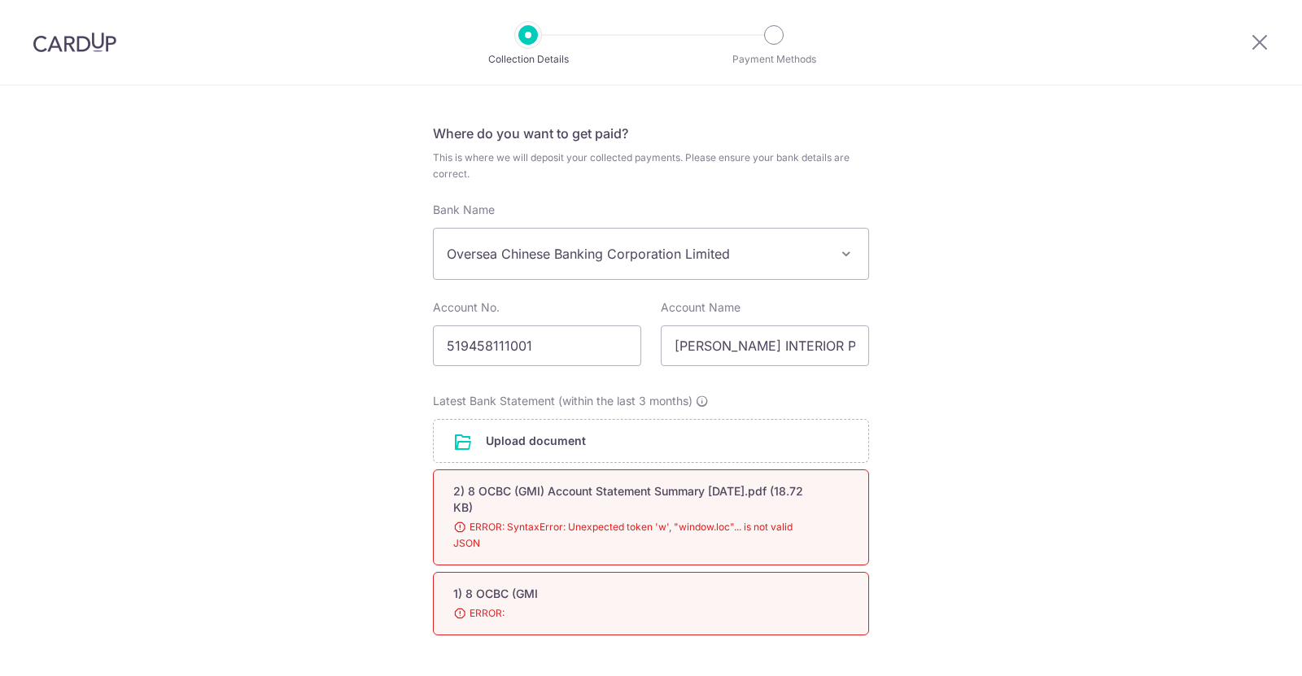
click at [908, 424] on div "Setup Collection Details Where do you want to get paid? This is where we will d…" at bounding box center [651, 590] width 1302 height 1148
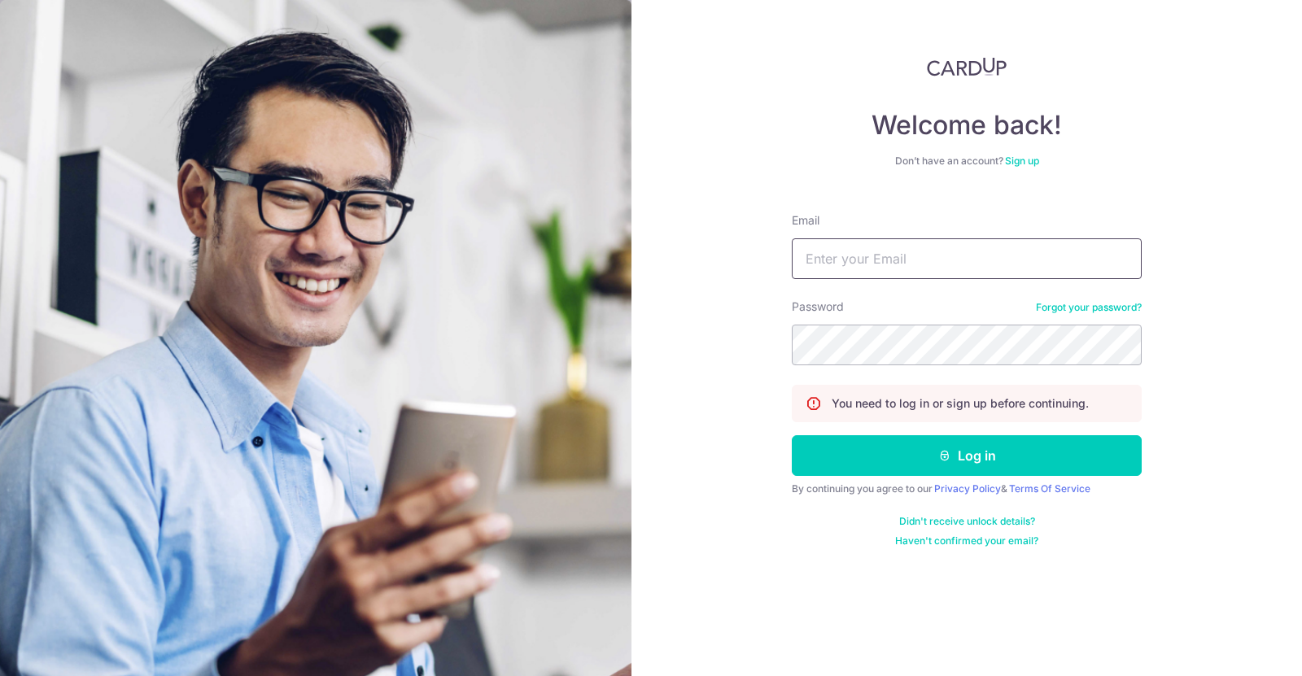
drag, startPoint x: 930, startPoint y: 257, endPoint x: 951, endPoint y: 237, distance: 29.4
click at [930, 257] on input "Email" at bounding box center [967, 258] width 350 height 41
type input "[EMAIL_ADDRESS][DOMAIN_NAME]"
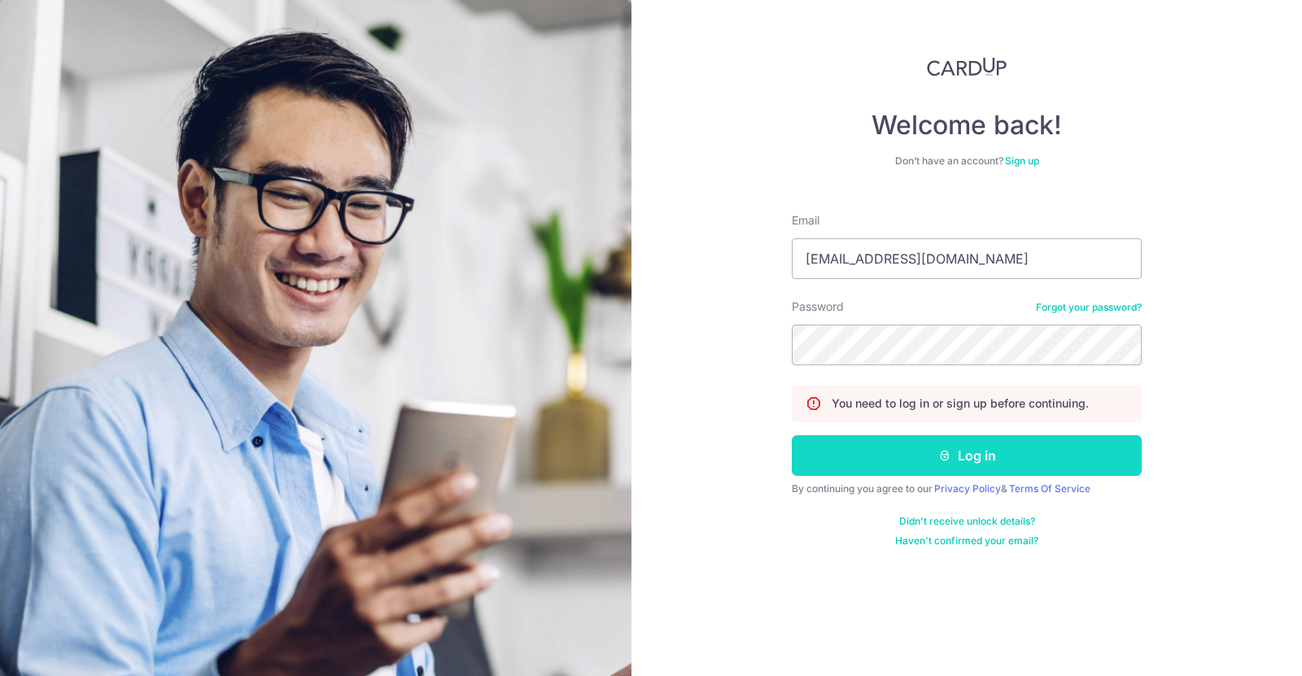
click at [944, 458] on icon "submit" at bounding box center [944, 455] width 13 height 13
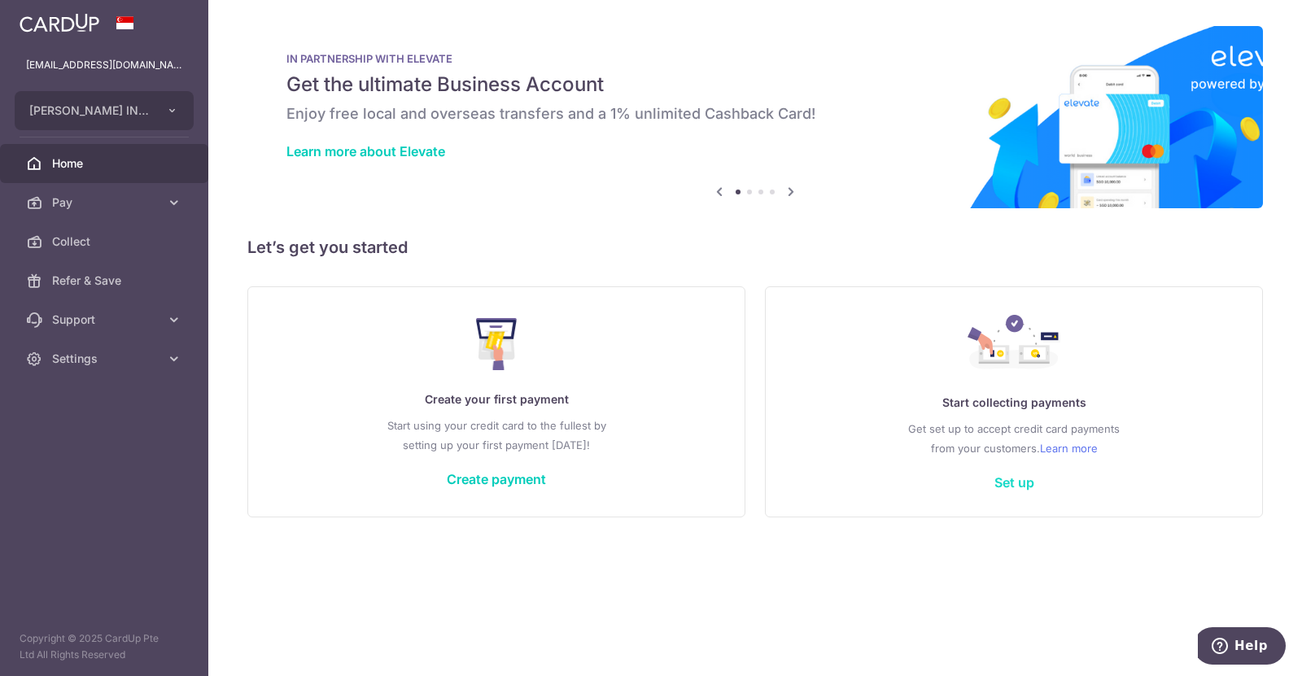
click at [1029, 475] on link "Set up" at bounding box center [1014, 482] width 40 height 16
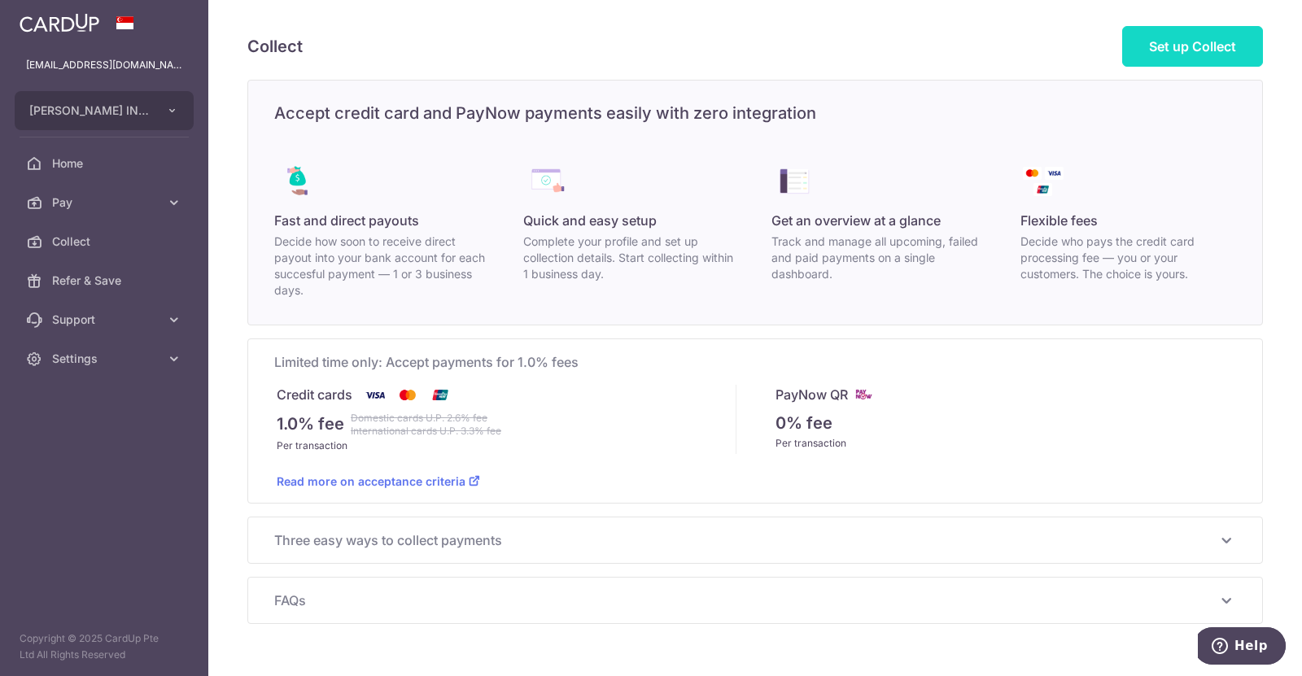
click at [1171, 30] on link "Set up Collect" at bounding box center [1192, 46] width 141 height 41
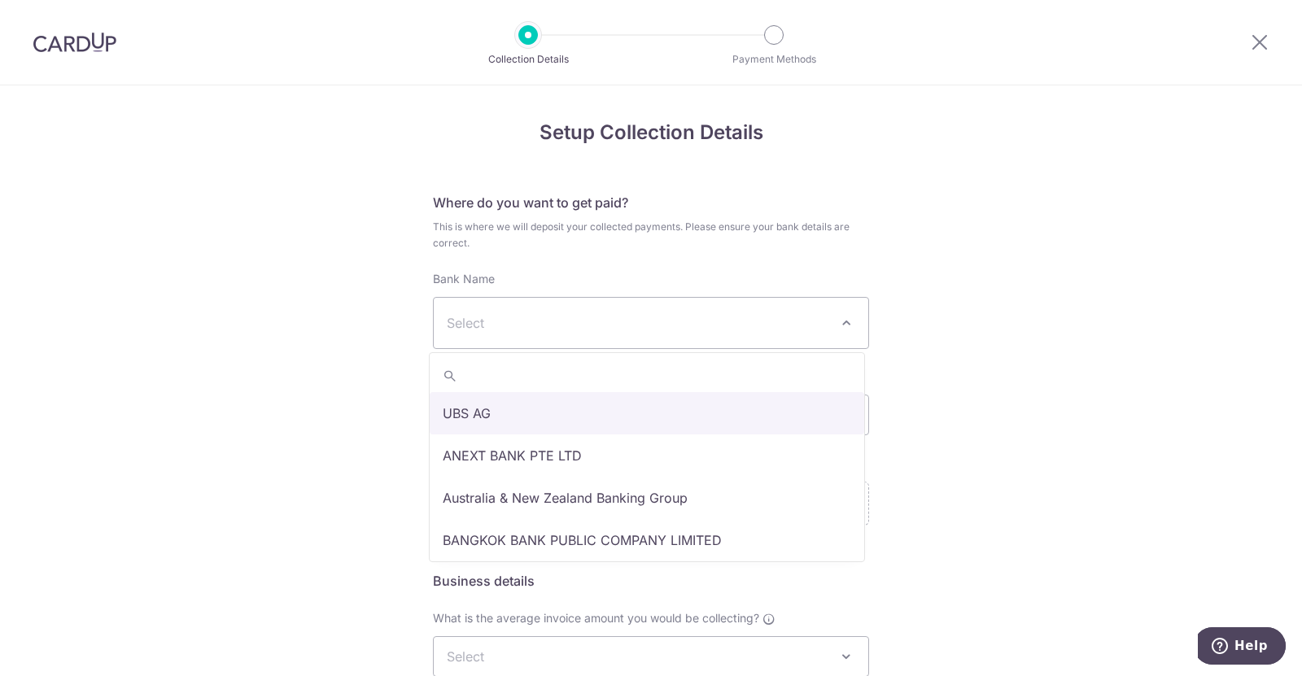
click at [557, 336] on span "Select" at bounding box center [651, 323] width 435 height 50
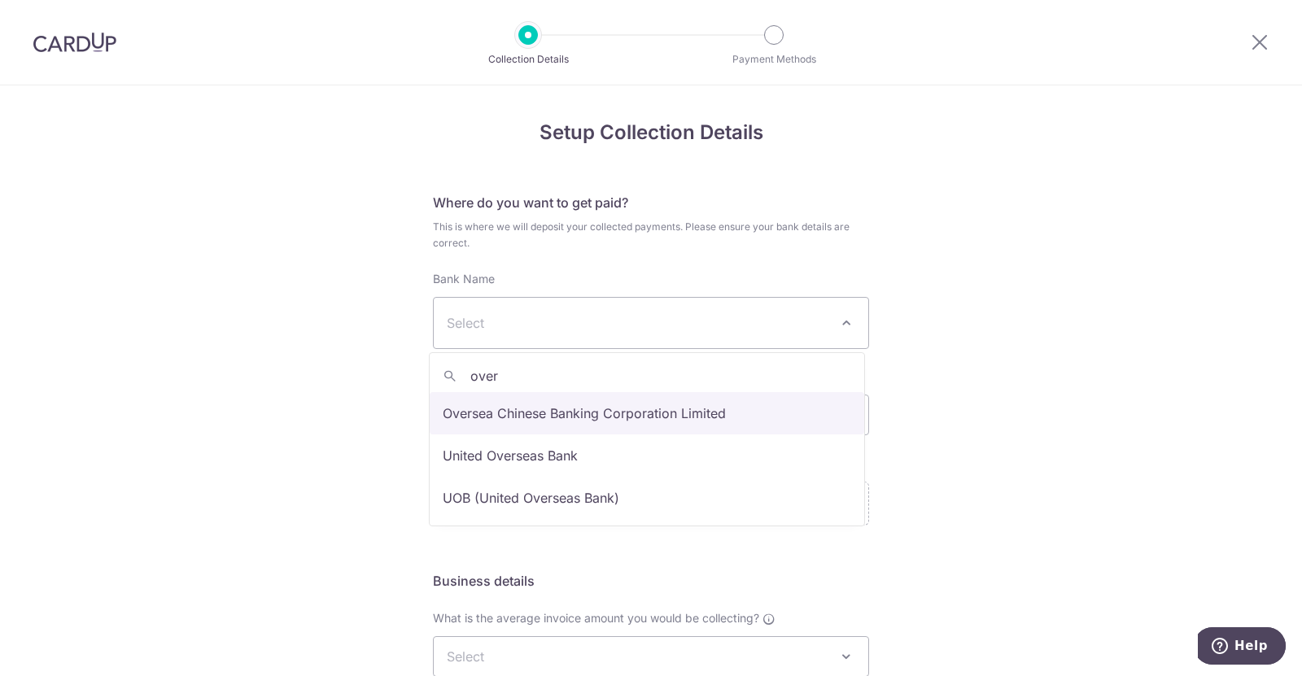
type input "over"
select select "12"
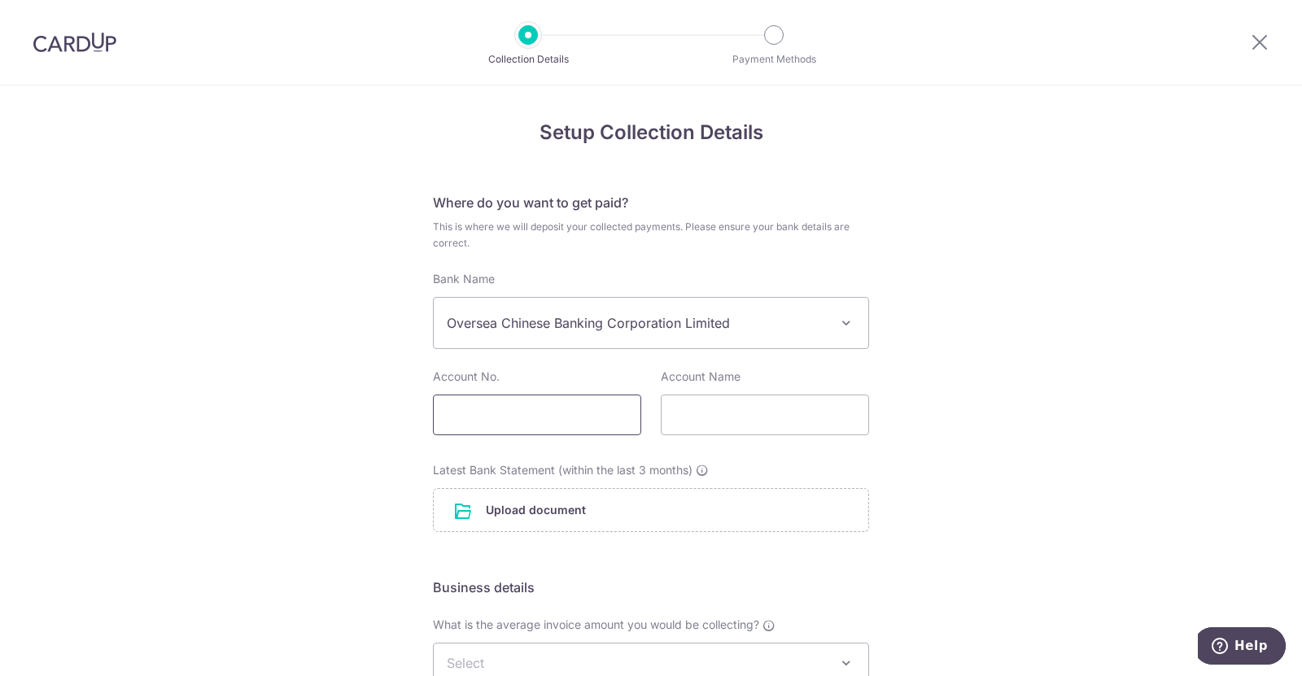
click at [556, 428] on input "text" at bounding box center [537, 415] width 208 height 41
paste input "519458111001"
type input "519458111001"
click at [715, 419] on input "text" at bounding box center [765, 415] width 208 height 41
type input "g"
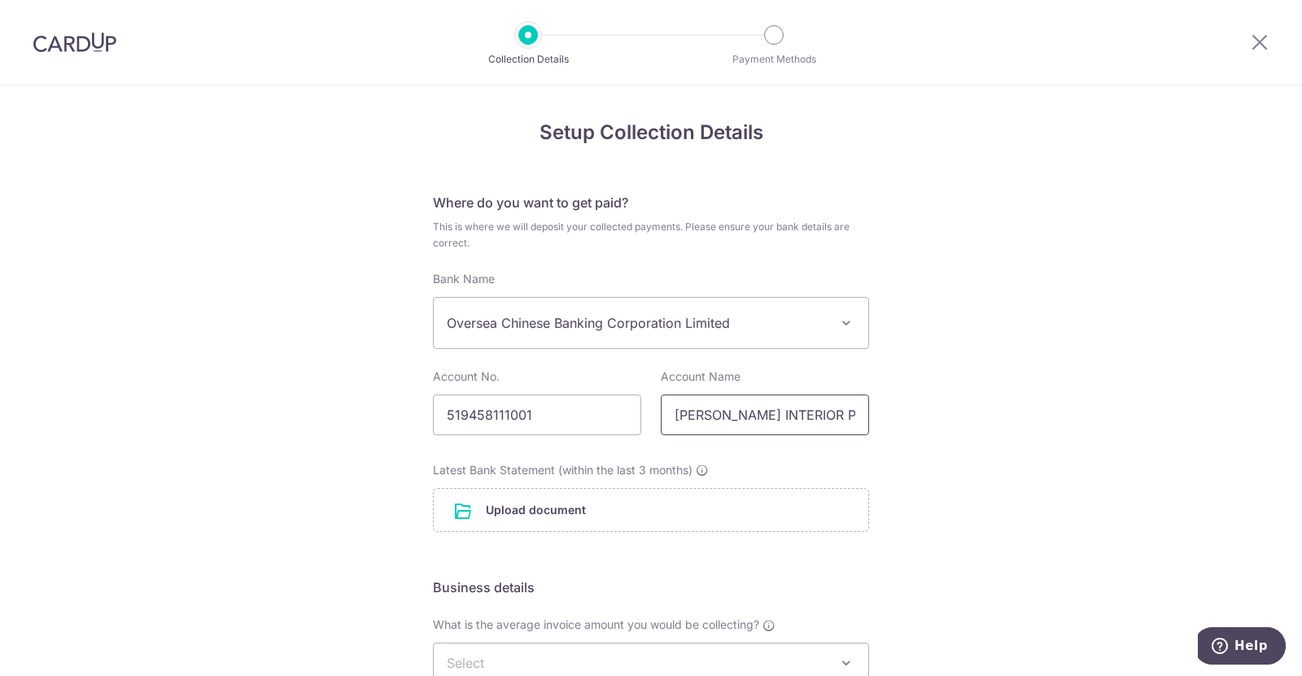
scroll to position [0, 7]
type input "[PERSON_NAME] INTERIOR PTE LTD"
click at [566, 539] on form "Where do you want to get paid? This is where we will deposit your collected pay…" at bounding box center [651, 585] width 436 height 785
click at [537, 518] on input "file" at bounding box center [651, 510] width 435 height 42
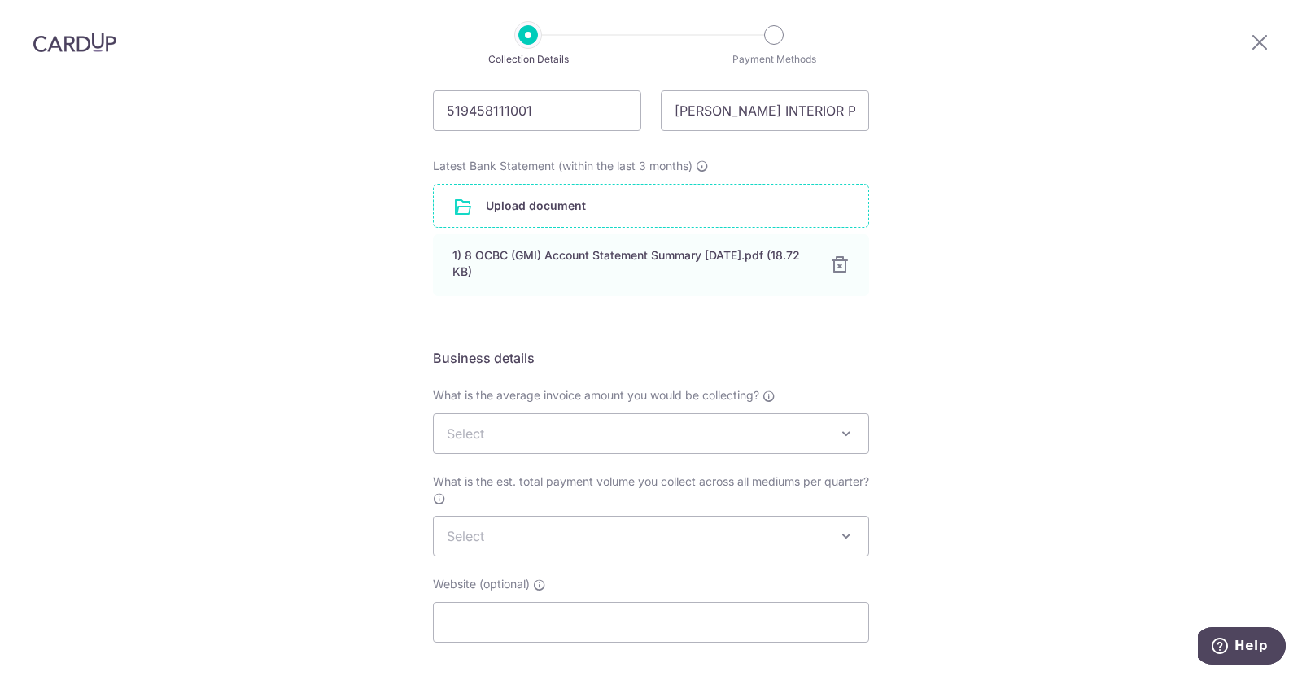
scroll to position [326, 0]
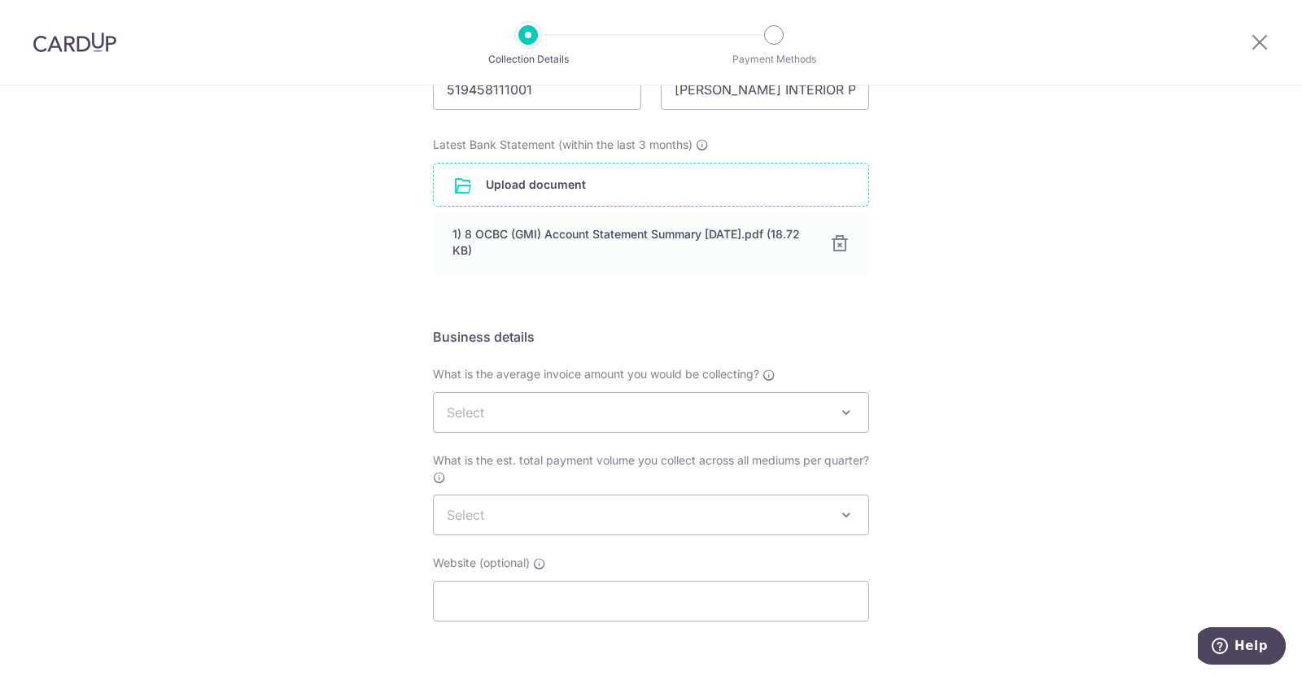
click at [547, 417] on span "Select" at bounding box center [651, 412] width 435 height 39
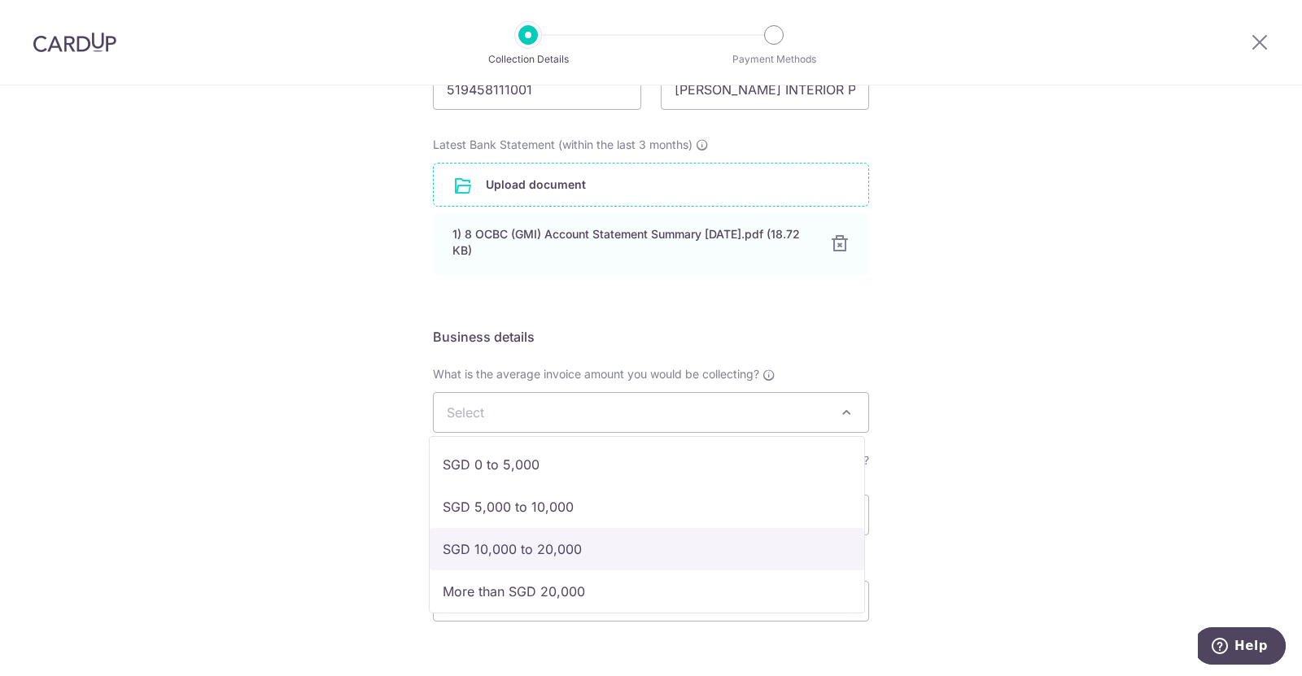
select select "SGD 10,000 to 20,000"
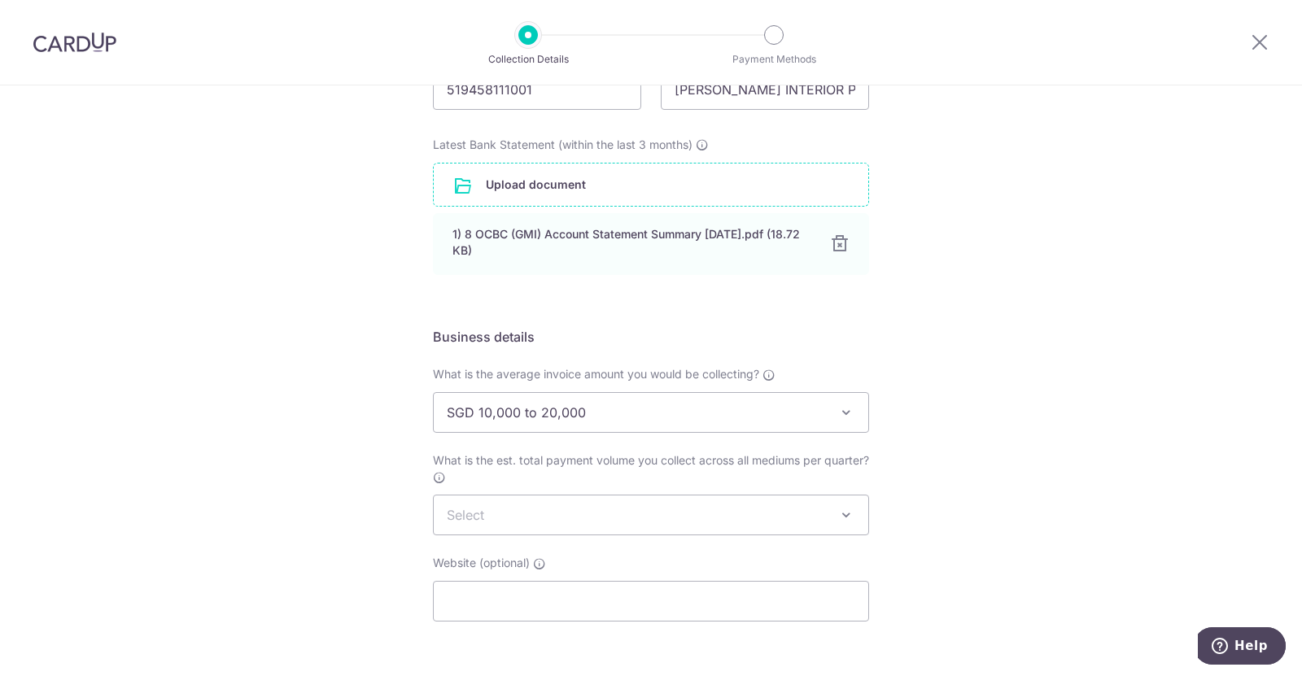
click at [1021, 492] on div "Setup Collection Details Where do you want to get paid? This is where we will d…" at bounding box center [651, 282] width 1302 height 1044
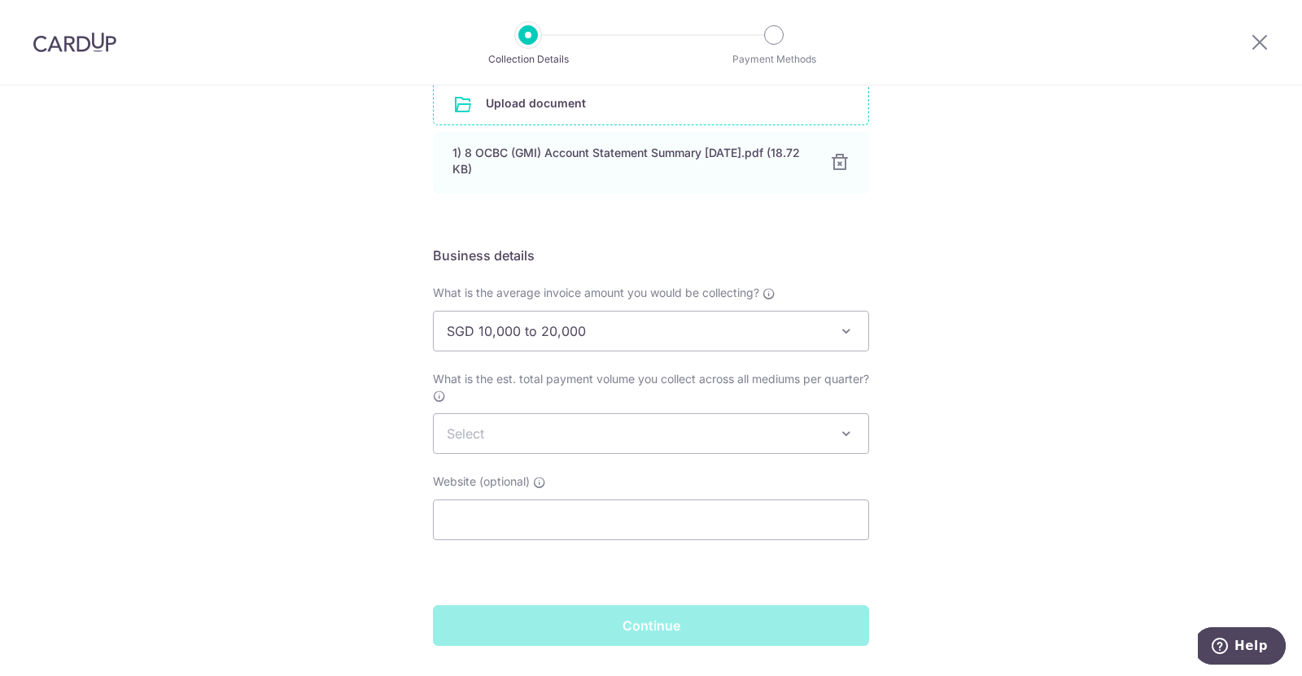
click at [844, 336] on span at bounding box center [847, 331] width 20 height 20
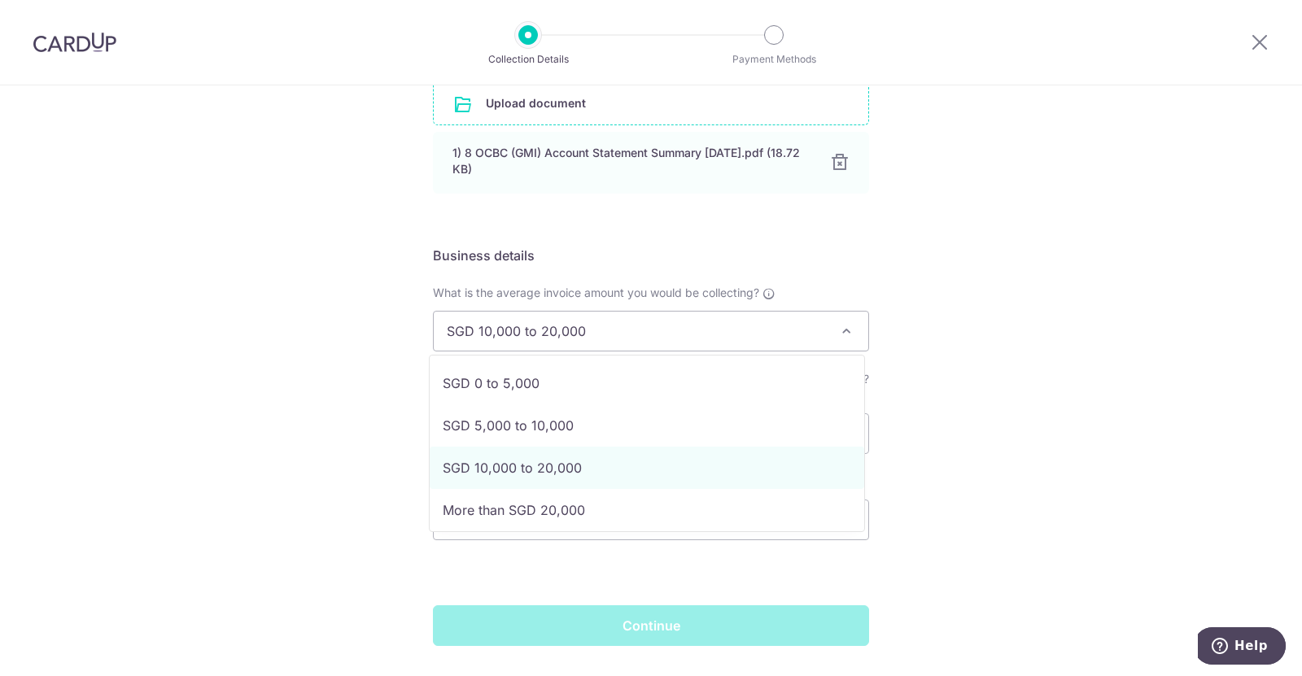
click at [946, 352] on div "Setup Collection Details Where do you want to get paid? This is where we will d…" at bounding box center [651, 201] width 1302 height 1044
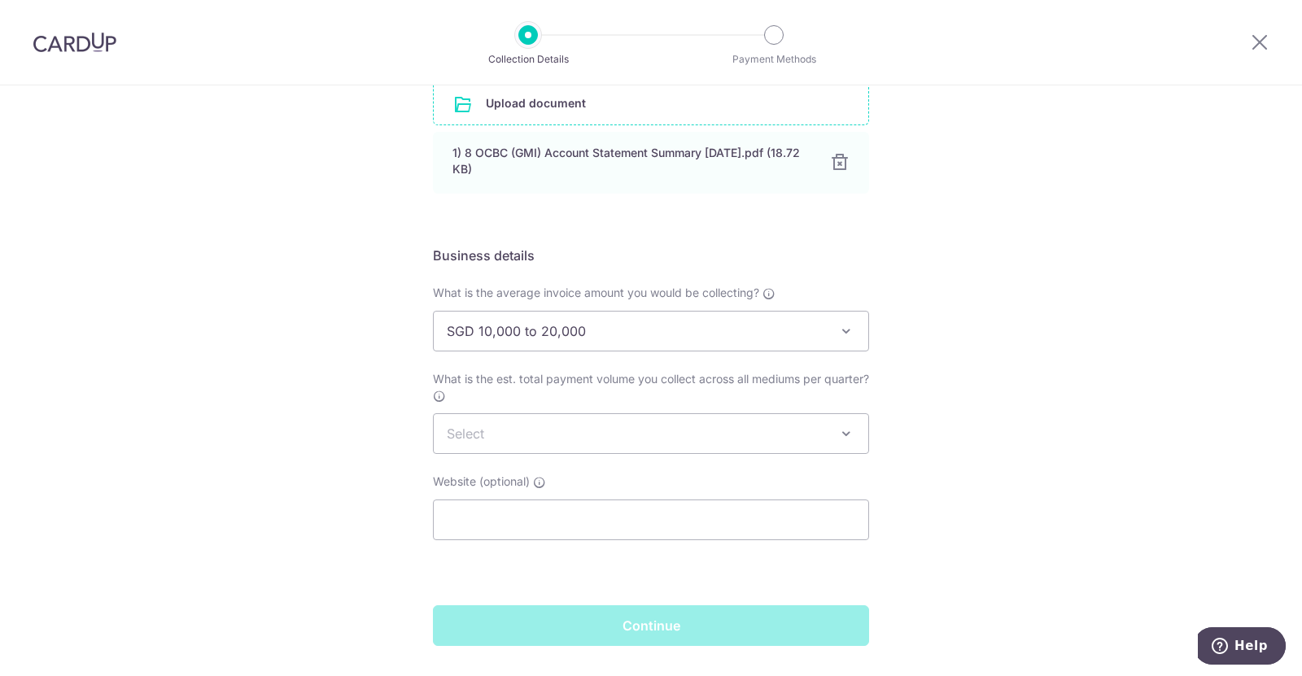
click at [697, 438] on span "Select" at bounding box center [651, 433] width 435 height 39
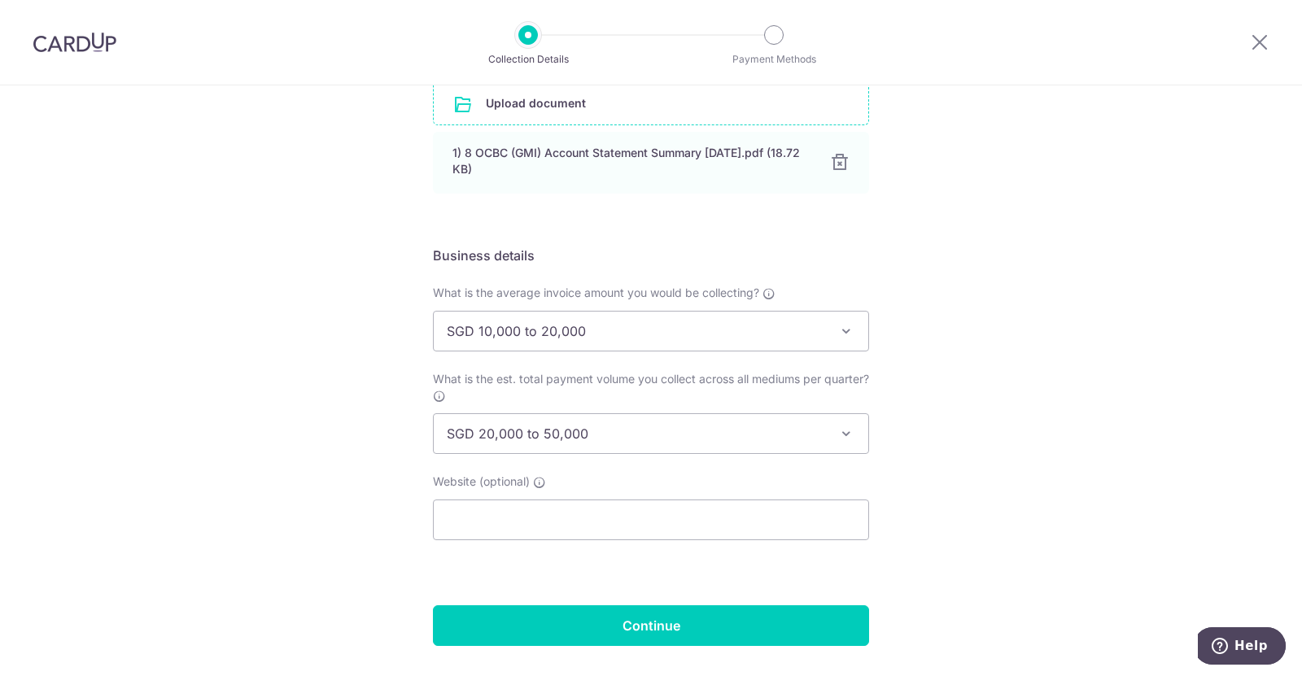
click at [986, 499] on div "Setup Collection Details Where do you want to get paid? This is where we will d…" at bounding box center [651, 201] width 1302 height 1044
click at [810, 428] on span "SGD 20,000 to 50,000" at bounding box center [651, 433] width 435 height 39
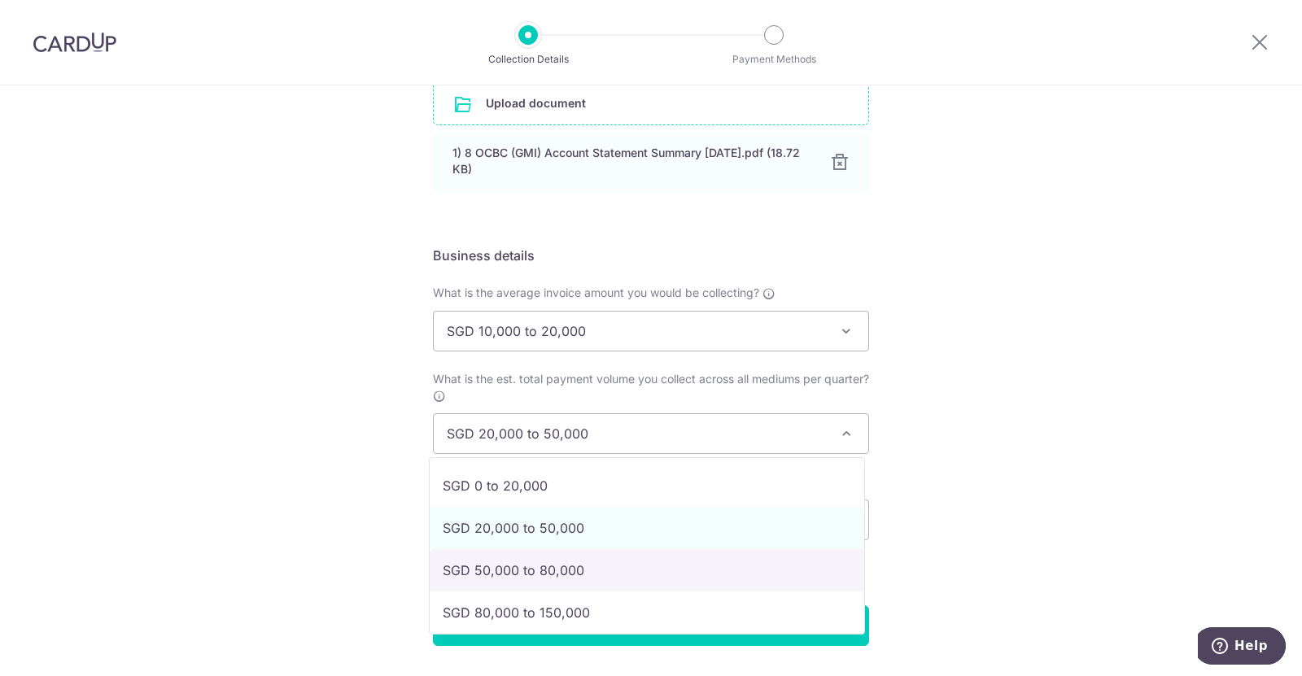
select select "SGD 50,000 to 80,000"
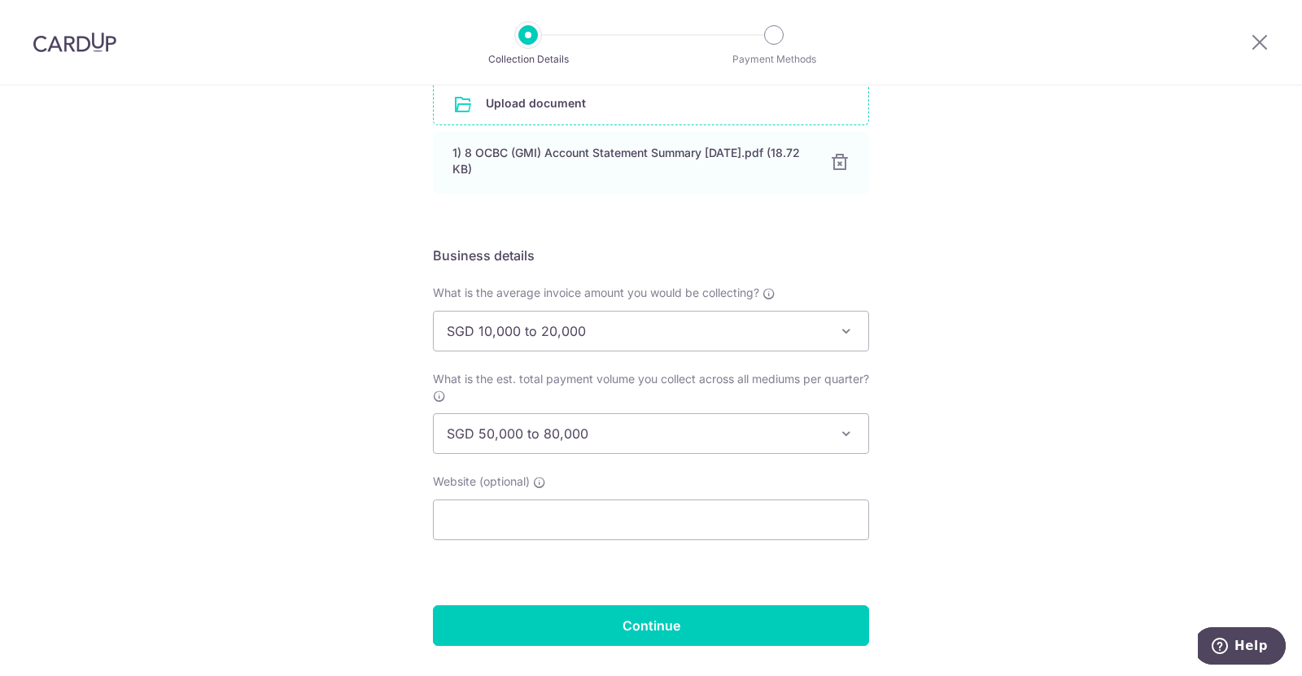
click at [1012, 496] on div "Setup Collection Details Where do you want to get paid? This is where we will d…" at bounding box center [651, 201] width 1302 height 1044
click at [500, 514] on input "text" at bounding box center [651, 520] width 436 height 41
type input "W"
type input "[DOMAIN_NAME]"
click at [996, 487] on div "Setup Collection Details Where do you want to get paid? This is where we will d…" at bounding box center [651, 201] width 1302 height 1044
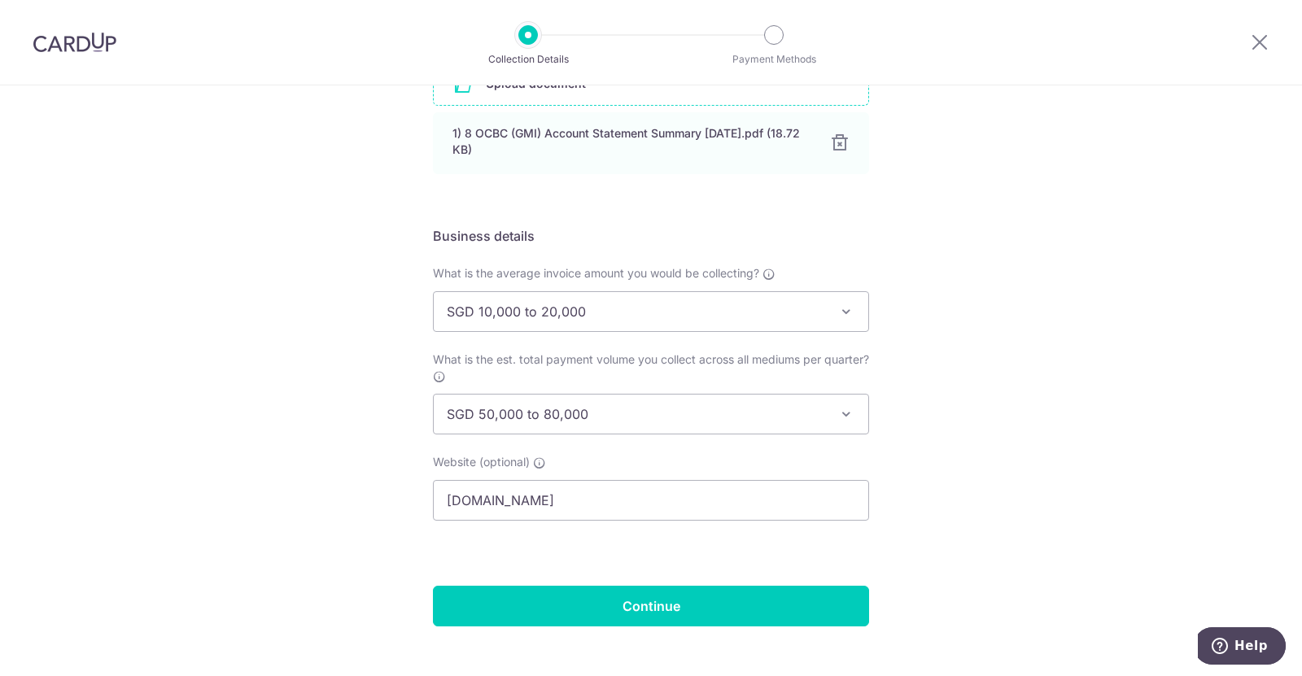
scroll to position [453, 0]
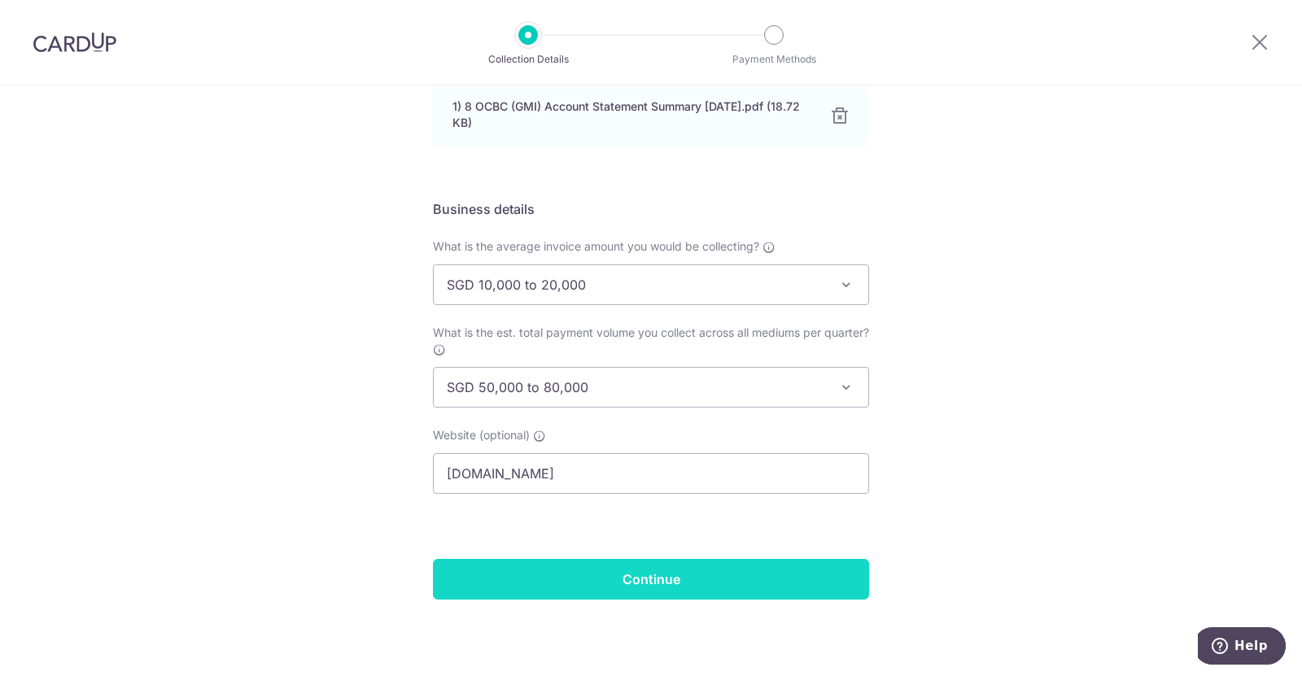
click at [655, 583] on input "Continue" at bounding box center [651, 579] width 436 height 41
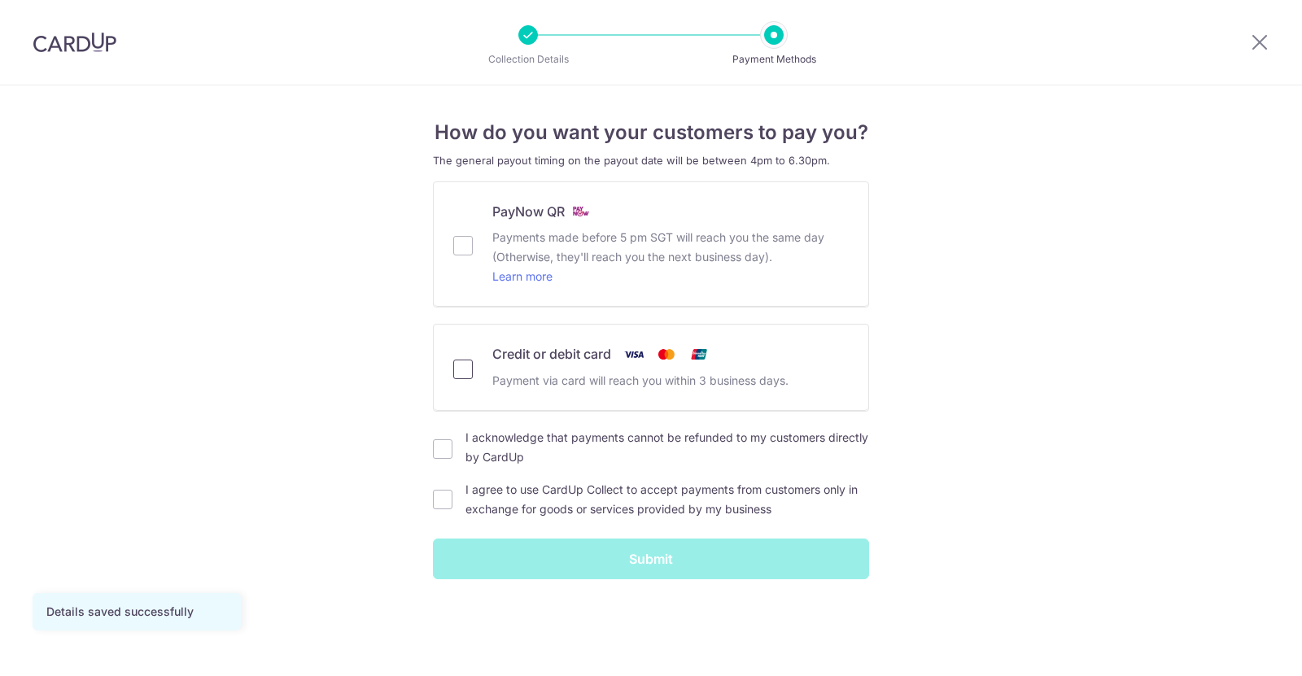
click at [471, 369] on input "Credit or debit card Payment via card will reach you within 3 business days." at bounding box center [463, 370] width 20 height 20
checkbox input "true"
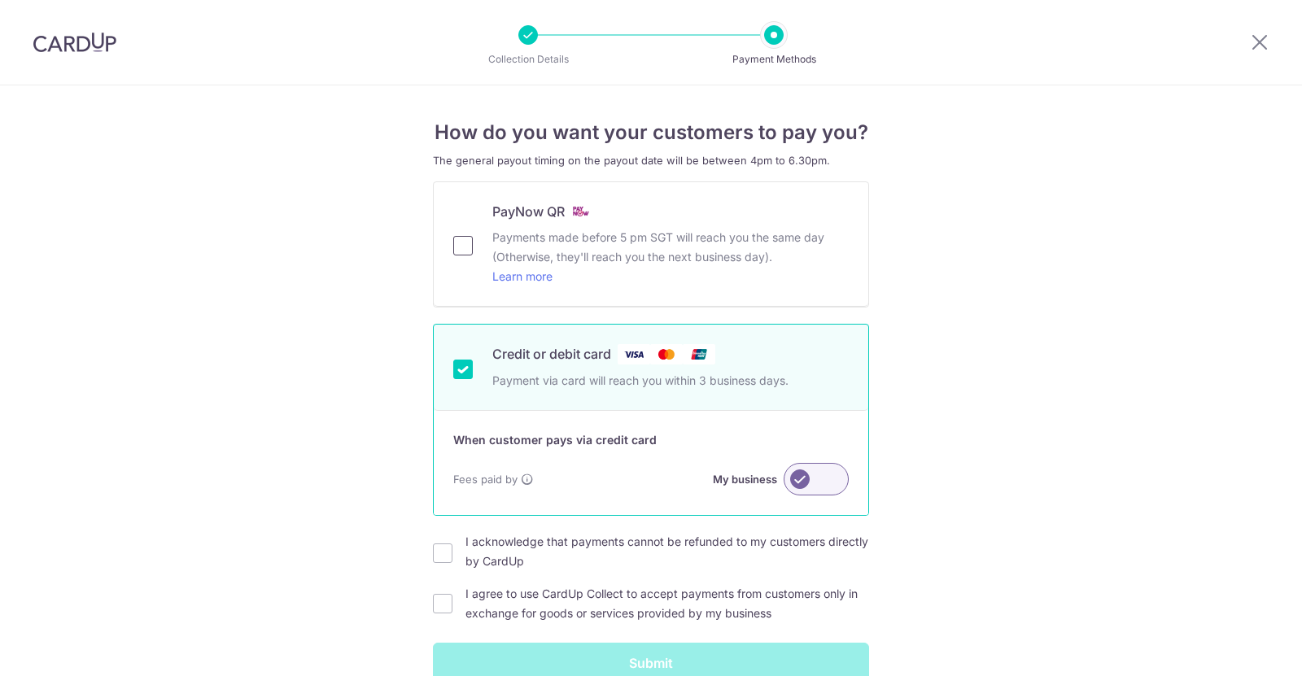
click at [455, 247] on input "PayNow QR Payments made before 5 pm SGT will reach you the same day (Otherwise,…" at bounding box center [463, 246] width 20 height 20
checkbox input "true"
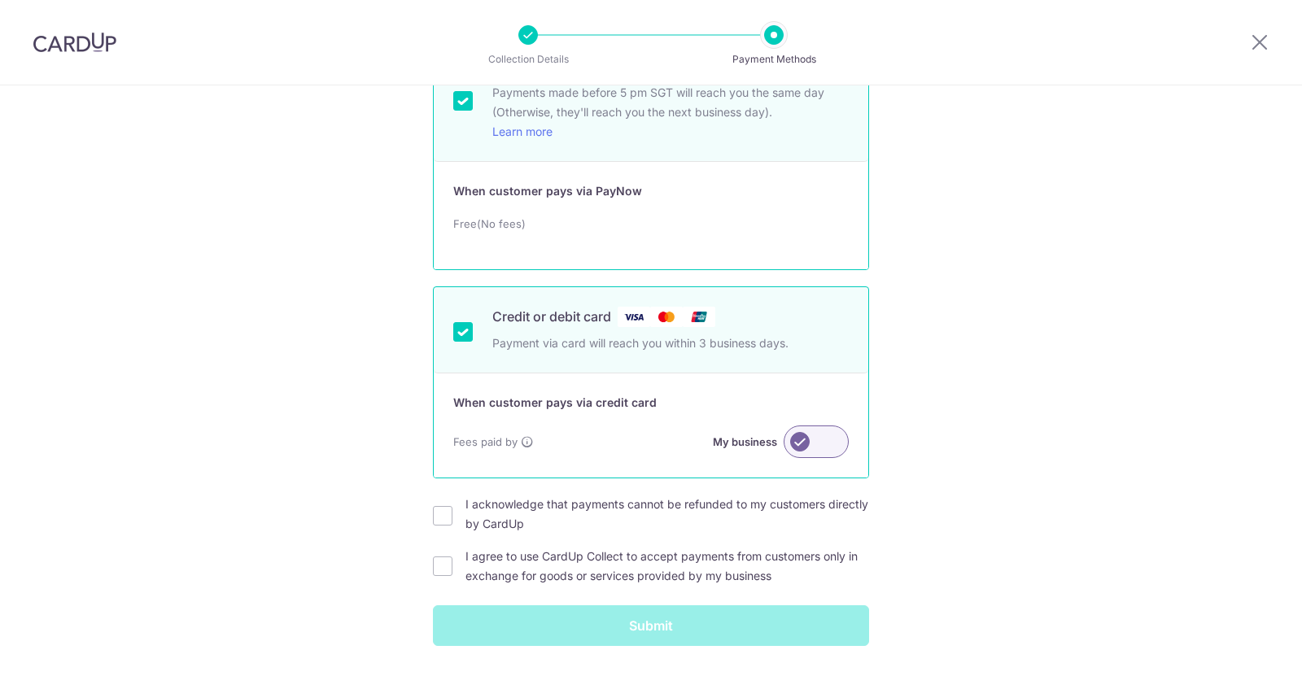
scroll to position [191, 0]
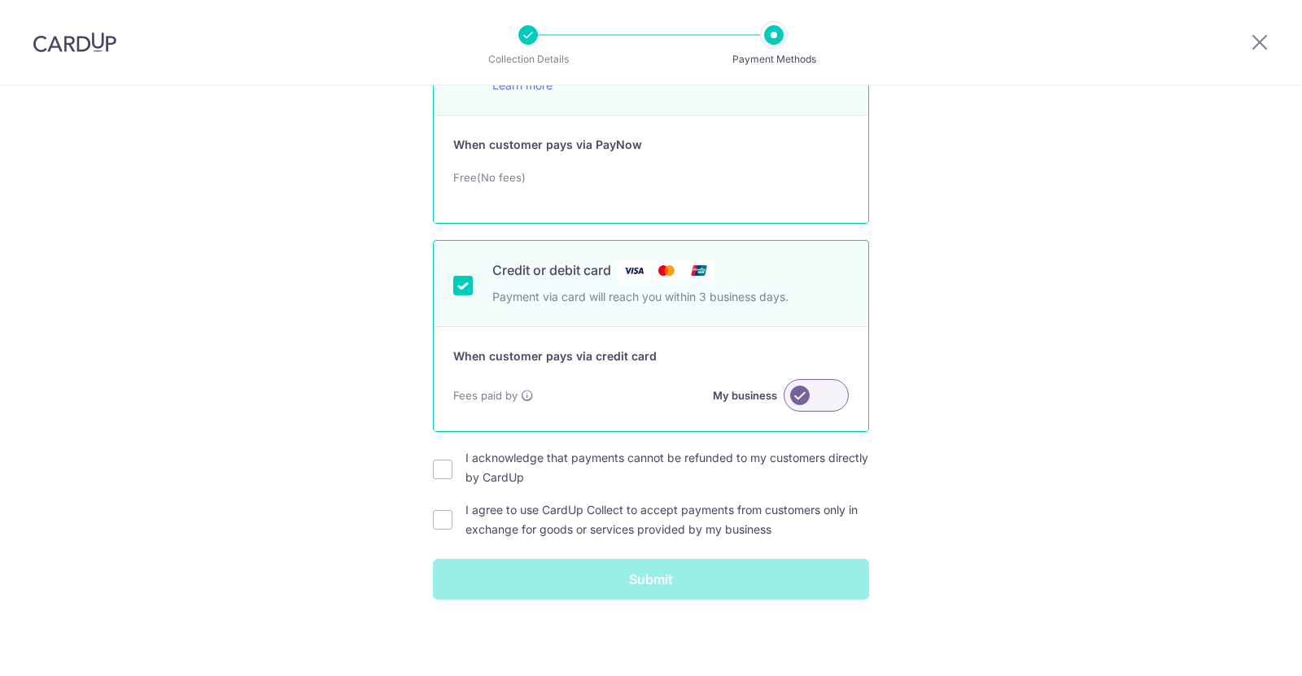
click at [827, 396] on label at bounding box center [816, 395] width 65 height 33
click at [0, 0] on input "My business" at bounding box center [0, 0] width 0 height 0
click at [796, 396] on label at bounding box center [816, 395] width 65 height 33
click at [0, 0] on input "My customer" at bounding box center [0, 0] width 0 height 0
click at [829, 395] on label at bounding box center [816, 395] width 65 height 33
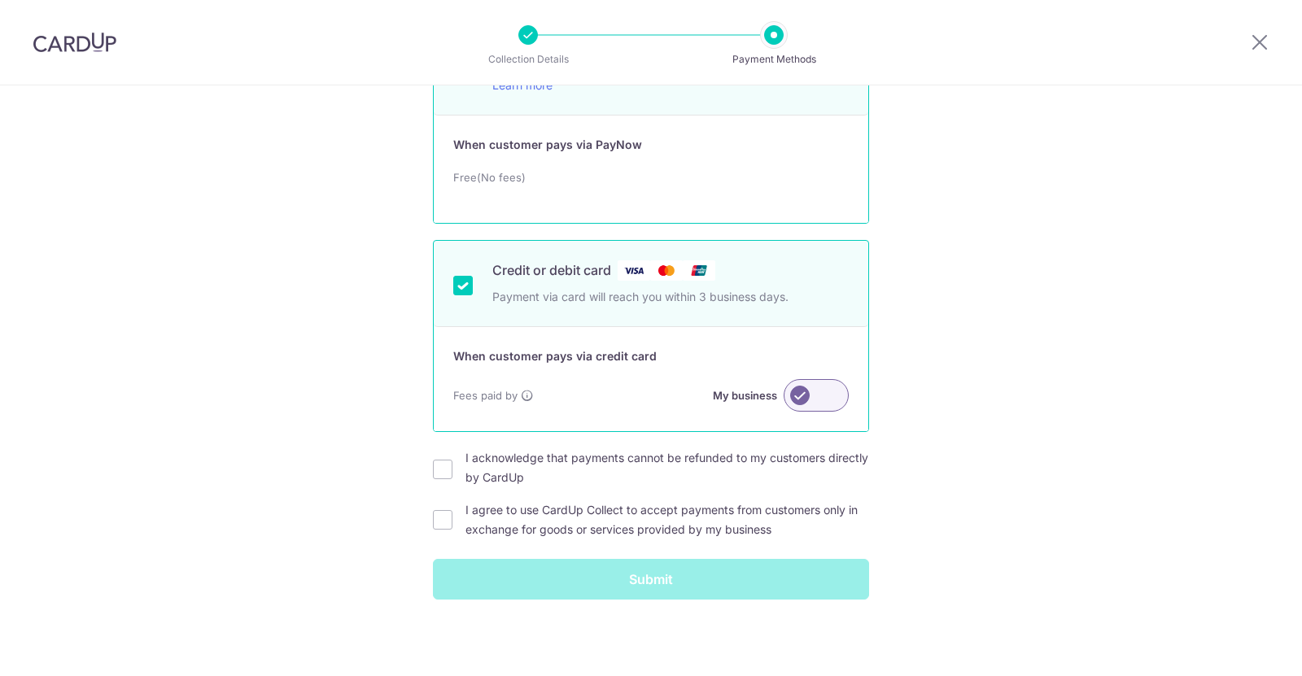
click at [0, 0] on input "My business" at bounding box center [0, 0] width 0 height 0
click at [433, 471] on input "I acknowledge that payments cannot be refunded to my customers directly by Card…" at bounding box center [443, 470] width 20 height 20
checkbox input "true"
click at [436, 517] on input "I agree to use CardUp Collect to accept payments from customers only in exchang…" at bounding box center [443, 520] width 20 height 20
checkbox input "true"
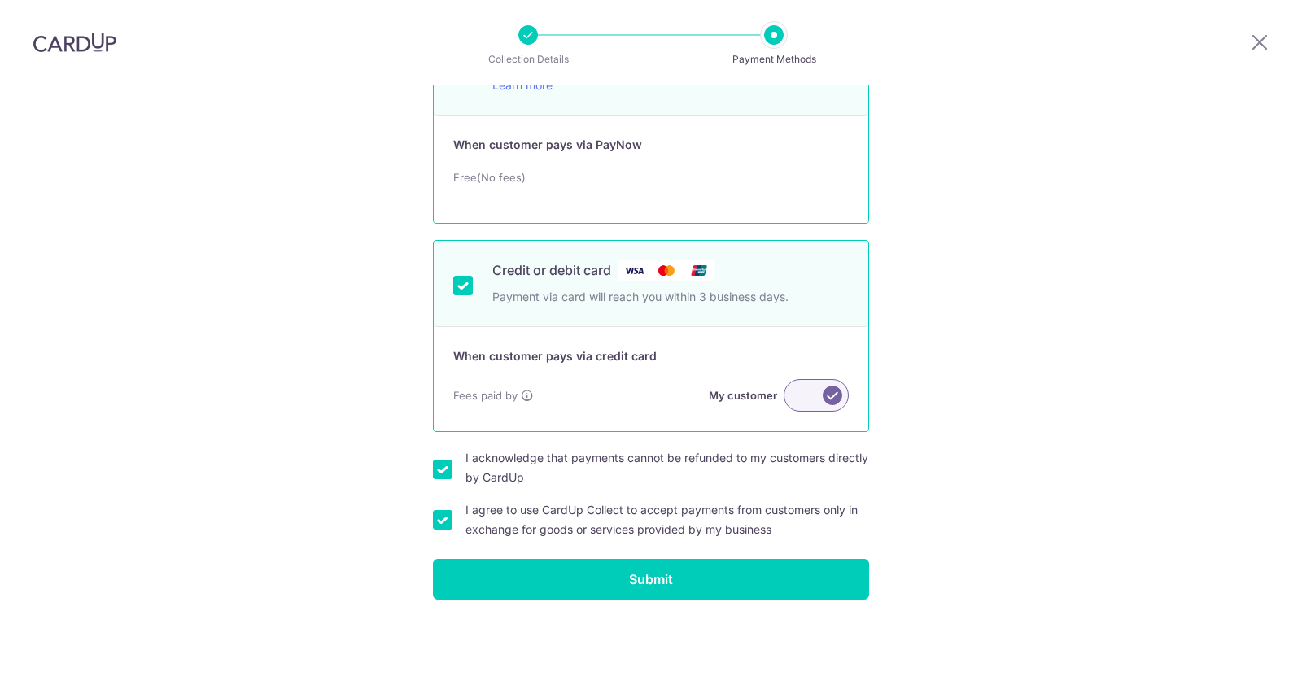
click at [1083, 481] on div "How do you want your customers to pay you? The general payout timing on the pay…" at bounding box center [651, 285] width 1302 height 782
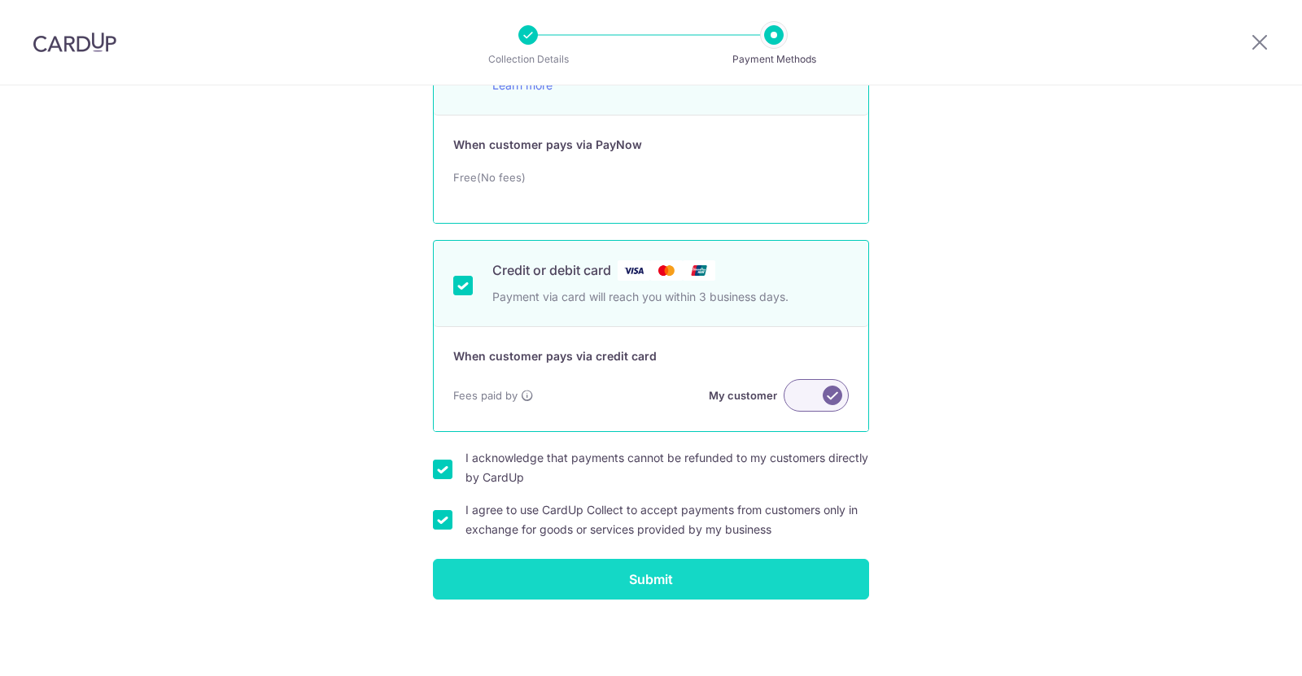
click at [677, 577] on input "Submit" at bounding box center [651, 579] width 436 height 41
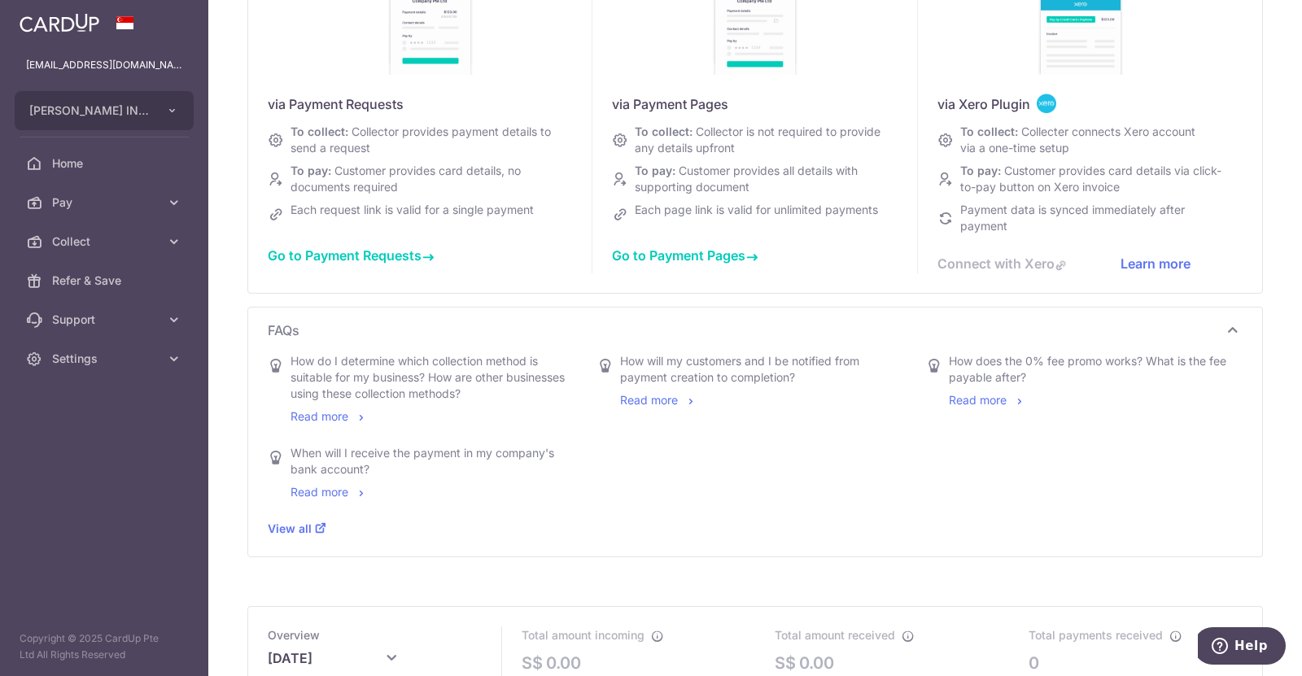
scroll to position [244, 0]
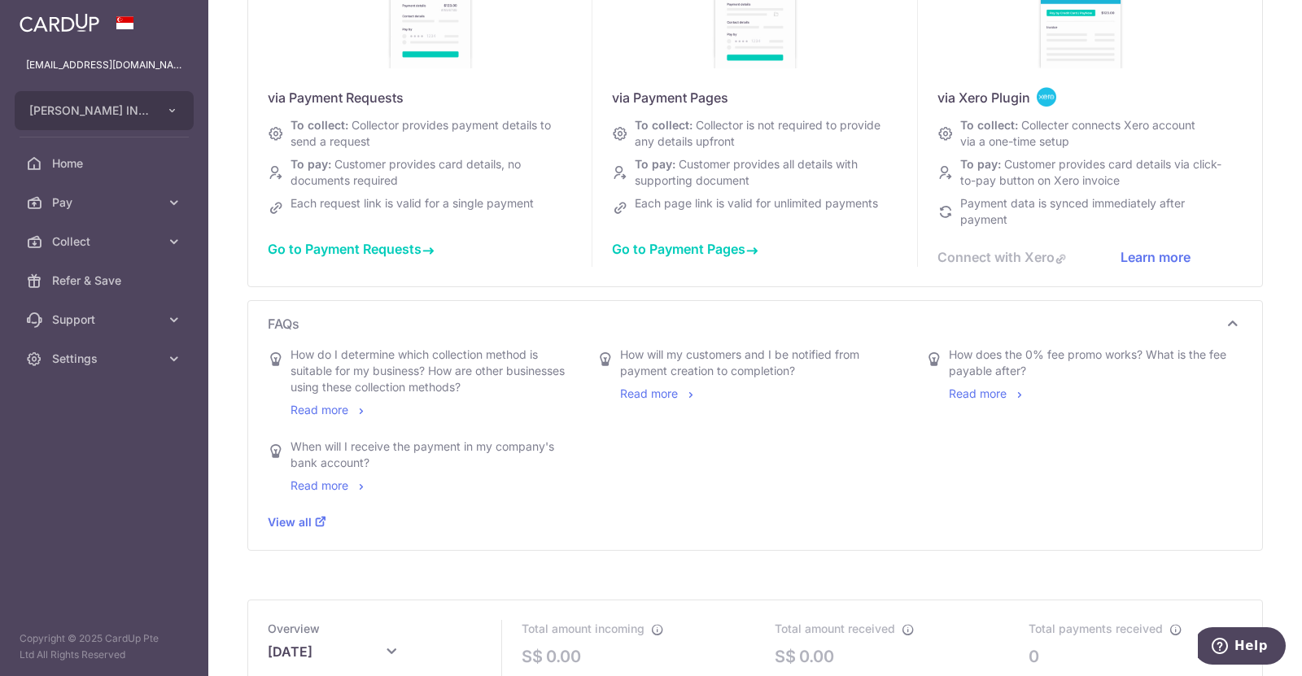
click at [328, 409] on link "Read more" at bounding box center [329, 410] width 77 height 14
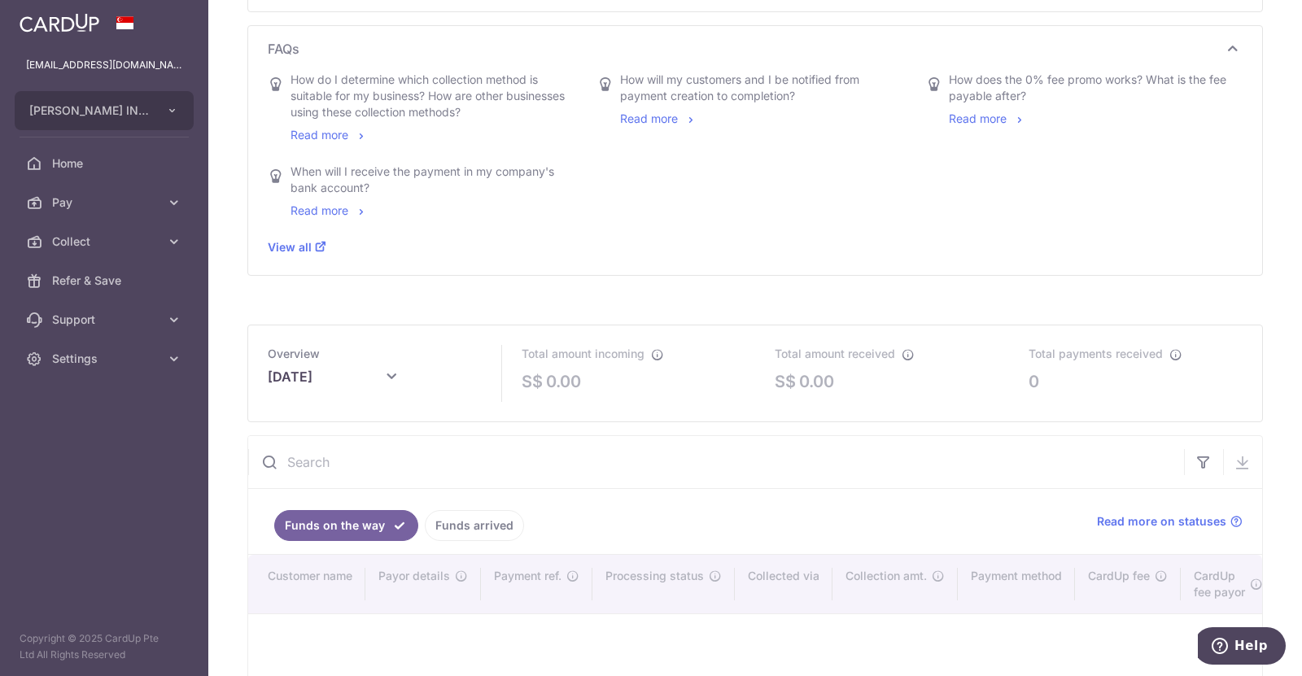
scroll to position [570, 0]
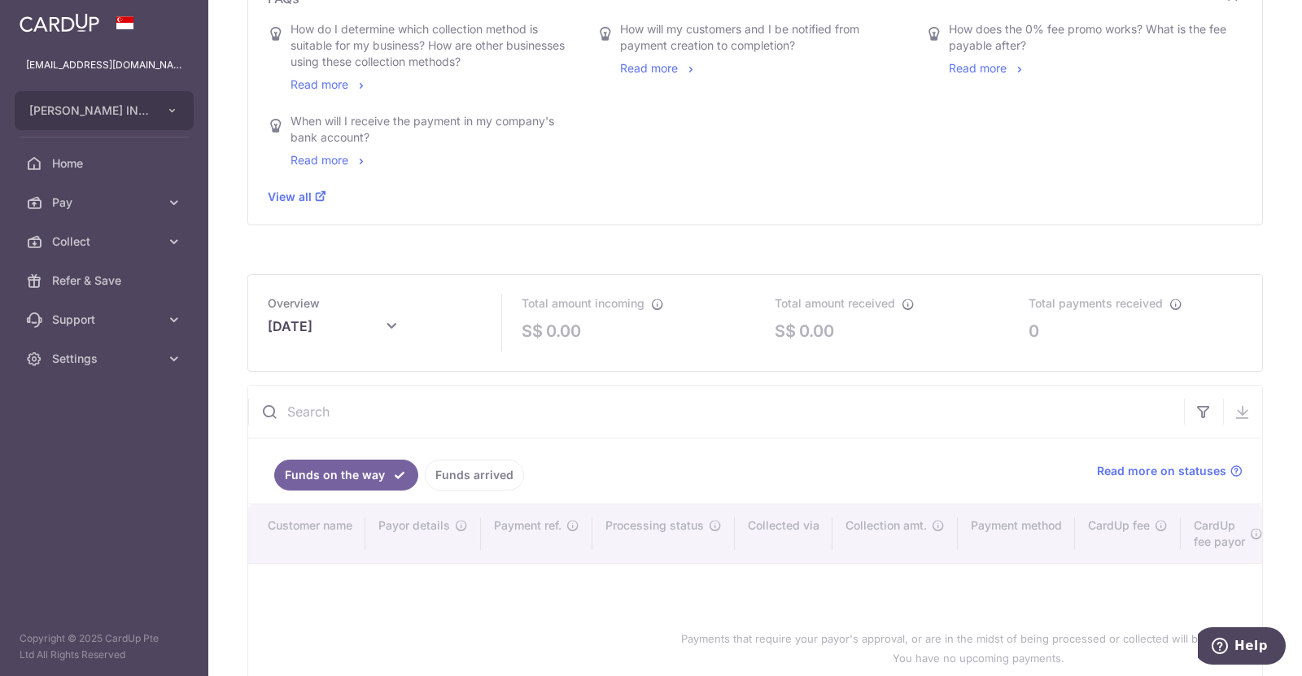
click at [391, 328] on icon at bounding box center [392, 327] width 20 height 20
type input "October 2025"
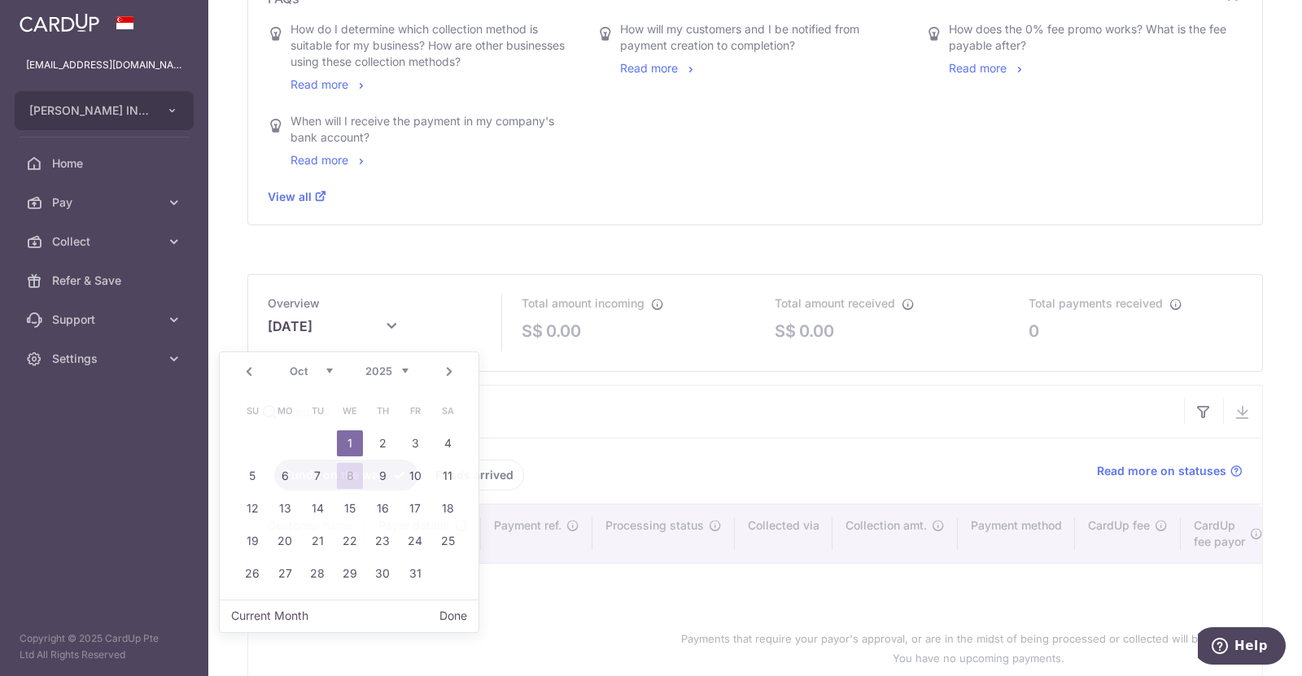
click at [388, 322] on icon at bounding box center [392, 327] width 20 height 20
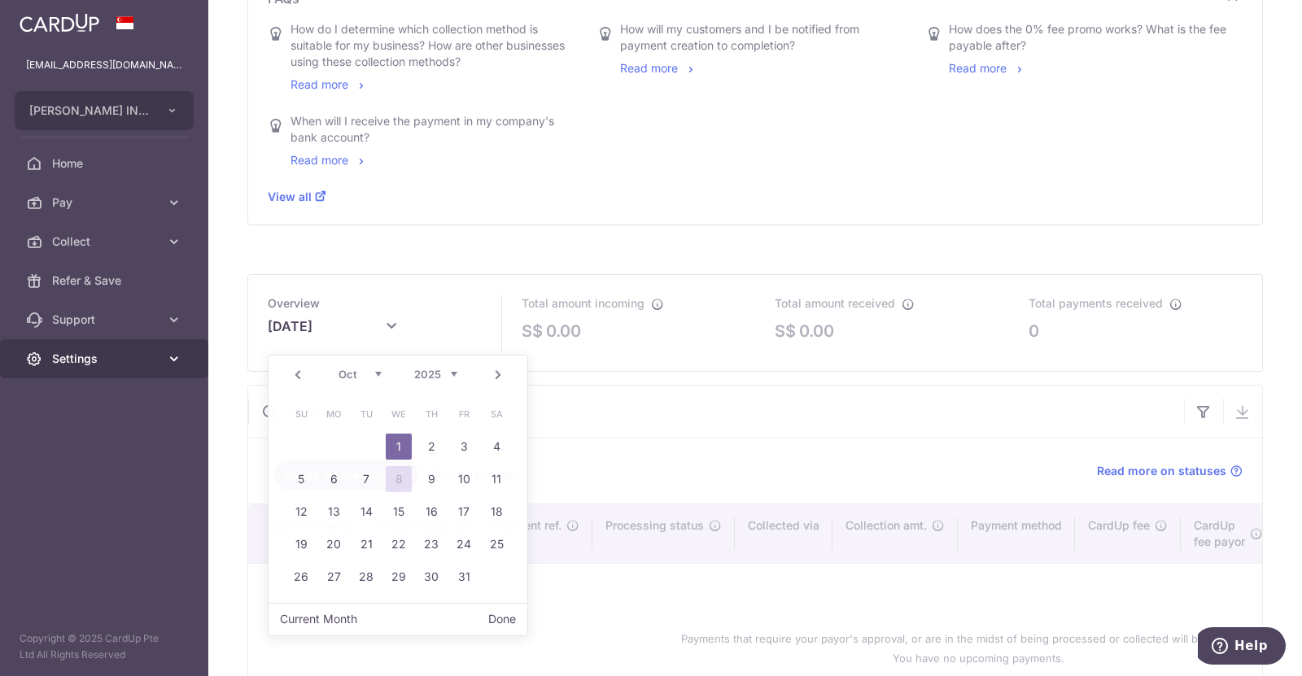
click at [105, 367] on link "Settings" at bounding box center [104, 358] width 208 height 39
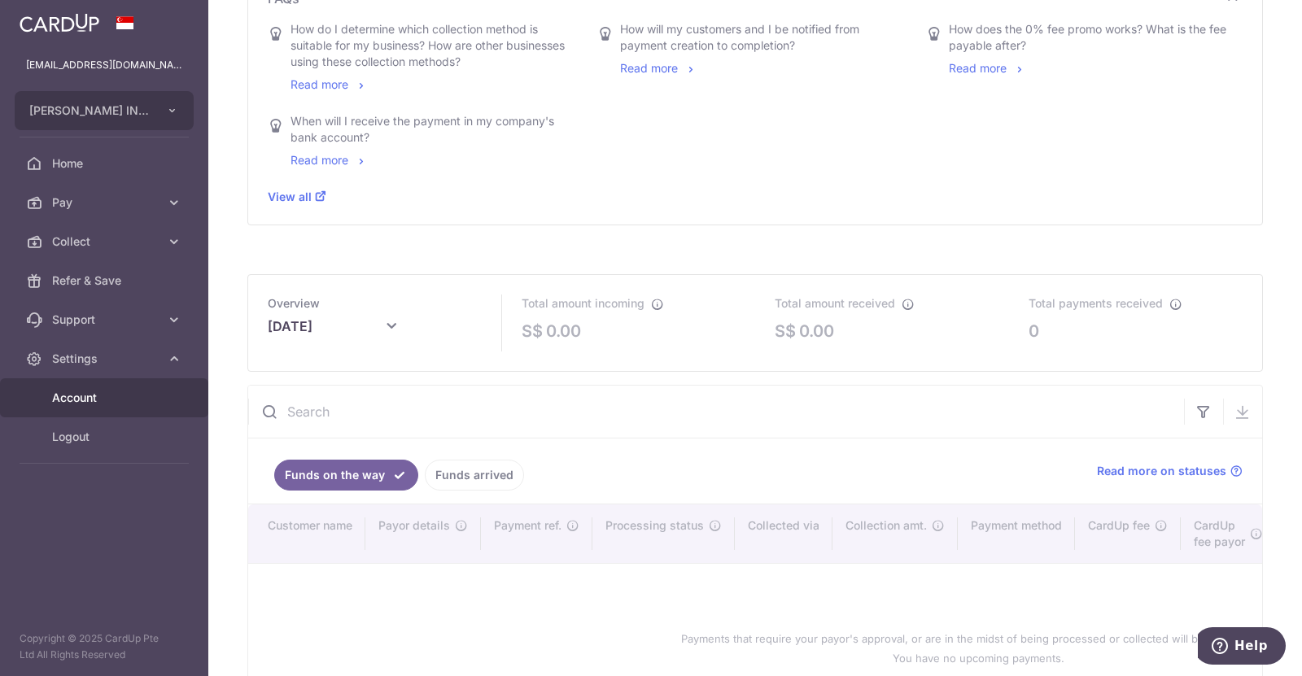
click at [92, 400] on span "Account" at bounding box center [105, 398] width 107 height 16
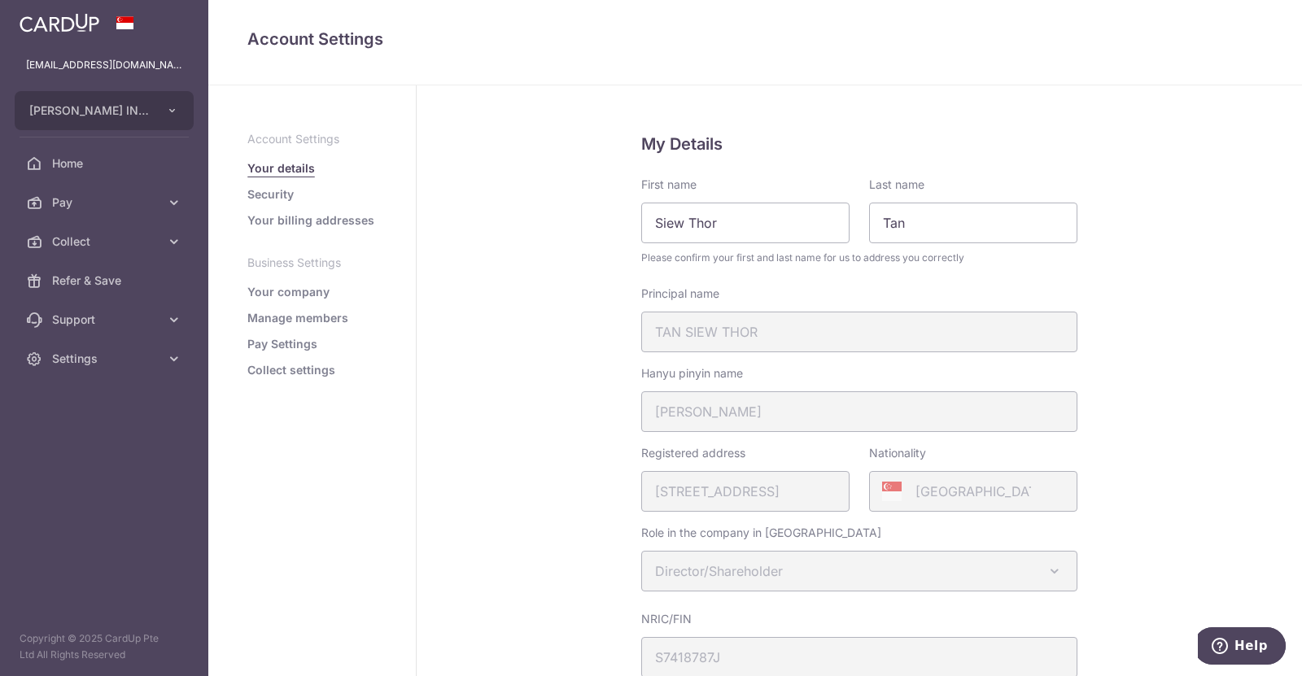
click at [308, 295] on link "Your company" at bounding box center [288, 292] width 82 height 16
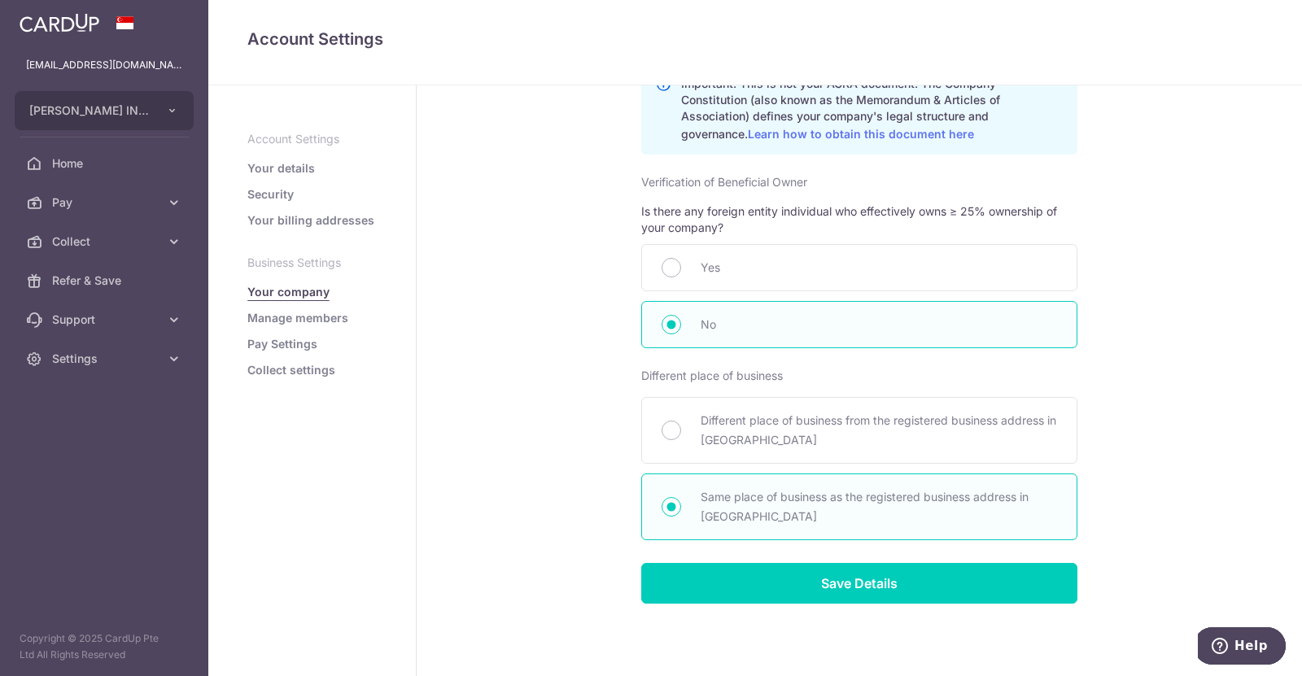
scroll to position [882, 0]
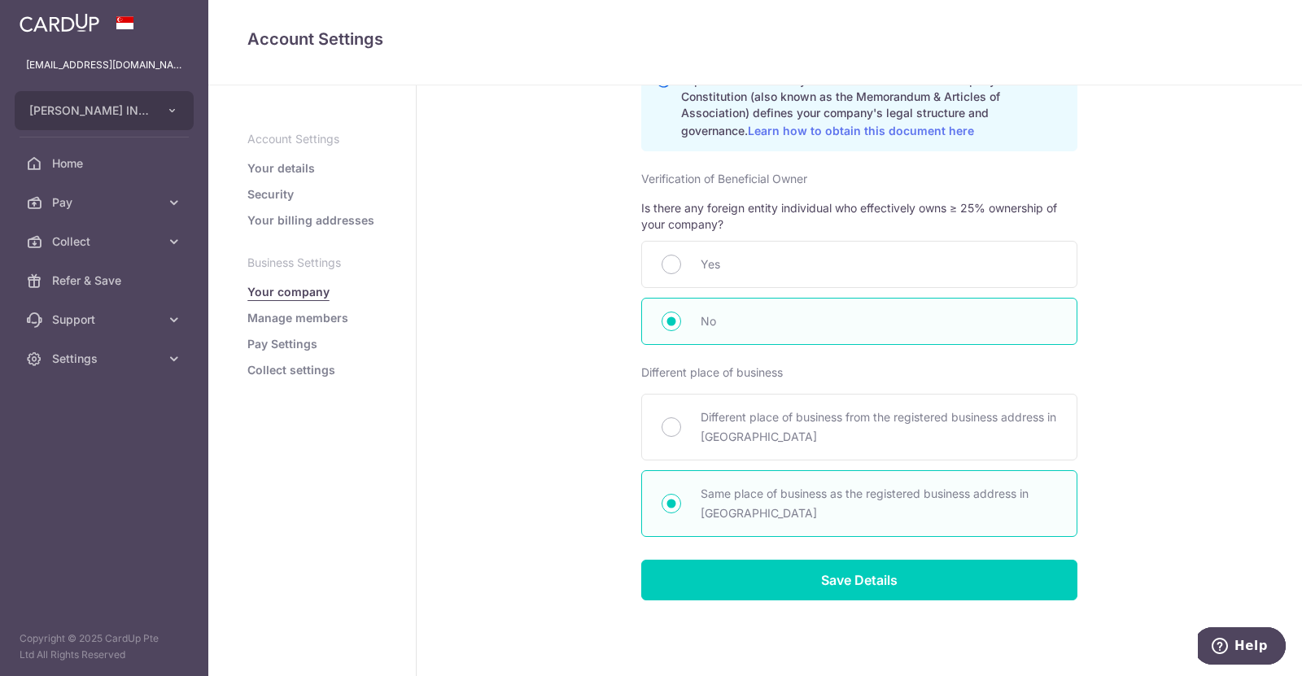
click at [280, 344] on link "Pay Settings" at bounding box center [282, 344] width 70 height 16
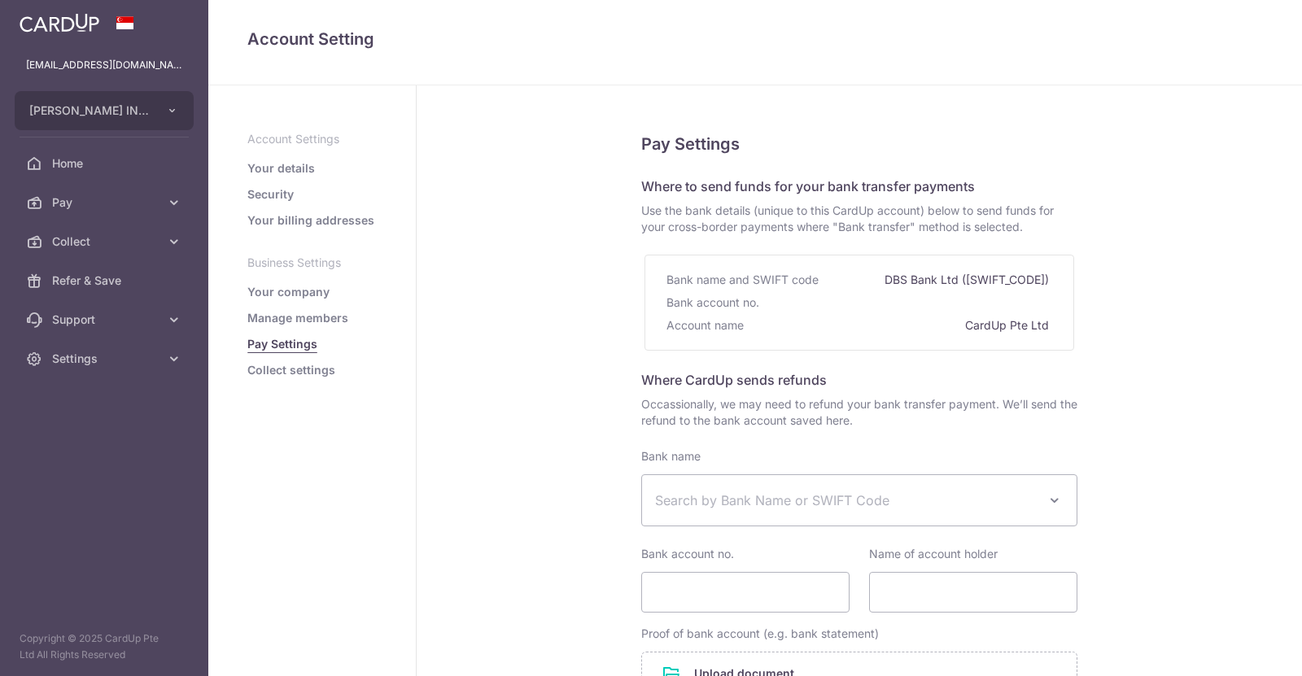
select select
click at [311, 369] on link "Collect settings" at bounding box center [291, 370] width 88 height 16
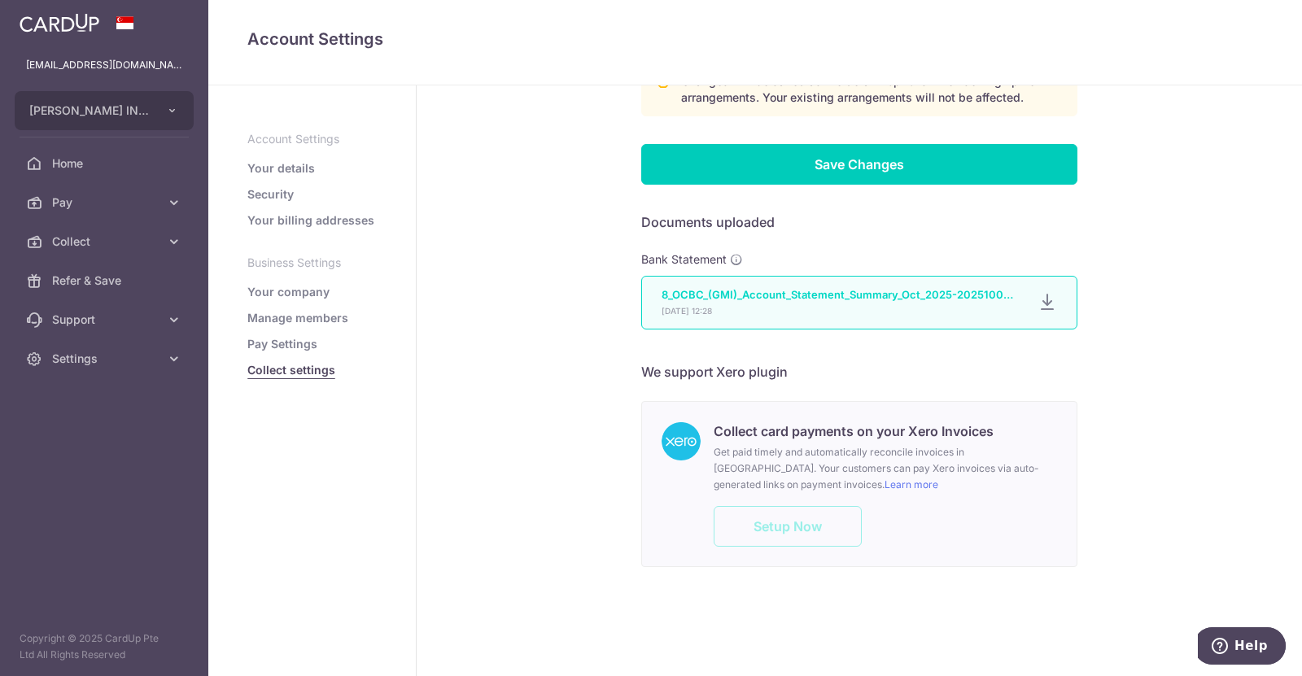
scroll to position [1055, 0]
click at [105, 172] on link "Home" at bounding box center [104, 163] width 208 height 39
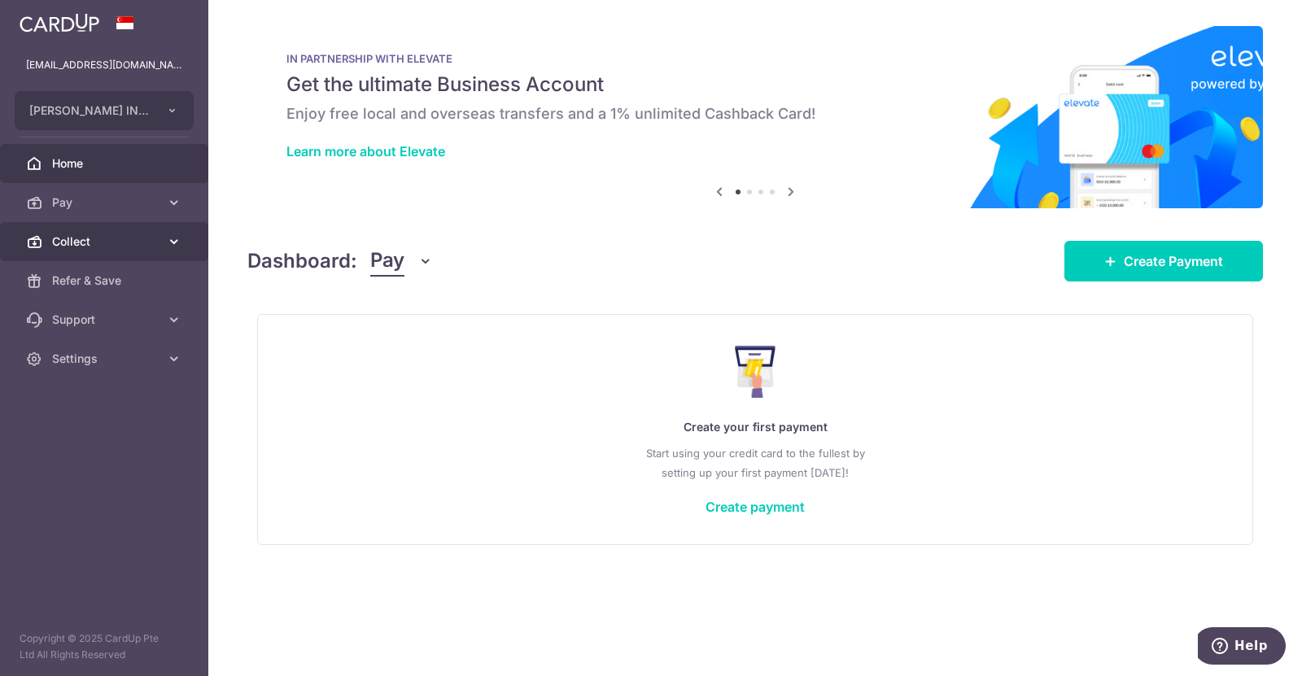
click at [78, 238] on span "Collect" at bounding box center [105, 242] width 107 height 16
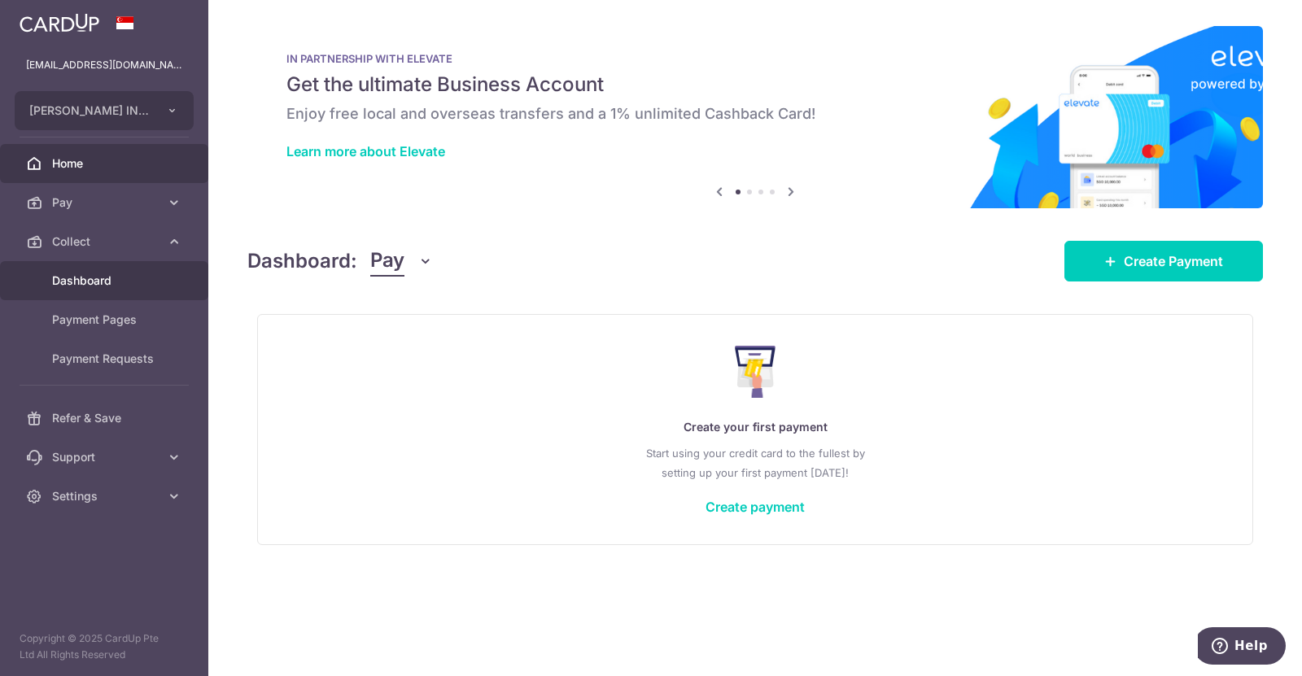
click at [92, 282] on span "Dashboard" at bounding box center [105, 281] width 107 height 16
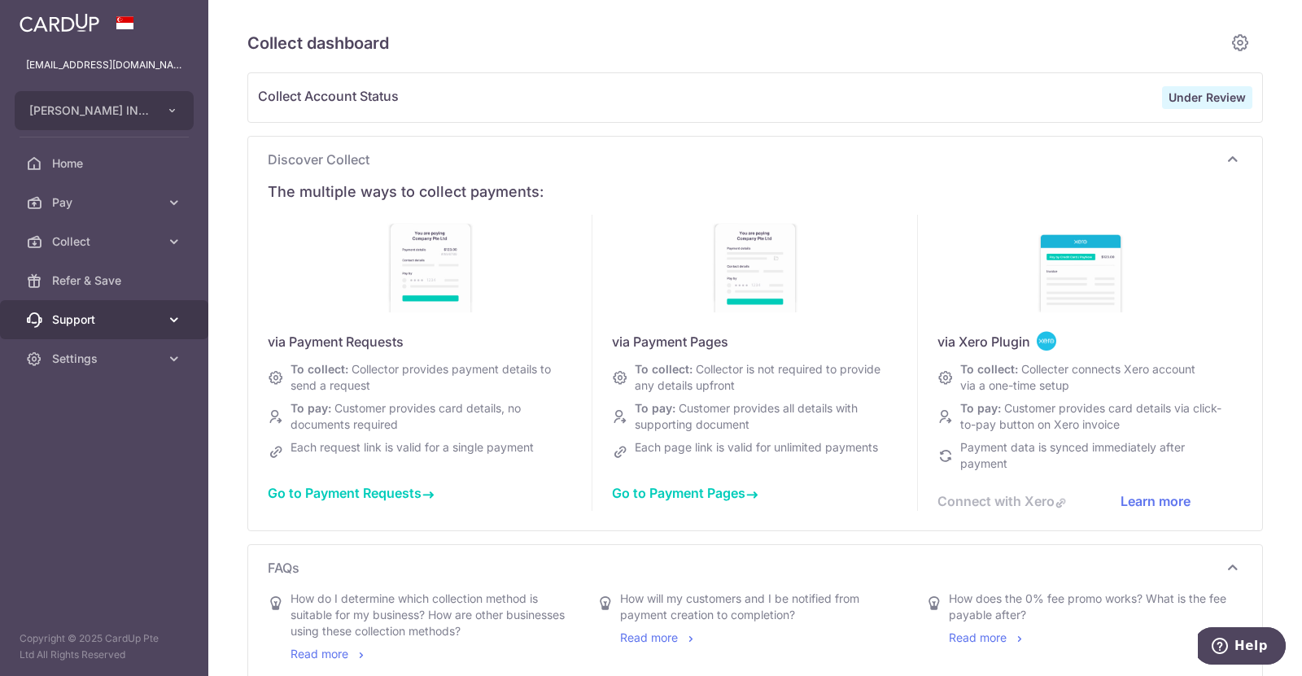
click at [83, 320] on span "Support" at bounding box center [105, 320] width 107 height 16
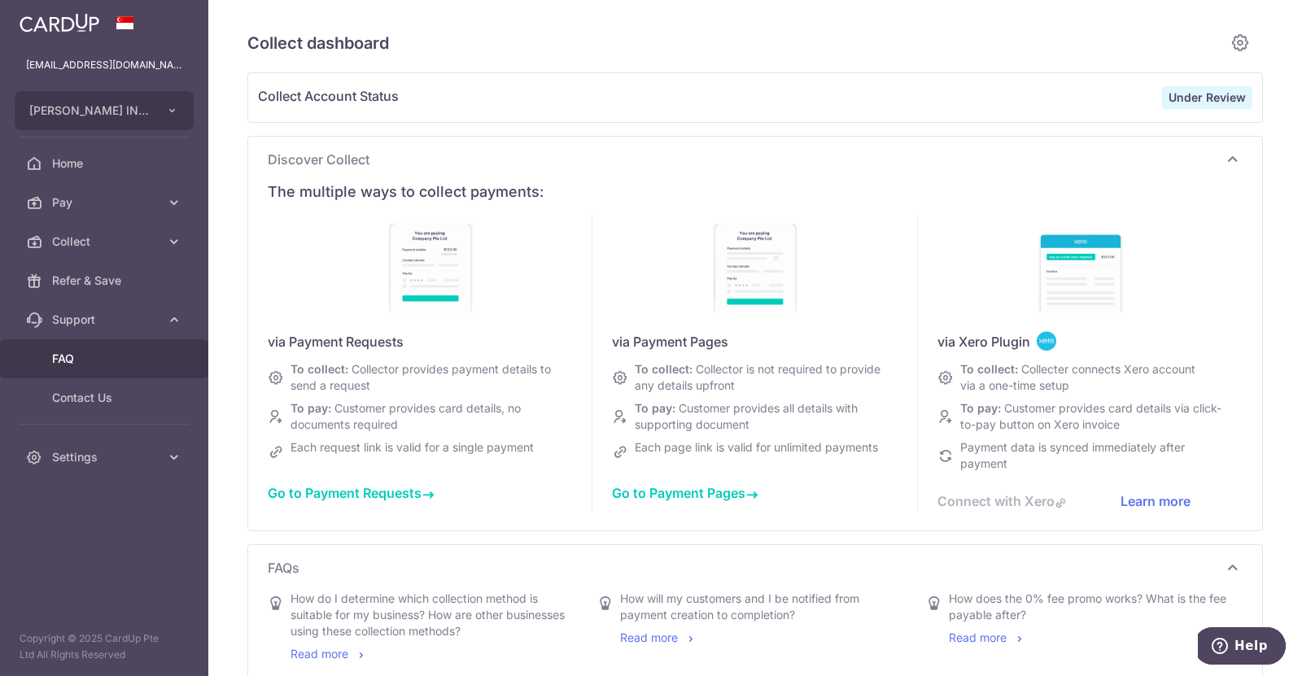
click at [79, 361] on span "FAQ" at bounding box center [105, 359] width 107 height 16
type input "October 2025"
click at [719, 495] on span "Go to Payment Pages" at bounding box center [685, 493] width 146 height 16
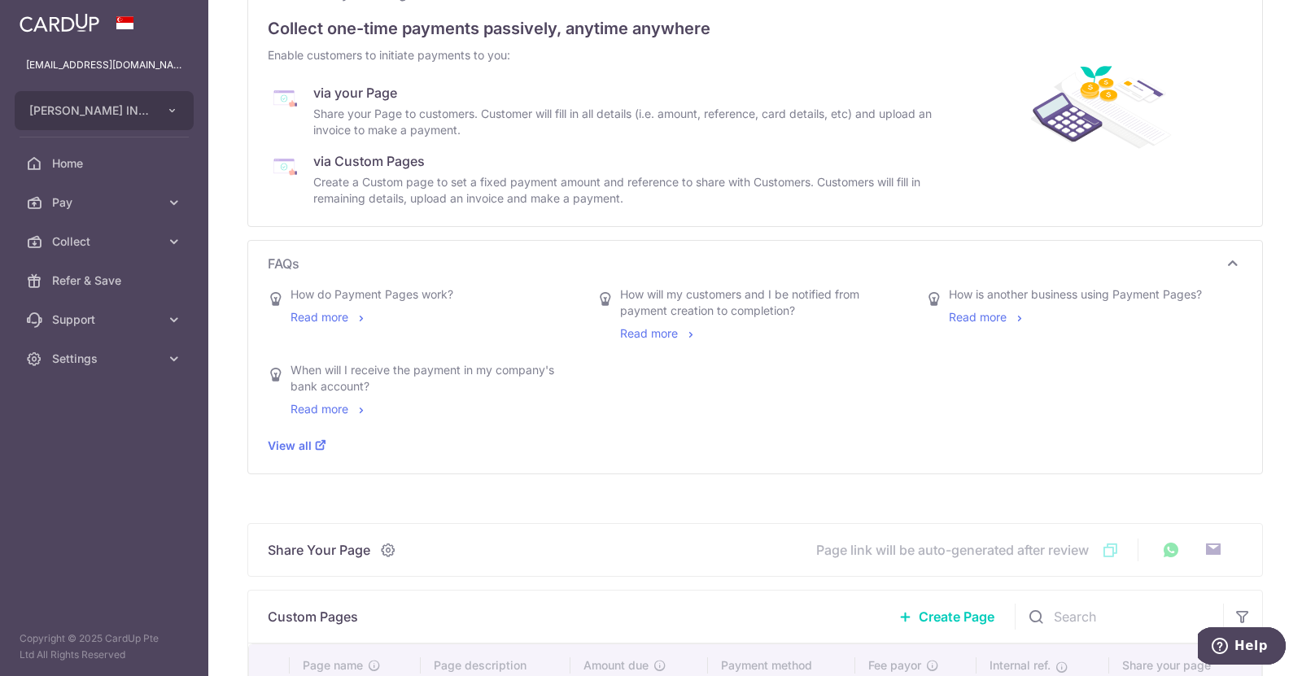
scroll to position [326, 0]
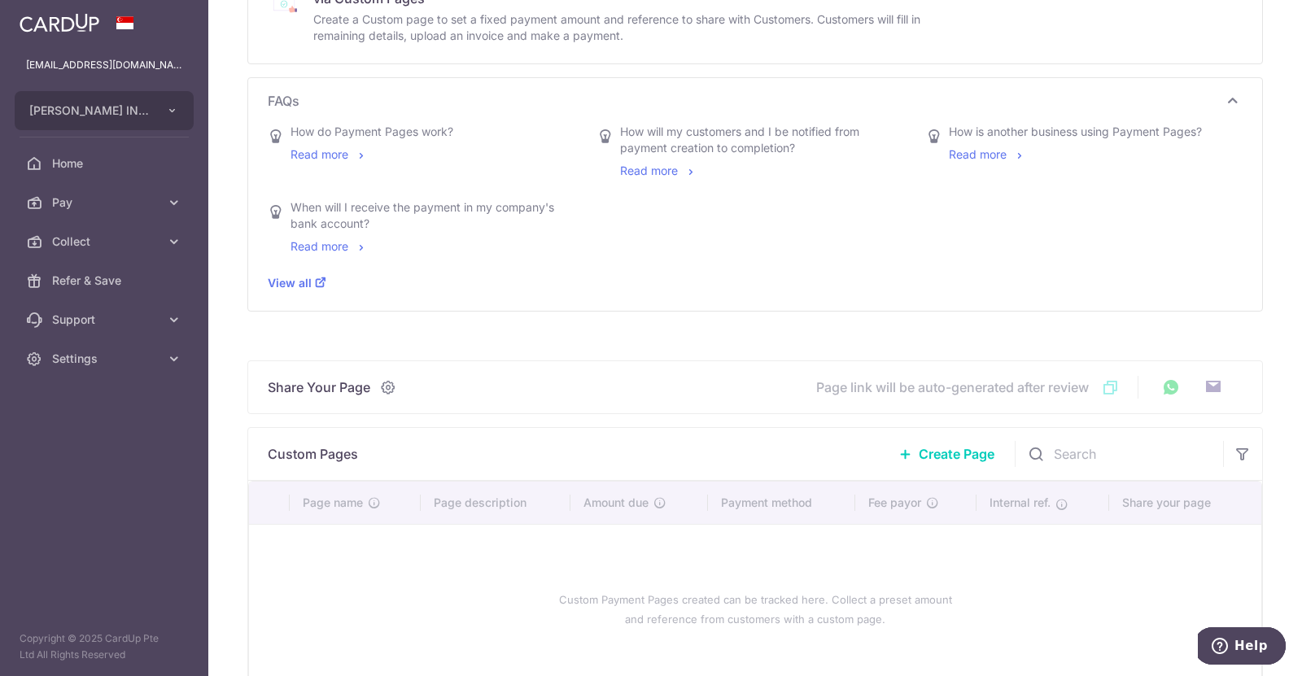
click at [951, 457] on span "Create Page" at bounding box center [957, 454] width 76 height 20
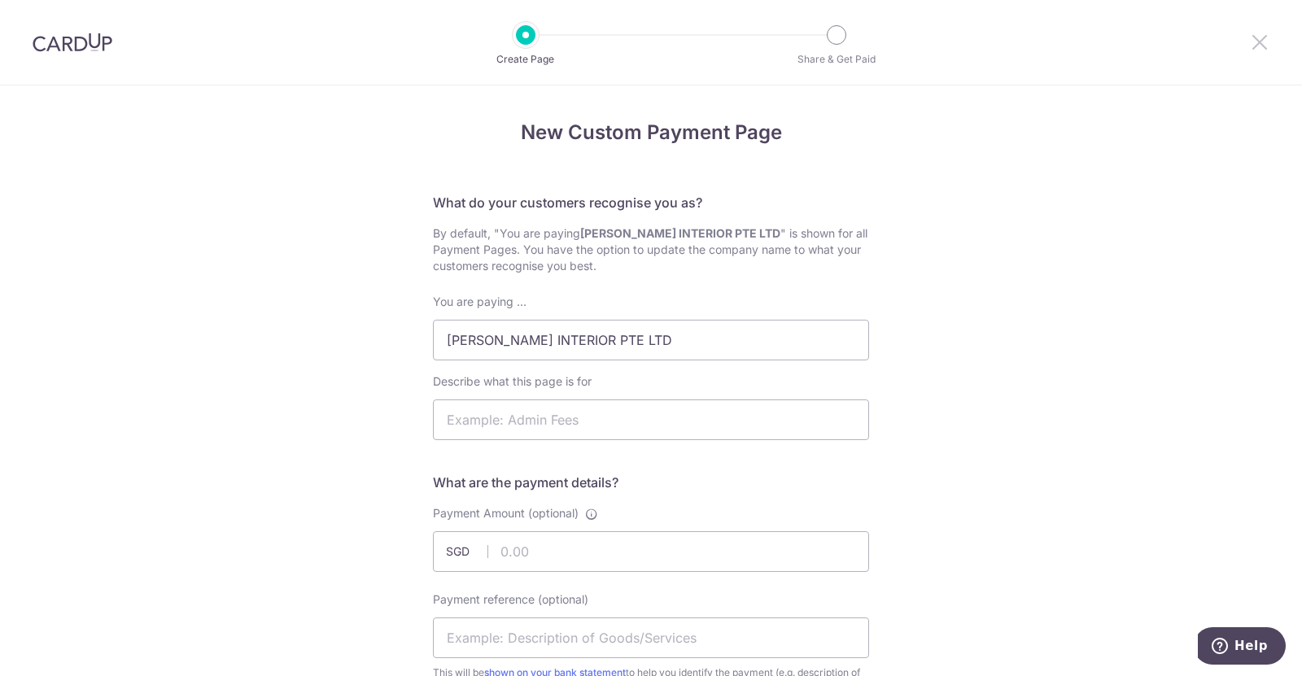
click at [1260, 43] on icon at bounding box center [1260, 42] width 20 height 20
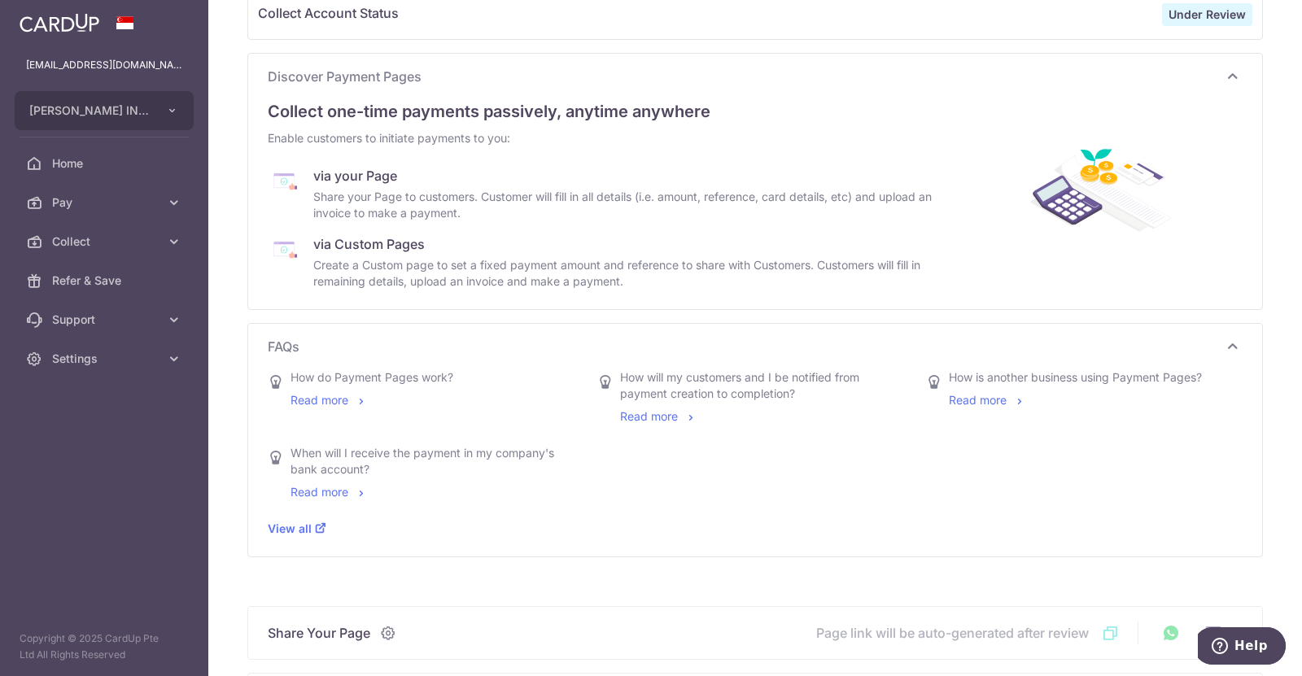
scroll to position [81, 0]
click at [340, 398] on link "Read more" at bounding box center [329, 398] width 77 height 14
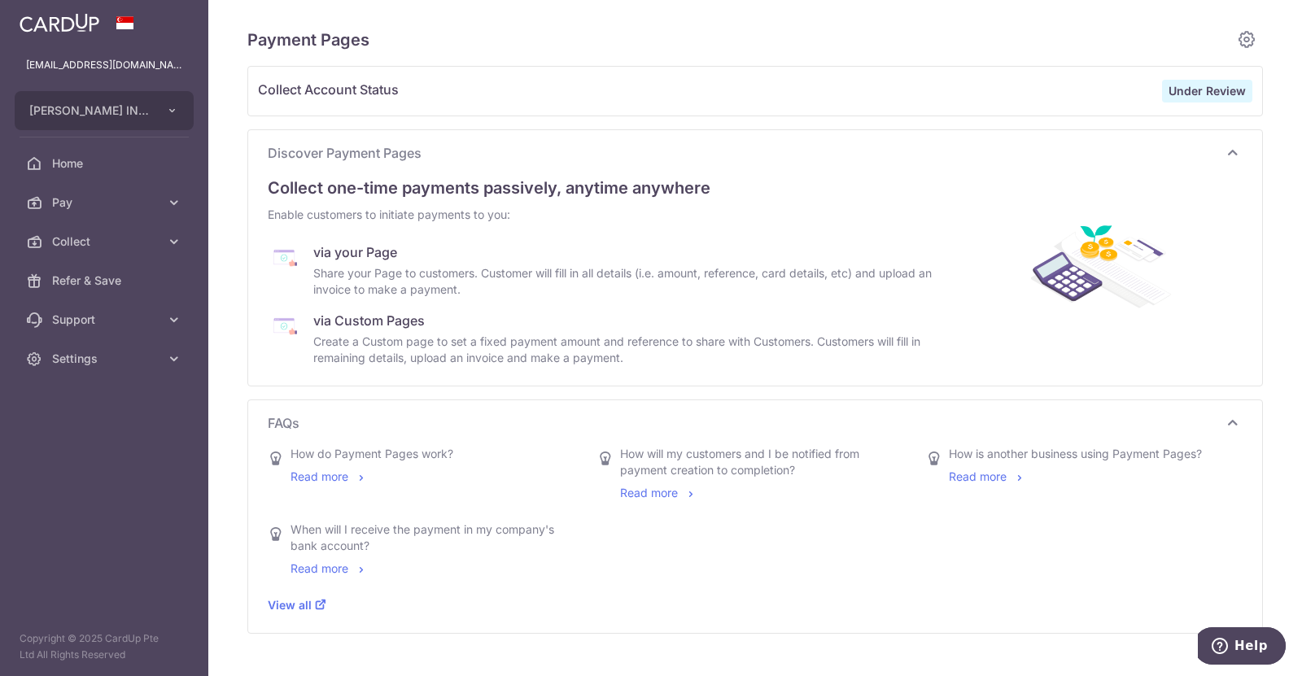
scroll to position [0, 0]
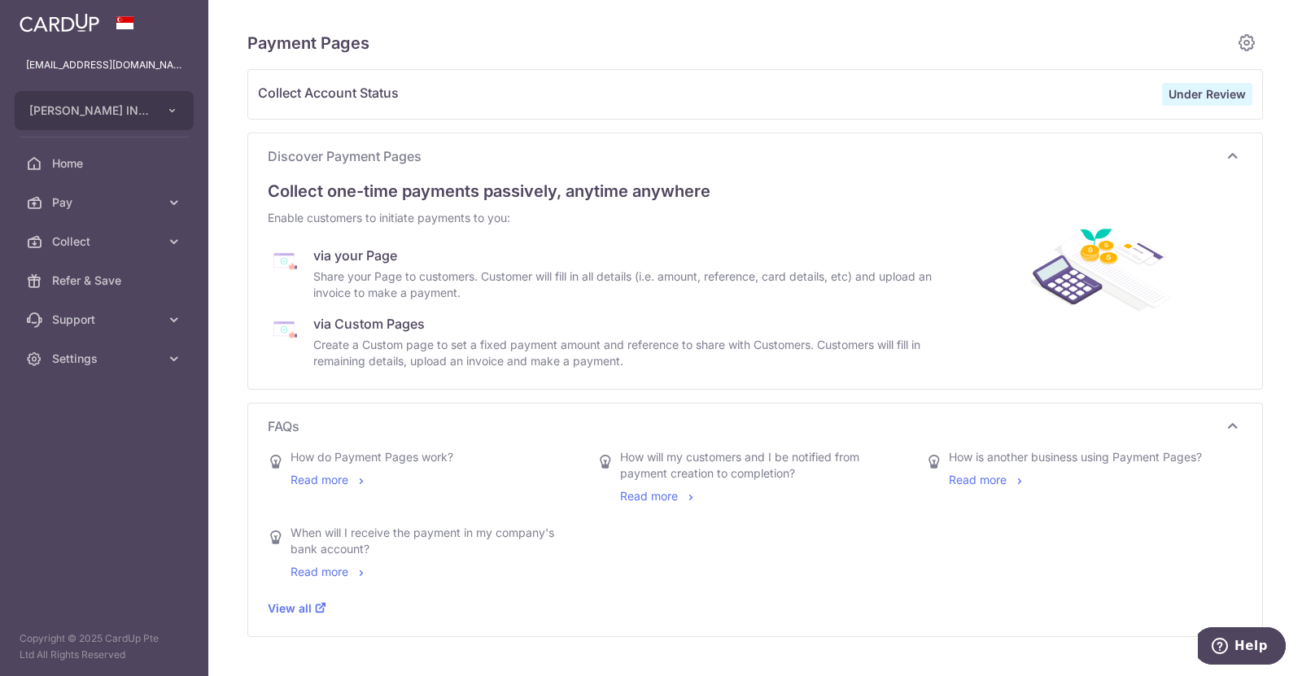
click at [374, 257] on div "via your Page" at bounding box center [626, 256] width 627 height 20
click at [104, 161] on span "Home" at bounding box center [105, 163] width 107 height 16
